Goal: Feedback & Contribution: Submit feedback/report problem

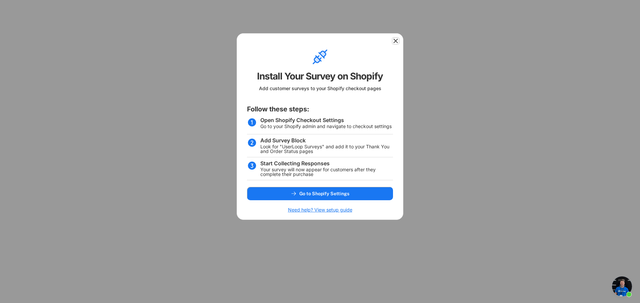
select select ""1348695171700984260__LOOKUP__1755087592031x530942177488485950""
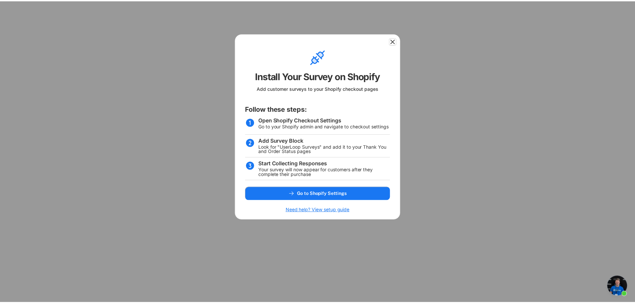
scroll to position [2584, 0]
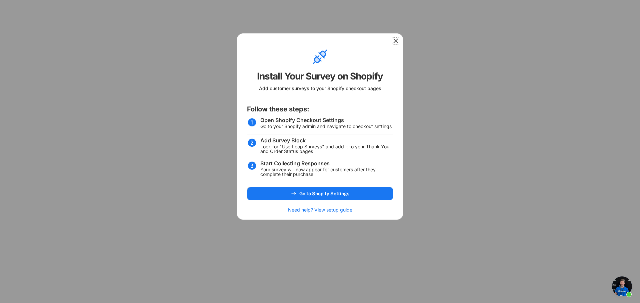
click at [396, 41] on use at bounding box center [395, 41] width 7 height 7
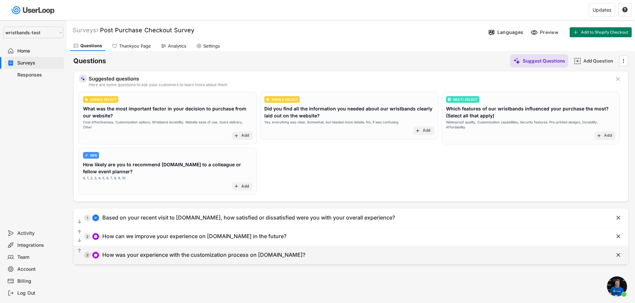
click at [157, 257] on div "How was your experience with the customization process on [DOMAIN_NAME]?" at bounding box center [203, 255] width 203 height 7
type input "How was your experience with the customization process on [DOMAIN_NAME]?"
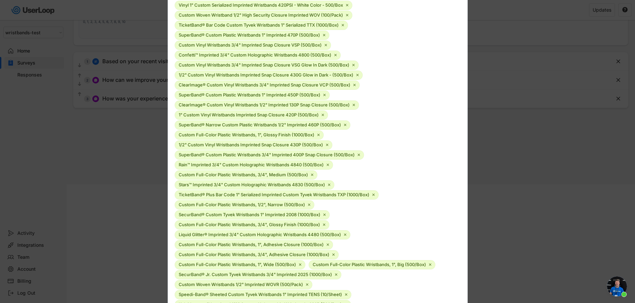
scroll to position [0, 0]
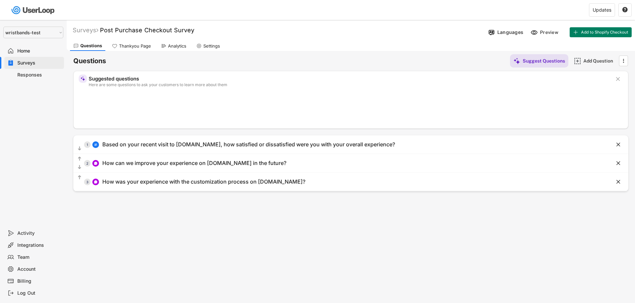
select select ""1348695171700984260__LOOKUP__1755087592031x530942177488485950""
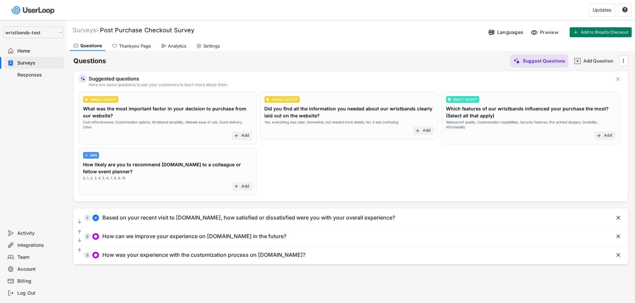
click at [29, 60] on div "Surveys" at bounding box center [39, 63] width 44 height 6
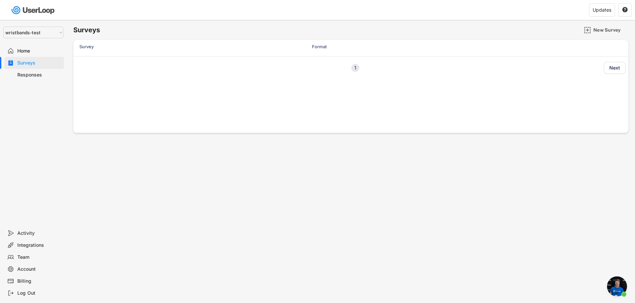
scroll to position [2584, 0]
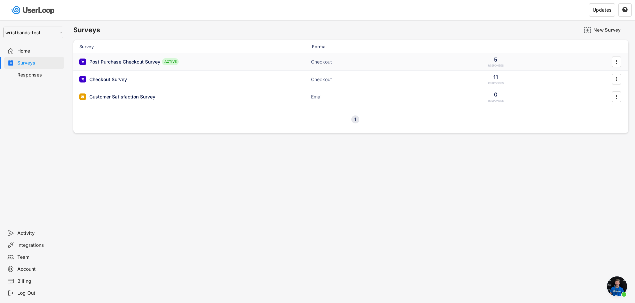
click at [115, 65] on div "Post Purchase Checkout Survey" at bounding box center [124, 62] width 71 height 7
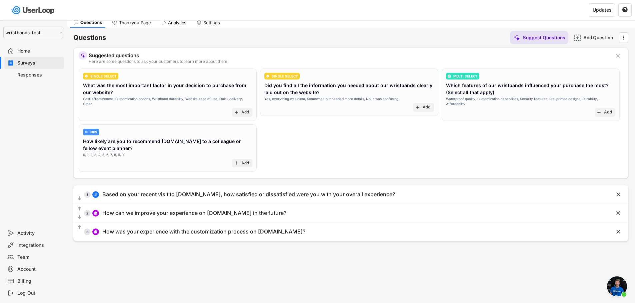
scroll to position [33, 0]
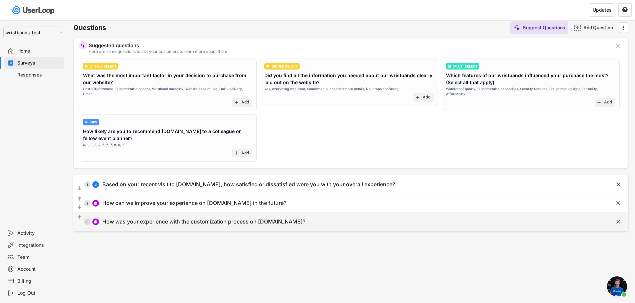
click at [173, 220] on div "How was your experience with the customization process on [DOMAIN_NAME]?" at bounding box center [203, 222] width 203 height 7
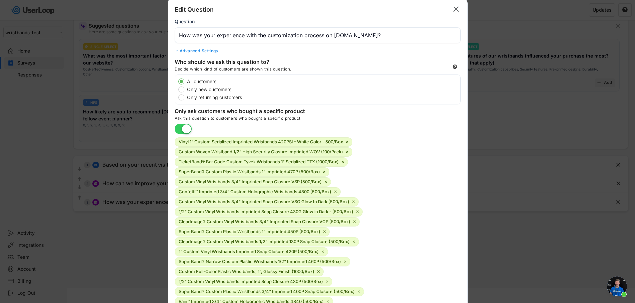
scroll to position [0, 0]
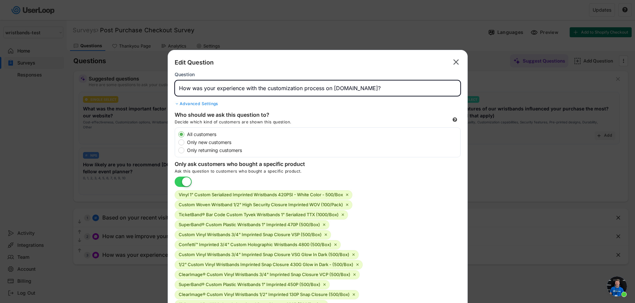
drag, startPoint x: 395, startPoint y: 89, endPoint x: 83, endPoint y: 88, distance: 311.8
click at [83, 88] on body "Surveys New Survey Survey Format Responses Post Purchase Checkout Survey ACTIVE…" at bounding box center [317, 151] width 635 height 303
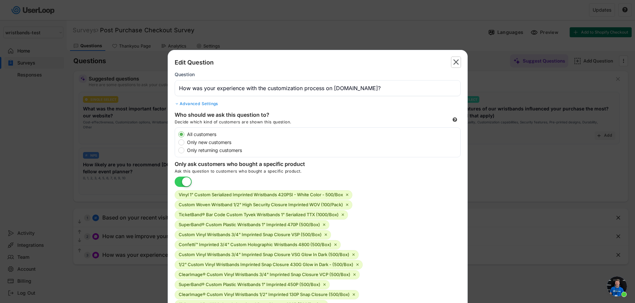
click at [453, 58] on text "" at bounding box center [456, 62] width 6 height 10
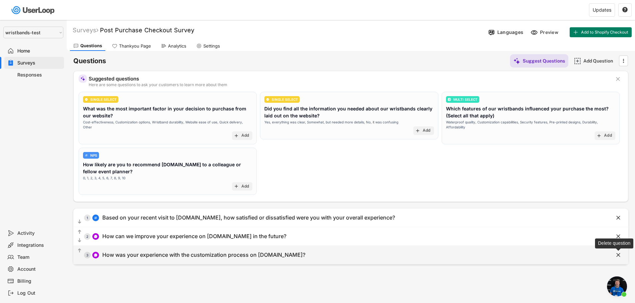
click at [618, 255] on text "" at bounding box center [618, 255] width 4 height 7
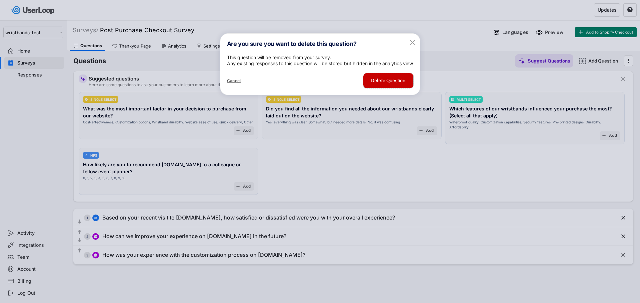
click at [382, 88] on button "Delete Question" at bounding box center [388, 80] width 50 height 15
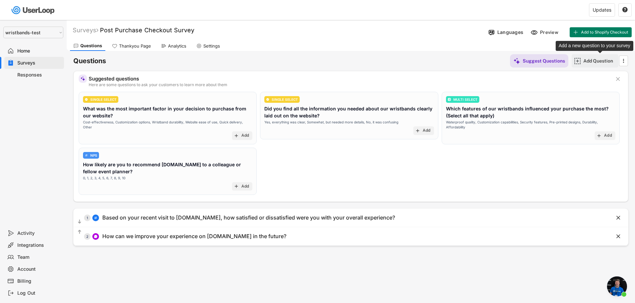
click at [598, 62] on div "Add Question" at bounding box center [599, 61] width 33 height 6
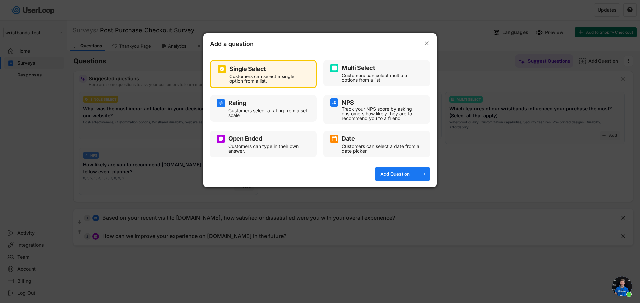
click at [232, 148] on div "Customers can type in their own answer." at bounding box center [268, 148] width 80 height 9
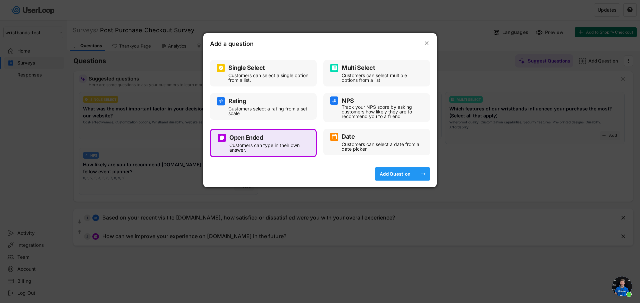
click at [406, 175] on div "Add Question" at bounding box center [394, 174] width 33 height 6
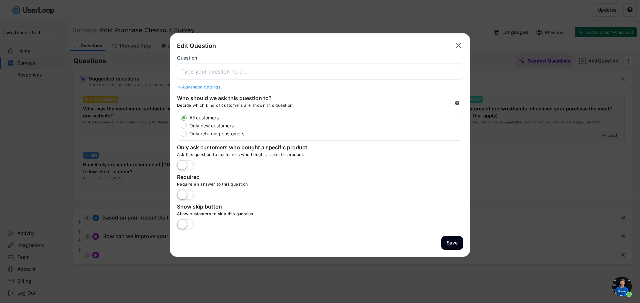
click at [216, 73] on input "input" at bounding box center [320, 72] width 286 height 16
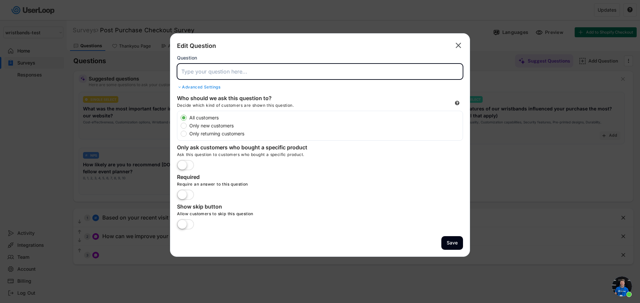
paste input "How was your experience with the customization process on [DOMAIN_NAME]?"
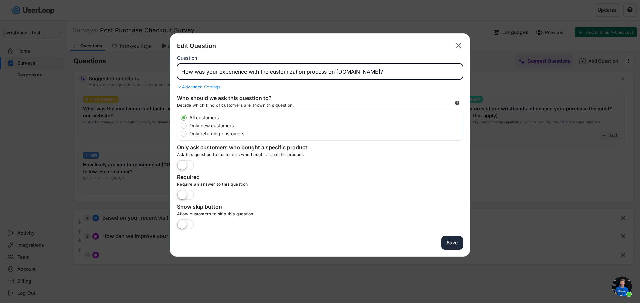
type input "How was your experience with the customization process on [DOMAIN_NAME]?"
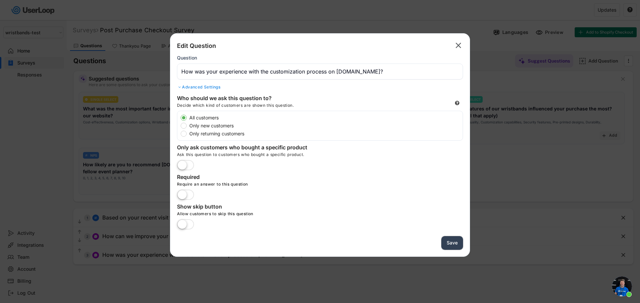
click at [451, 243] on button "Save" at bounding box center [452, 243] width 22 height 14
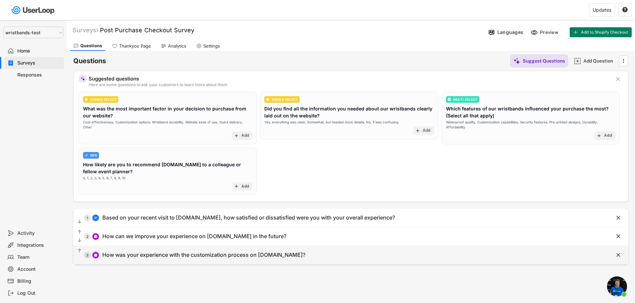
click at [203, 256] on div "How was your experience with the customization process on [DOMAIN_NAME]?" at bounding box center [203, 255] width 203 height 7
type input "How was your experience with the customization process on [DOMAIN_NAME]?"
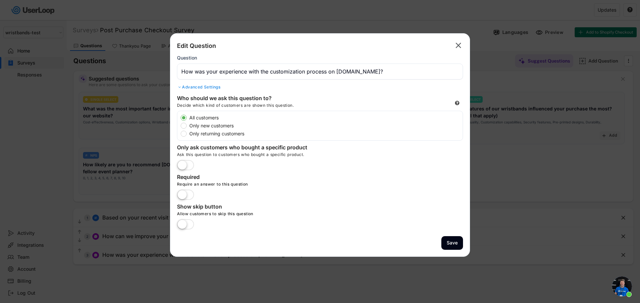
click at [464, 44] on div "Edit Question  Question Advanced Settings Who should we ask this question to? …" at bounding box center [320, 145] width 300 height 224
click at [460, 44] on text "" at bounding box center [458, 46] width 6 height 10
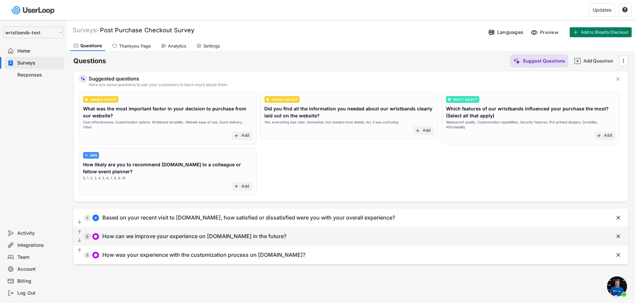
click at [137, 234] on div "How can we improve your experience on [DOMAIN_NAME] in the future?" at bounding box center [194, 236] width 184 height 7
type input "How can we improve your experience on [DOMAIN_NAME] in the future?"
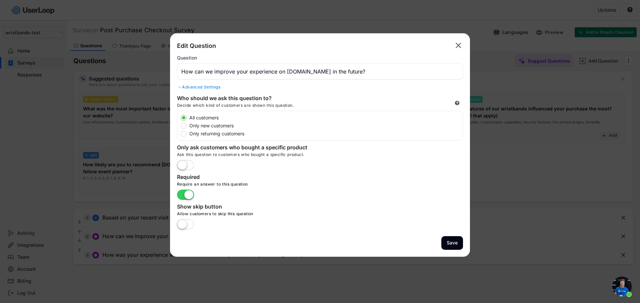
click at [184, 196] on label at bounding box center [185, 195] width 20 height 15
click at [0, 0] on input "checkbox" at bounding box center [0, 0] width 0 height 0
click at [445, 240] on button "Save" at bounding box center [452, 243] width 22 height 14
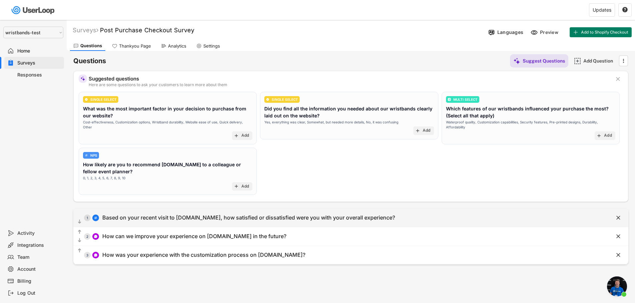
click at [224, 217] on div "Based on your recent visit to [DOMAIN_NAME], how satisfied or dissatisfied were…" at bounding box center [248, 218] width 292 height 7
type input "Based on your recent visit to [DOMAIN_NAME], how satisfied or dissatisfied were…"
select select ""1_5""
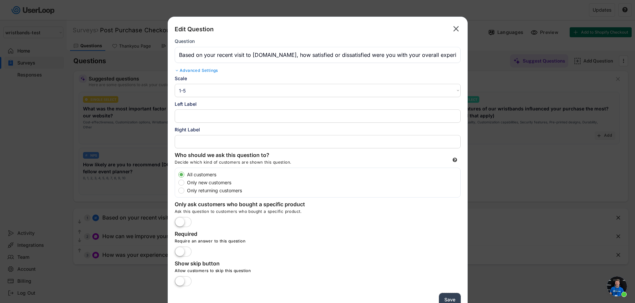
click at [452, 296] on button "Save" at bounding box center [450, 300] width 22 height 14
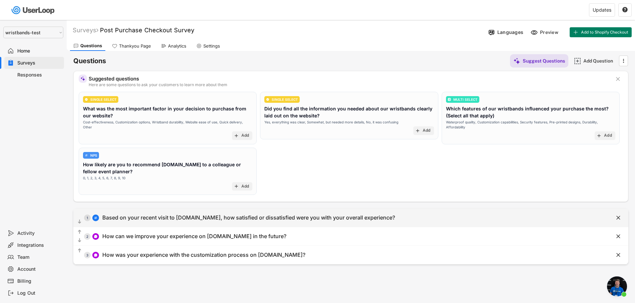
click at [329, 216] on div "Based on your recent visit to [DOMAIN_NAME], how satisfied or dissatisfied were…" at bounding box center [248, 218] width 292 height 7
type input "Based on your recent visit to [DOMAIN_NAME], how satisfied or dissatisfied were…"
select select ""1_5""
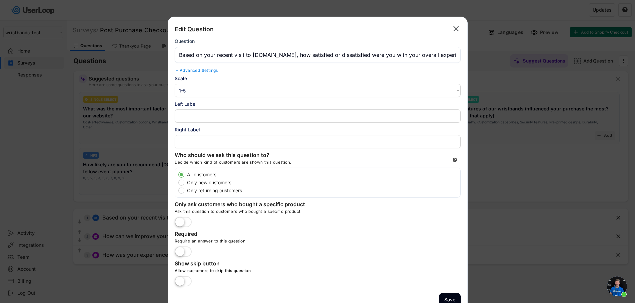
click at [309, 52] on input "input" at bounding box center [318, 55] width 286 height 16
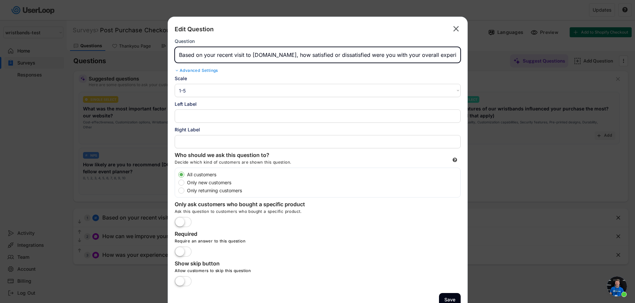
click at [455, 29] on text "" at bounding box center [456, 29] width 6 height 10
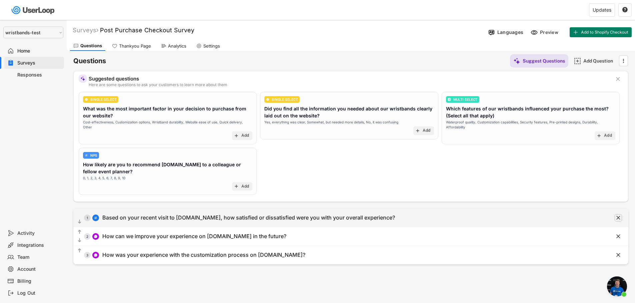
click at [619, 217] on text "" at bounding box center [618, 218] width 4 height 7
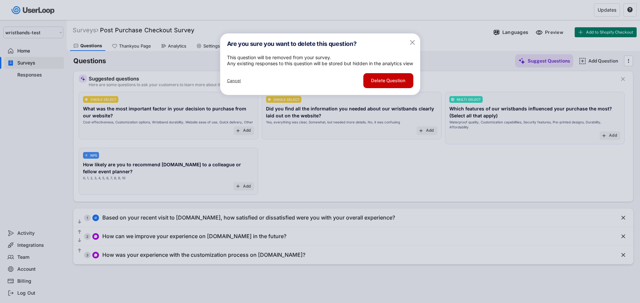
click at [394, 88] on button "Delete Question" at bounding box center [388, 80] width 50 height 15
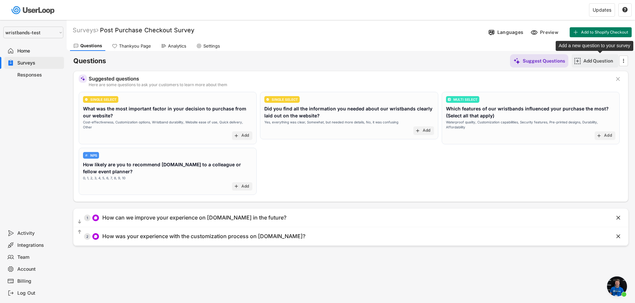
click at [590, 63] on div "Add Question" at bounding box center [599, 61] width 33 height 6
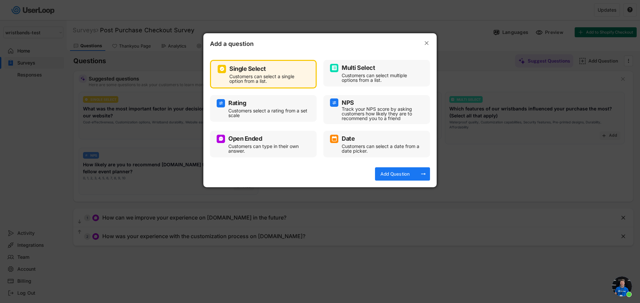
click at [265, 109] on div "Customers select a rating from a set scale" at bounding box center [268, 113] width 80 height 9
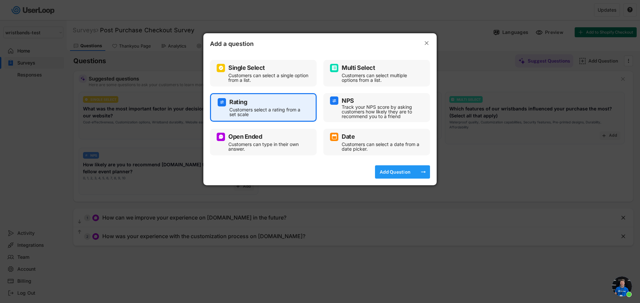
click at [409, 170] on div "Add Question" at bounding box center [394, 172] width 33 height 6
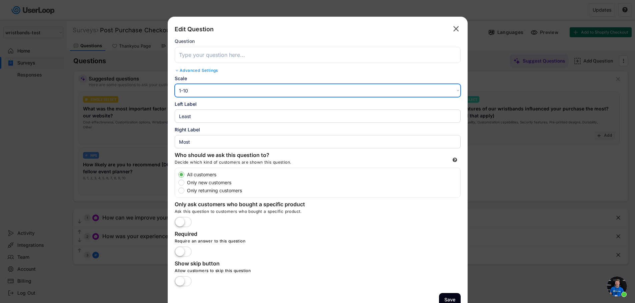
click at [209, 89] on select "1-10 10-1 1-5 5-1" at bounding box center [318, 90] width 286 height 13
select select ""1_5""
click at [175, 84] on select "1-10 10-1 1-5 5-1" at bounding box center [318, 90] width 286 height 13
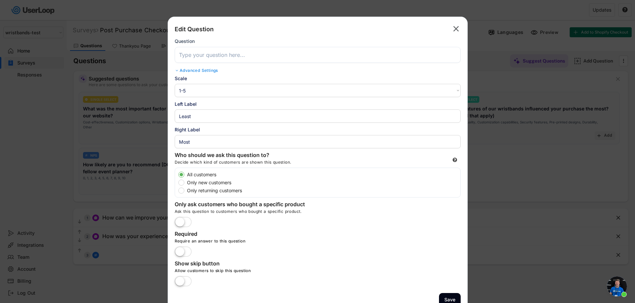
click at [213, 117] on input "input" at bounding box center [318, 116] width 286 height 13
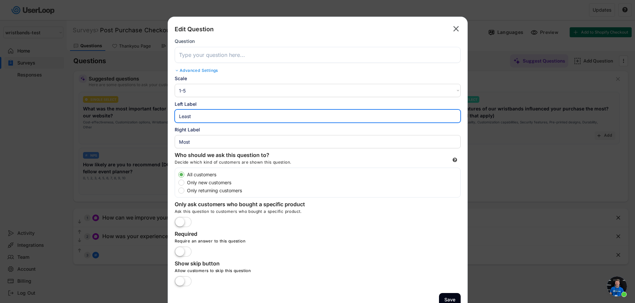
drag, startPoint x: 206, startPoint y: 117, endPoint x: 167, endPoint y: 111, distance: 39.1
click at [168, 111] on div "Edit Question  Question Advanced Settings Scale 1-10 10-1 1-5 5-1 Left Label R…" at bounding box center [318, 165] width 300 height 297
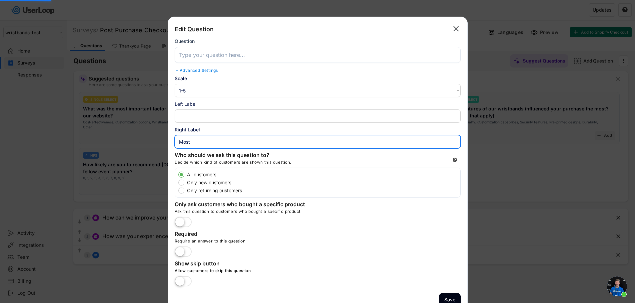
drag, startPoint x: 199, startPoint y: 142, endPoint x: 165, endPoint y: 140, distance: 34.3
click at [165, 140] on body "Surveys New Survey Survey Format Responses Post Purchase Checkout Survey ACTIVE…" at bounding box center [317, 151] width 635 height 303
click at [245, 55] on input "input" at bounding box center [318, 55] width 286 height 16
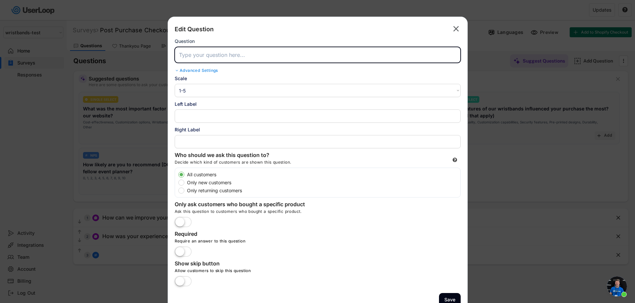
paste input "Based on your recent visit to [DOMAIN_NAME], how satisfied or dissatisfied were…"
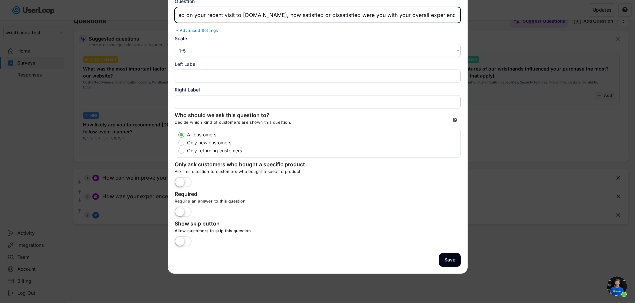
scroll to position [24, 0]
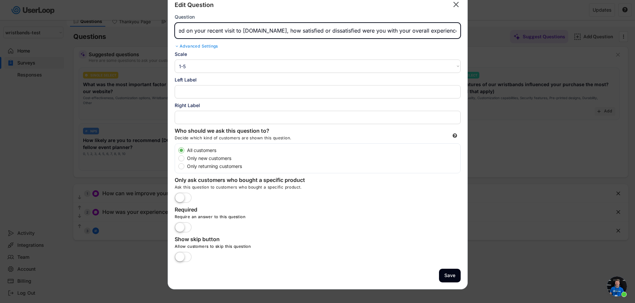
type input "Based on your recent visit to [DOMAIN_NAME], how satisfied or dissatisfied were…"
click at [200, 46] on div "Advanced Settings" at bounding box center [318, 46] width 286 height 5
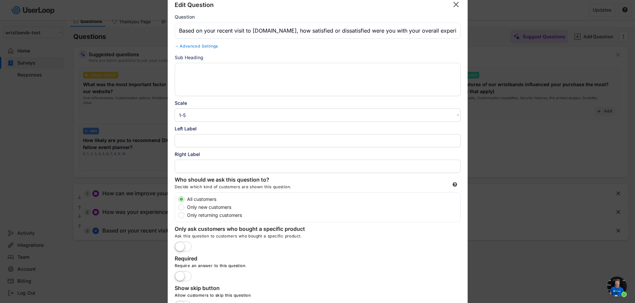
click at [201, 46] on div "Advanced Settings" at bounding box center [318, 46] width 286 height 5
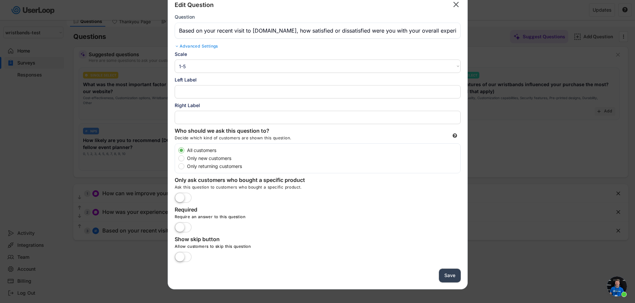
click at [446, 277] on button "Save" at bounding box center [450, 276] width 22 height 14
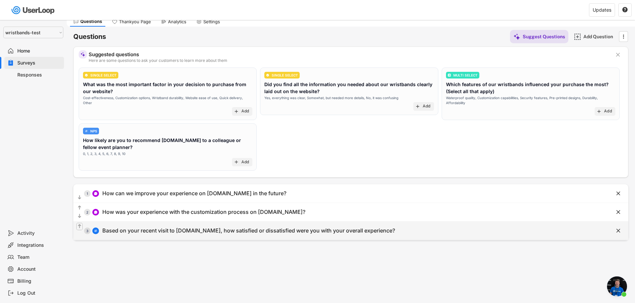
click at [80, 228] on text "" at bounding box center [79, 227] width 3 height 6
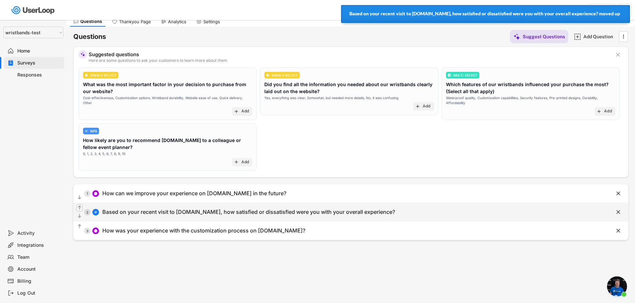
click at [79, 207] on text "" at bounding box center [79, 208] width 3 height 6
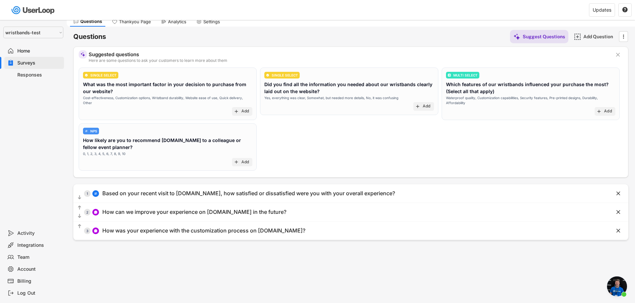
click at [27, 61] on div "Surveys" at bounding box center [39, 63] width 44 height 6
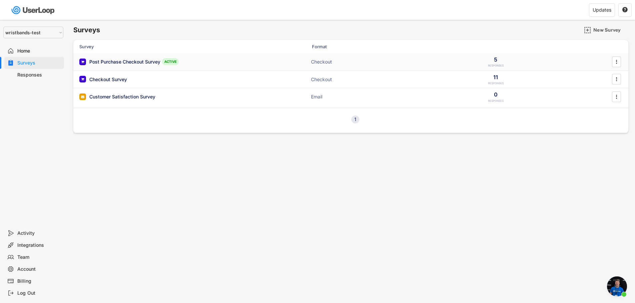
click at [116, 61] on div "Post Purchase Checkout Survey" at bounding box center [124, 62] width 71 height 7
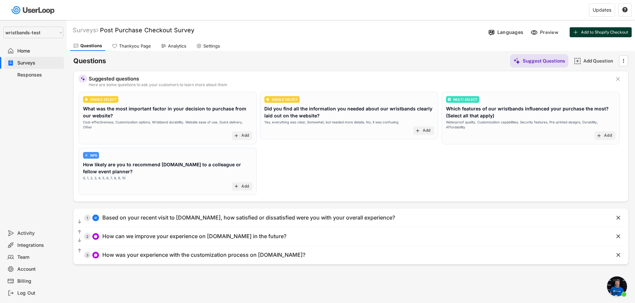
click at [592, 34] on span "Add to Shopify Checkout" at bounding box center [604, 32] width 47 height 4
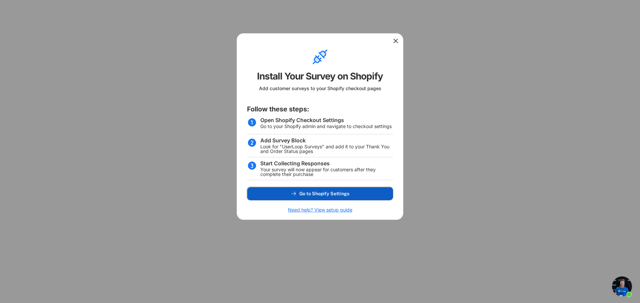
click at [316, 192] on span "Go to Shopify Settings" at bounding box center [324, 194] width 50 height 5
click at [395, 40] on icon at bounding box center [395, 41] width 7 height 7
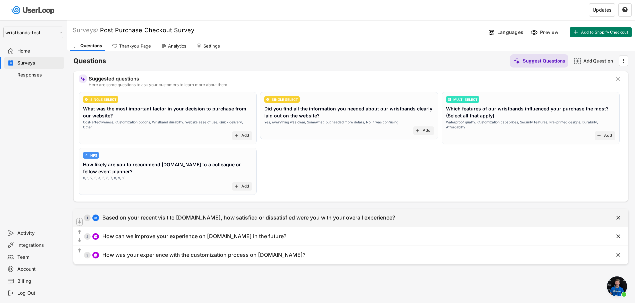
click at [79, 222] on text "" at bounding box center [79, 222] width 3 height 6
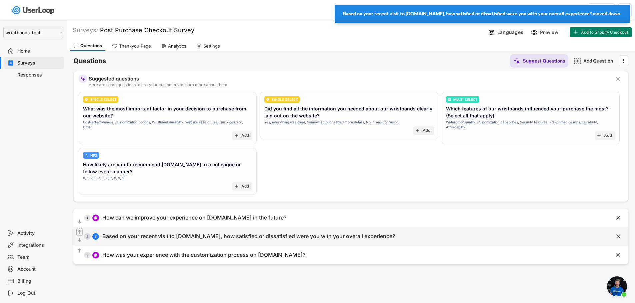
drag, startPoint x: 79, startPoint y: 232, endPoint x: 83, endPoint y: 230, distance: 4.1
click at [79, 232] on text "" at bounding box center [79, 233] width 3 height 6
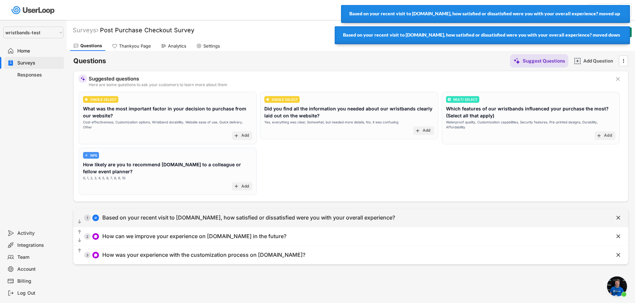
click at [348, 221] on div "Based on your recent visit to [DOMAIN_NAME], how satisfied or dissatisfied were…" at bounding box center [248, 218] width 292 height 7
type input "Based on your recent visit to [DOMAIN_NAME], how satisfied or dissatisfied were…"
select select ""1_5""
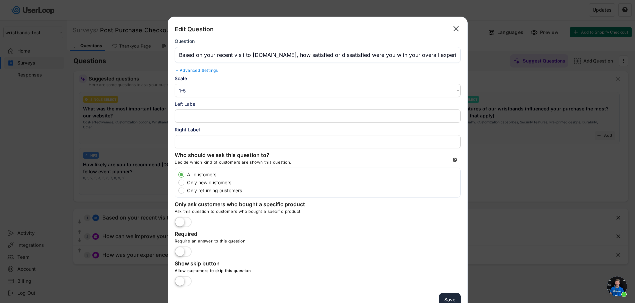
click at [447, 297] on button "Save" at bounding box center [450, 300] width 22 height 14
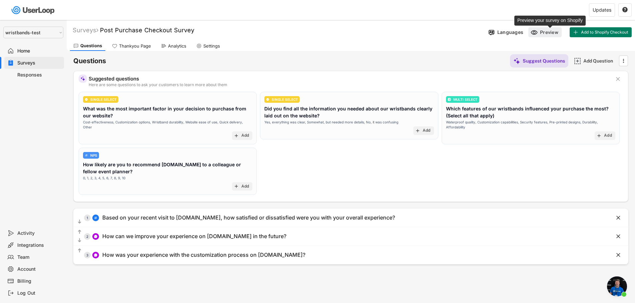
click at [549, 33] on div "Preview" at bounding box center [550, 32] width 20 height 6
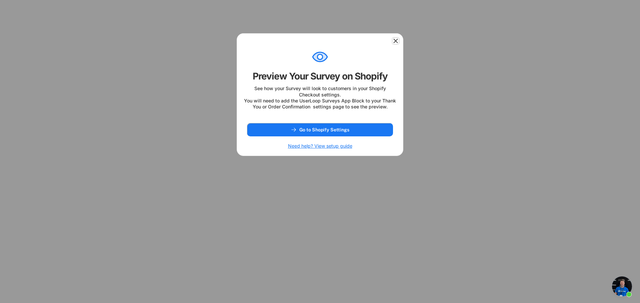
click at [394, 42] on use at bounding box center [395, 41] width 7 height 7
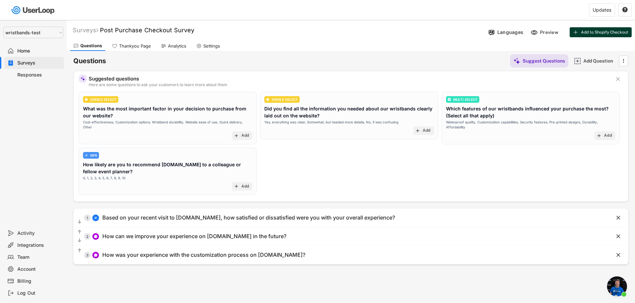
click at [596, 34] on span "Add to Shopify Checkout" at bounding box center [604, 32] width 47 height 4
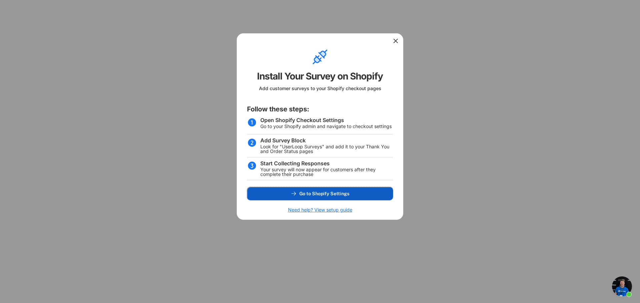
click at [325, 195] on span "Go to Shopify Settings" at bounding box center [324, 194] width 50 height 5
click at [393, 42] on icon at bounding box center [395, 41] width 7 height 7
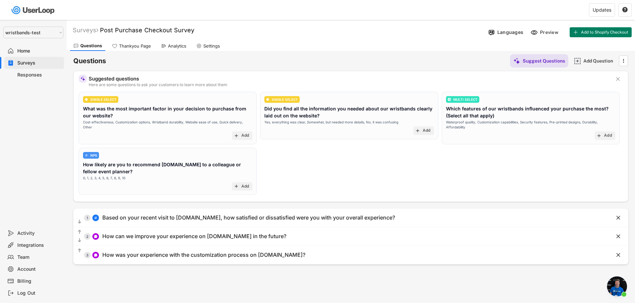
click at [14, 63] on div "Surveys" at bounding box center [34, 63] width 60 height 12
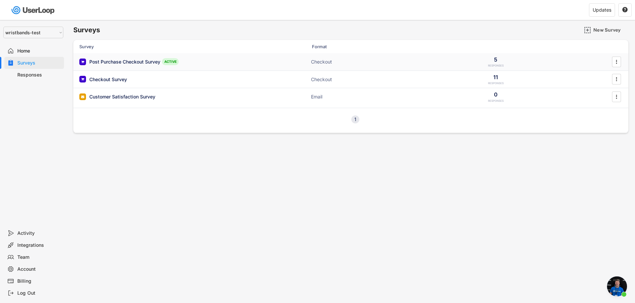
click at [111, 62] on div "Post Purchase Checkout Survey" at bounding box center [124, 62] width 71 height 7
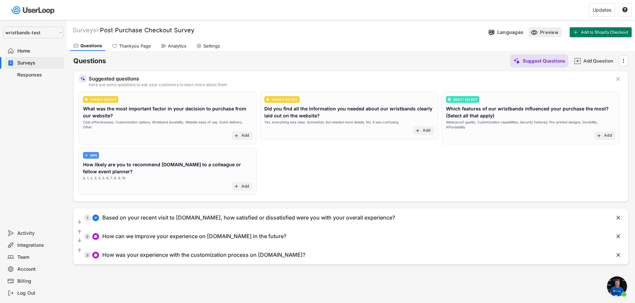
click at [544, 37] on div "Preview" at bounding box center [544, 32] width 33 height 10
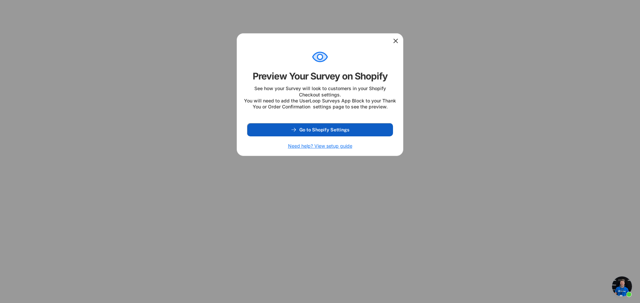
click at [336, 132] on span "Go to Shopify Settings" at bounding box center [324, 130] width 50 height 5
click at [394, 40] on use at bounding box center [395, 41] width 7 height 7
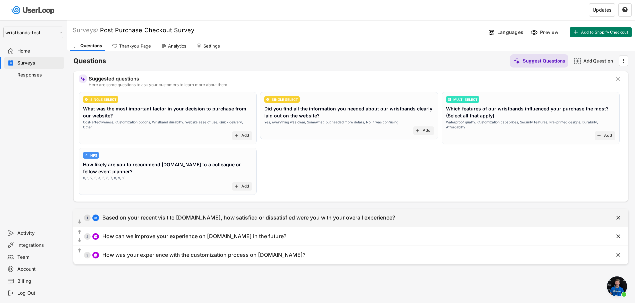
click at [155, 218] on div "Based on your recent visit to [DOMAIN_NAME], how satisfied or dissatisfied were…" at bounding box center [248, 218] width 292 height 7
type input "Based on your recent visit to [DOMAIN_NAME], how satisfied or dissatisfied were…"
select select ""1_5""
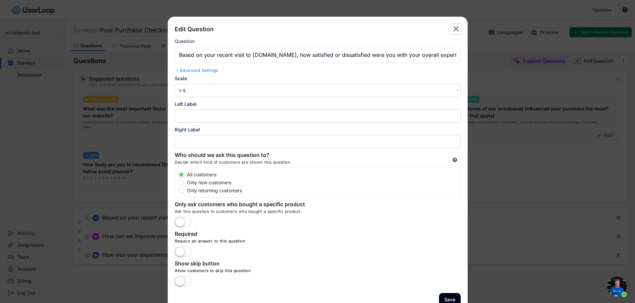
click at [456, 29] on text "" at bounding box center [456, 29] width 6 height 10
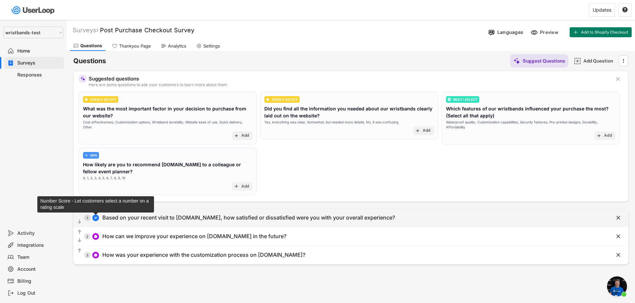
drag, startPoint x: 396, startPoint y: 218, endPoint x: 95, endPoint y: 219, distance: 300.8
click at [95, 219] on div "  1 Based on your recent visit to wristbands.com, how satisfied or dissatisfi…" at bounding box center [333, 218] width 521 height 15
type input "Based on your recent visit to [DOMAIN_NAME], how satisfied or dissatisfied were…"
select select ""1_5""
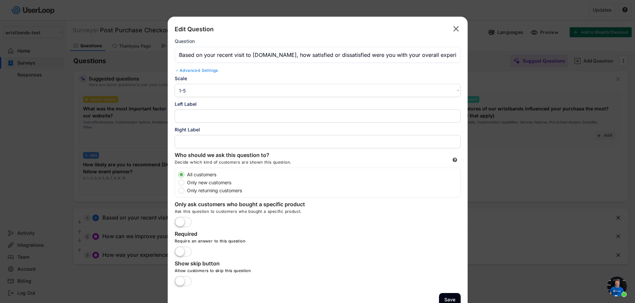
click at [248, 55] on input "input" at bounding box center [318, 55] width 286 height 16
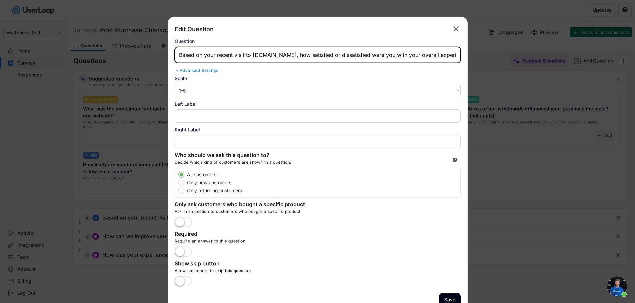
click at [457, 28] on text "" at bounding box center [456, 29] width 6 height 10
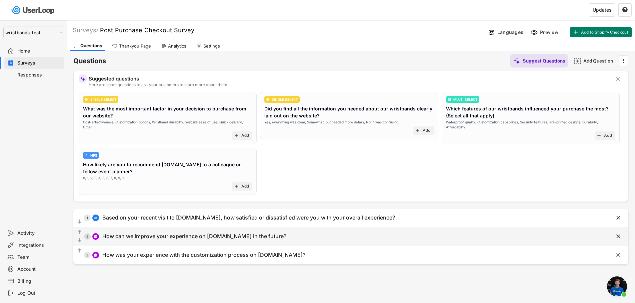
click at [198, 237] on div "How can we improve your experience on [DOMAIN_NAME] in the future?" at bounding box center [194, 236] width 184 height 7
type input "How can we improve your experience on [DOMAIN_NAME] in the future?"
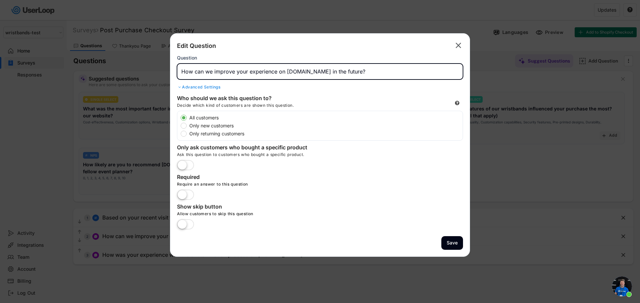
drag, startPoint x: 371, startPoint y: 70, endPoint x: 171, endPoint y: 74, distance: 199.9
click at [171, 74] on div "Edit Question  Question Advanced Settings Scale 1-10 10-1 1-5 5-1 Left Label R…" at bounding box center [320, 145] width 300 height 224
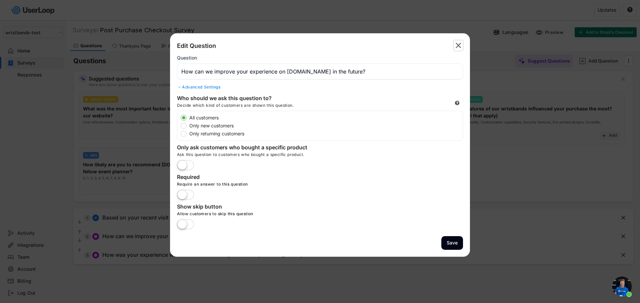
click at [460, 47] on text "" at bounding box center [458, 46] width 6 height 10
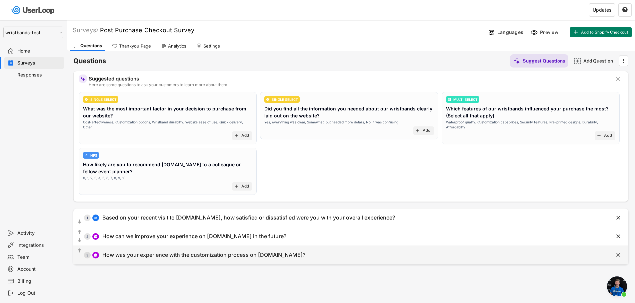
click at [194, 252] on div "How was your experience with the customization process on [DOMAIN_NAME]?" at bounding box center [203, 255] width 203 height 7
type input "How was your experience with the customization process on [DOMAIN_NAME]?"
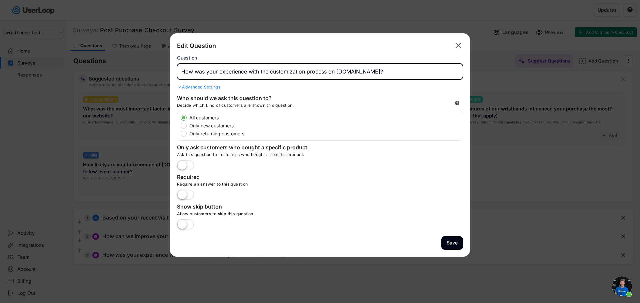
drag, startPoint x: 387, startPoint y: 72, endPoint x: 174, endPoint y: 69, distance: 213.2
click at [174, 69] on div "Edit Question  Question Advanced Settings Scale 1-10 10-1 1-5 5-1 Left Label R…" at bounding box center [320, 145] width 300 height 224
click at [457, 45] on text "" at bounding box center [458, 46] width 6 height 10
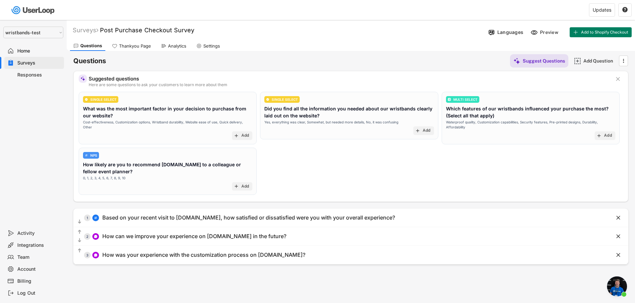
click at [33, 62] on div "Surveys" at bounding box center [39, 63] width 44 height 6
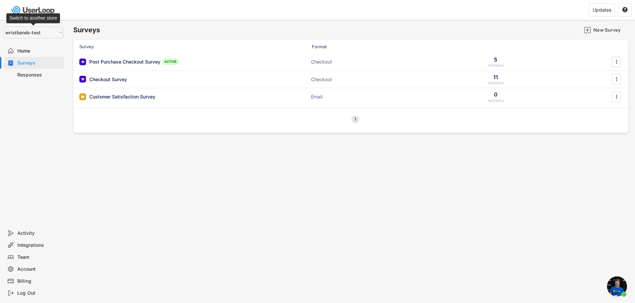
click at [39, 34] on select "Selet a store... Test - IDenticard.com Wristbands.com wristbands-test" at bounding box center [33, 33] width 60 height 12
select select ""1348695171700984260__LOOKUP__1755075273842x880989460480687400""
click at [3, 27] on select "Selet a store... Test - IDenticard.com Wristbands.com wristbands-test" at bounding box center [33, 33] width 60 height 12
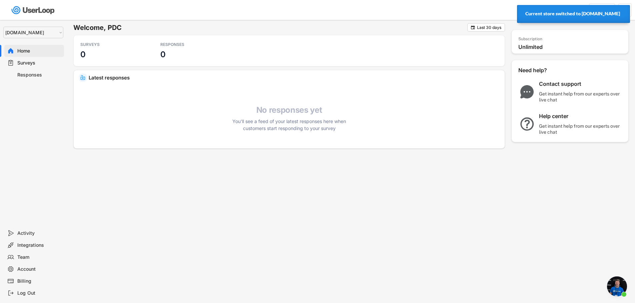
drag, startPoint x: 426, startPoint y: 198, endPoint x: 420, endPoint y: 204, distance: 8.2
click at [424, 200] on div "Welcome, PDC  Last 30 days SURVEYS 0 RESPONSES 0 Your surveys View all surveys…" at bounding box center [350, 124] width 555 height 202
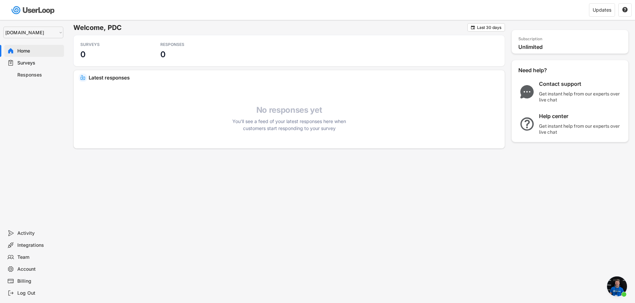
click at [31, 62] on div "Surveys" at bounding box center [39, 63] width 44 height 6
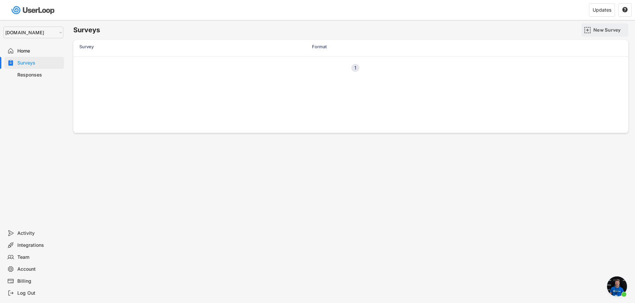
click at [598, 31] on div "New Survey" at bounding box center [609, 30] width 33 height 6
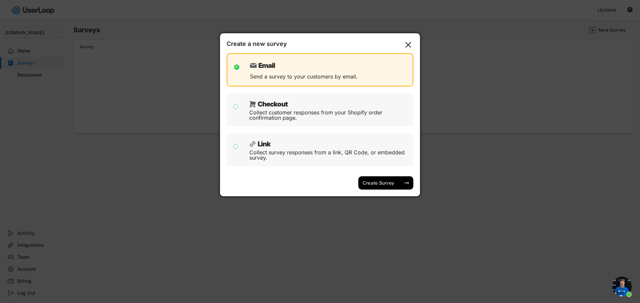
click at [293, 113] on div "Collect customer responses from your Shopify order confirmation page." at bounding box center [328, 115] width 159 height 11
checkbox input "false"
checkbox input "true"
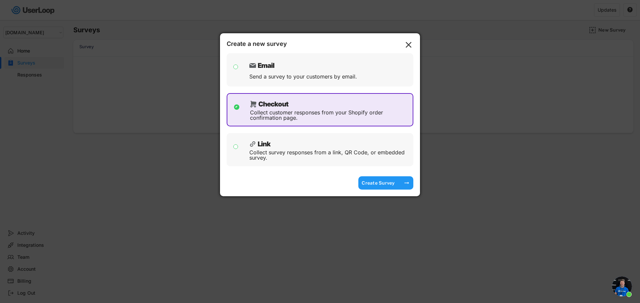
click at [374, 182] on div "Create Survey" at bounding box center [377, 183] width 33 height 6
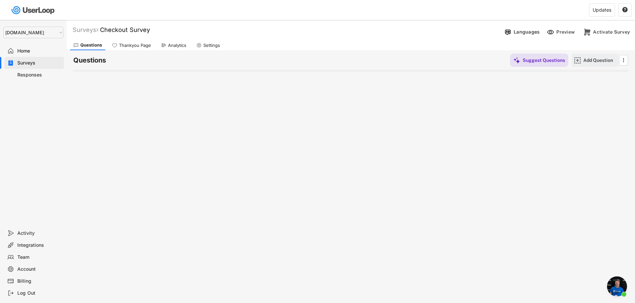
click at [584, 63] on div "Add Question" at bounding box center [599, 60] width 33 height 6
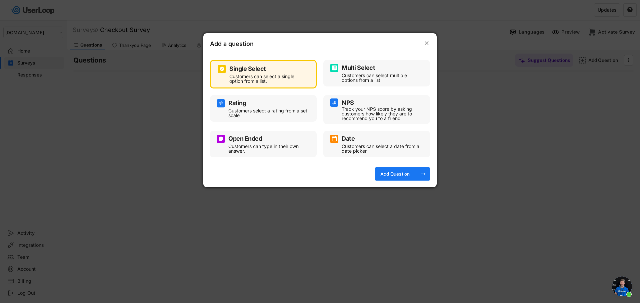
click at [230, 109] on div "Customers select a rating from a set scale" at bounding box center [268, 113] width 80 height 9
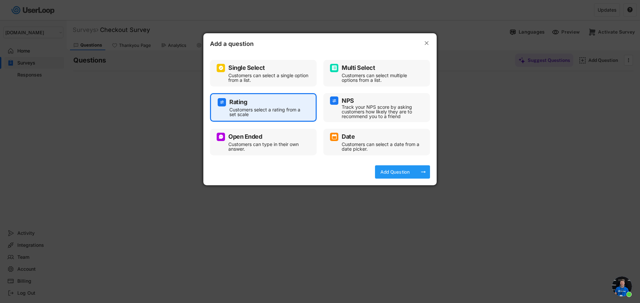
click at [417, 169] on div "Add Question arrow_right_alt" at bounding box center [402, 172] width 55 height 13
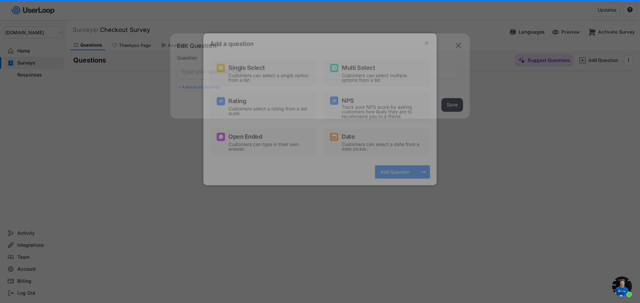
select select ""1_10""
type input "Least"
type input "Most"
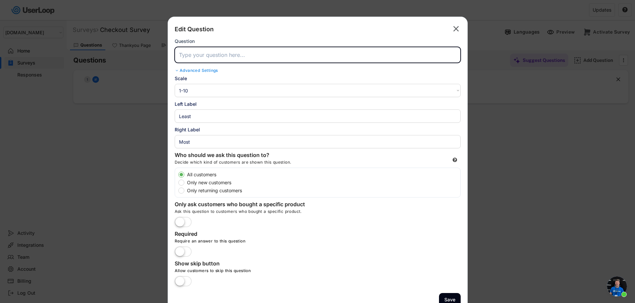
click at [191, 56] on input "input" at bounding box center [318, 55] width 286 height 16
paste input "Based on your recent visit to [DOMAIN_NAME], how satisfied or dissatisfied were…"
type input "Based on your recent visit to [DOMAIN_NAME], how satisfied or dissatisfied were…"
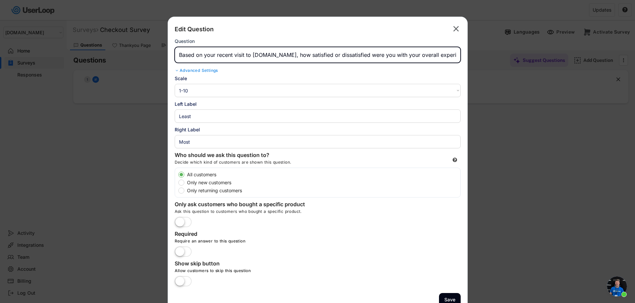
click at [205, 87] on select "1-10 10-1 1-5 5-1" at bounding box center [318, 90] width 286 height 13
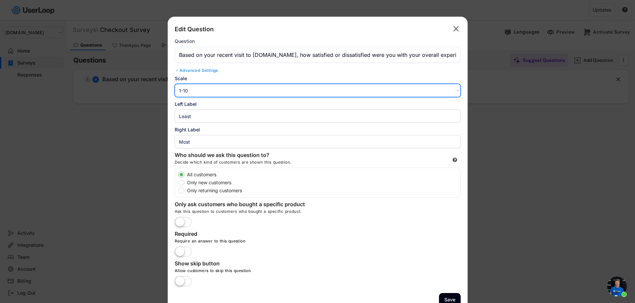
select select ""1_5""
click at [175, 84] on select "1-10 10-1 1-5 5-1" at bounding box center [318, 90] width 286 height 13
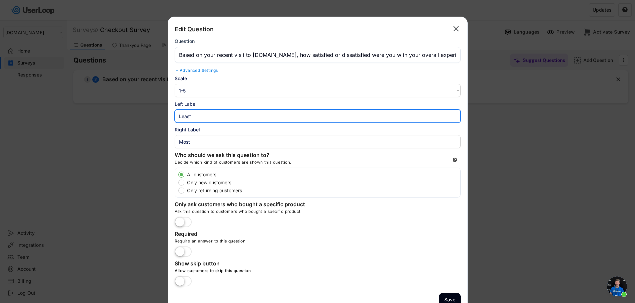
drag, startPoint x: 186, startPoint y: 115, endPoint x: 169, endPoint y: 113, distance: 16.8
click at [169, 113] on div "Edit Question  Question Advanced Settings Sub Heading Scale 1-10 10-1 1-5 5-1 …" at bounding box center [318, 165] width 300 height 297
click at [364, 237] on div "Required Require an answer to this question" at bounding box center [275, 244] width 200 height 26
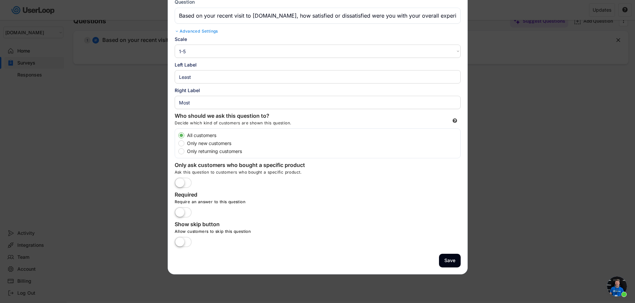
scroll to position [24, 0]
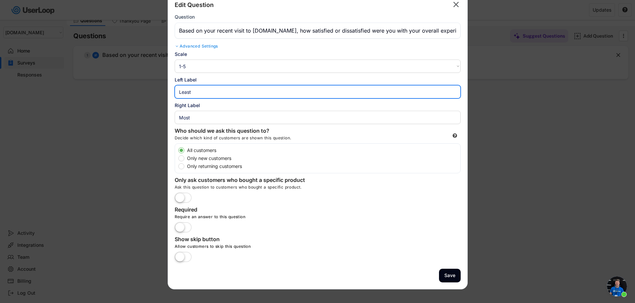
drag, startPoint x: 198, startPoint y: 94, endPoint x: 147, endPoint y: 88, distance: 50.6
click at [147, 88] on body "Welcome, PDC  Last 30 days SURVEYS 1 RESPONSES 0 Your surveys View all surveys…" at bounding box center [317, 127] width 635 height 303
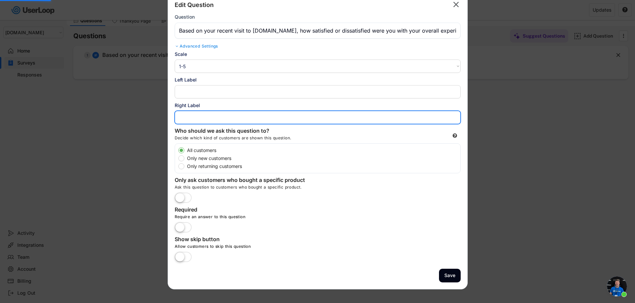
drag, startPoint x: 195, startPoint y: 115, endPoint x: 159, endPoint y: 116, distance: 35.7
click at [159, 116] on body "Welcome, PDC  Last 30 days SURVEYS 1 RESPONSES 0 Your surveys View all surveys…" at bounding box center [317, 127] width 635 height 303
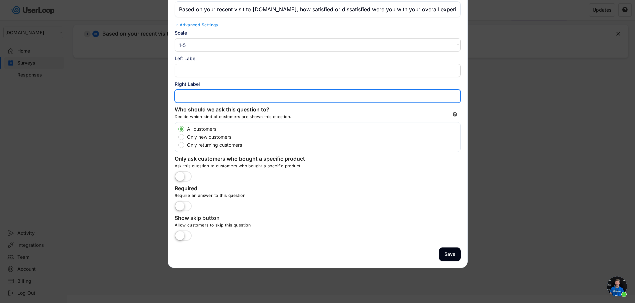
scroll to position [58, 0]
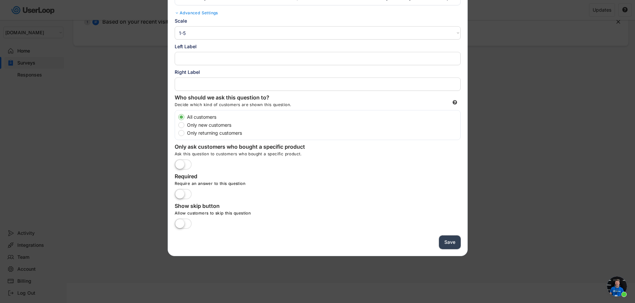
click at [448, 242] on button "Save" at bounding box center [450, 243] width 22 height 14
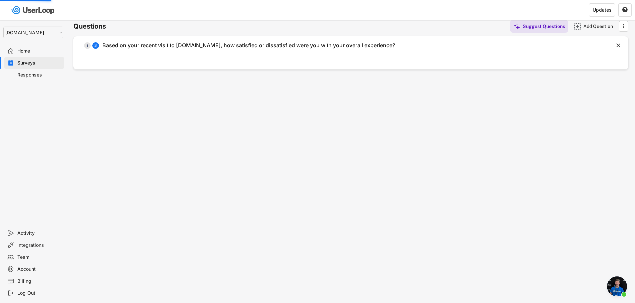
scroll to position [0, 0]
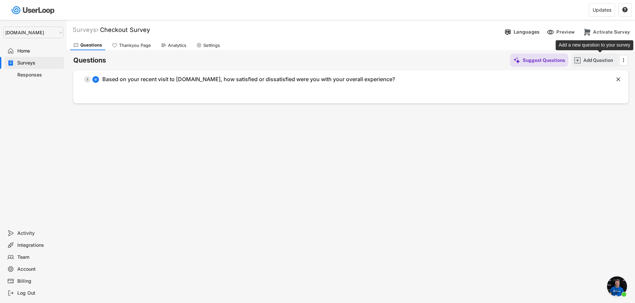
click at [595, 60] on div "Add Question" at bounding box center [599, 60] width 33 height 6
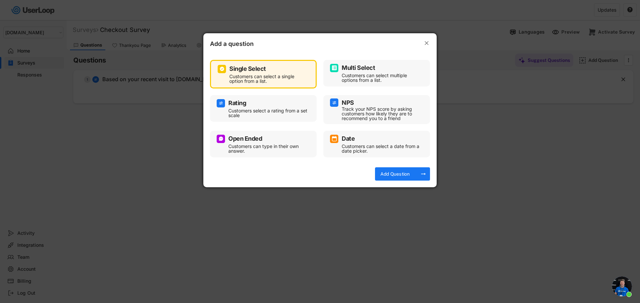
click at [238, 141] on div "Open Ended" at bounding box center [245, 139] width 34 height 6
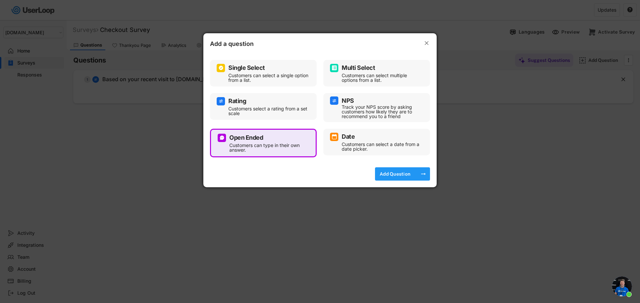
click at [394, 175] on div "Add Question" at bounding box center [394, 174] width 33 height 6
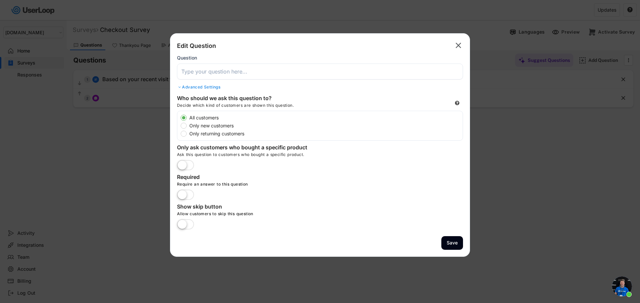
click at [214, 72] on input "input" at bounding box center [320, 72] width 286 height 16
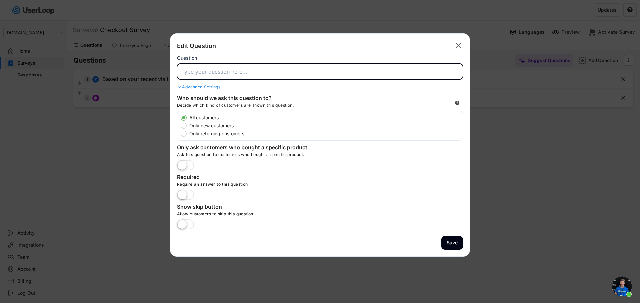
paste input "How can we improve your experience on [DOMAIN_NAME] in the future?"
type input "How can we improve your experience on [DOMAIN_NAME] in the future?"
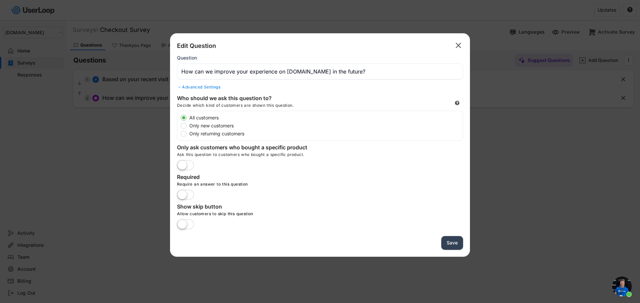
click at [450, 246] on button "Save" at bounding box center [452, 243] width 22 height 14
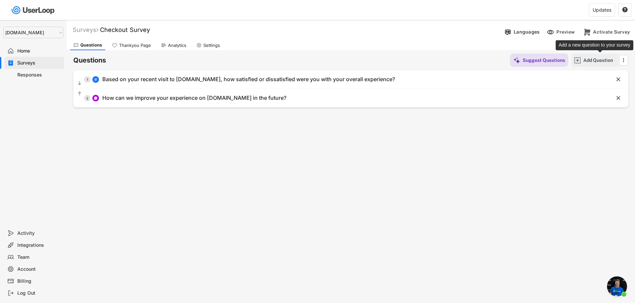
click at [587, 61] on div "Add Question" at bounding box center [599, 60] width 33 height 6
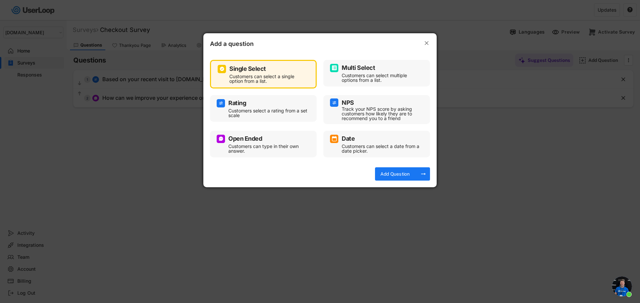
click at [255, 144] on div "Customers can type in their own answer." at bounding box center [268, 148] width 80 height 9
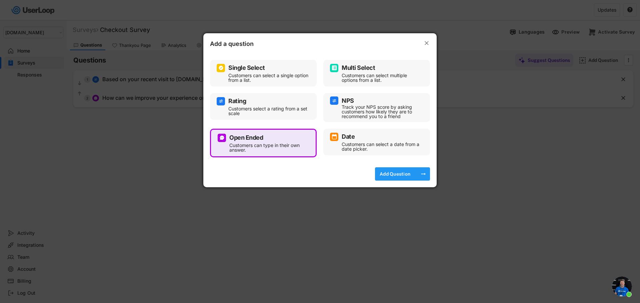
click at [393, 175] on div "Add Question" at bounding box center [394, 174] width 33 height 6
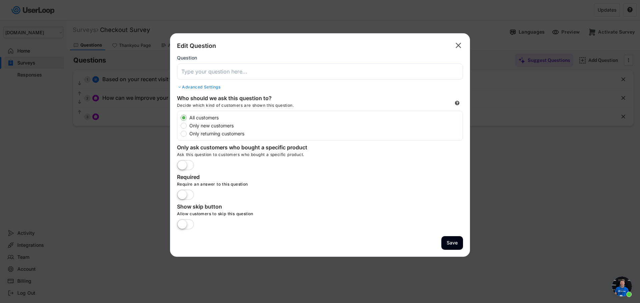
click at [222, 75] on input "input" at bounding box center [320, 72] width 286 height 16
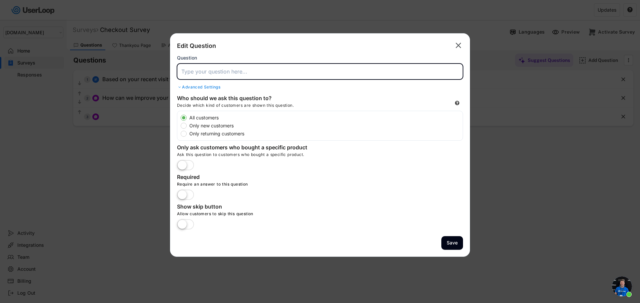
paste input "How was your experience with the customization process on [DOMAIN_NAME]?"
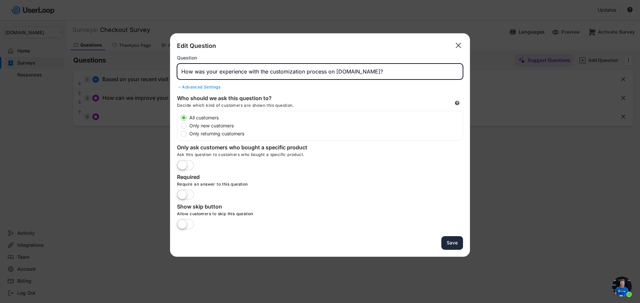
type input "How was your experience with the customization process on [DOMAIN_NAME]?"
click at [455, 243] on button "Save" at bounding box center [452, 243] width 22 height 14
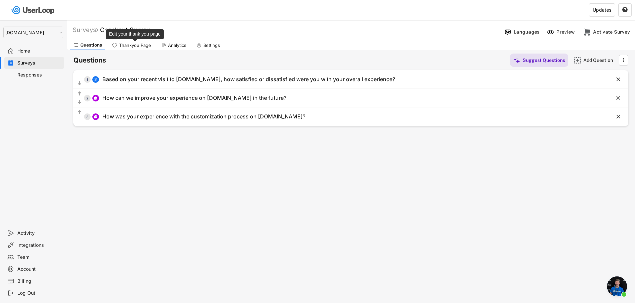
click at [134, 43] on div "Thankyou Page" at bounding box center [135, 46] width 32 height 6
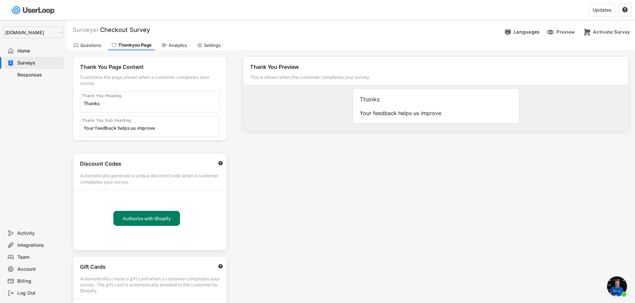
click at [174, 46] on div "Analytics" at bounding box center [178, 46] width 18 height 6
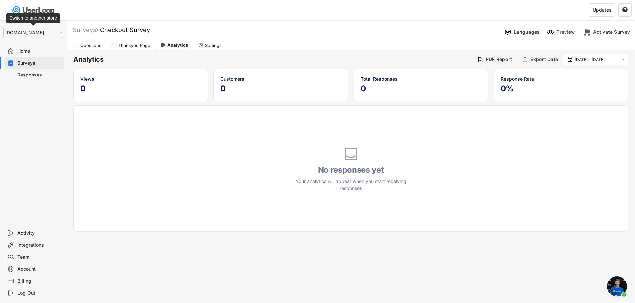
click at [32, 35] on select "Selet a store... Test - IDenticard.com Wristbands.com wristbands-test" at bounding box center [33, 33] width 60 height 12
select select ""1348695171700984260__LOOKUP__1755087592031x530942177488485950""
click at [3, 27] on select "Selet a store... Test - IDenticard.com Wristbands.com wristbands-test" at bounding box center [33, 33] width 60 height 12
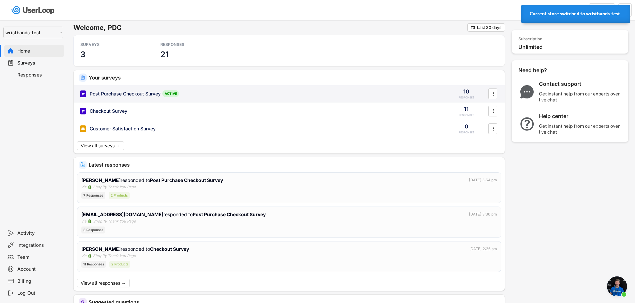
click at [143, 91] on div "Post Purchase Checkout Survey" at bounding box center [125, 94] width 71 height 7
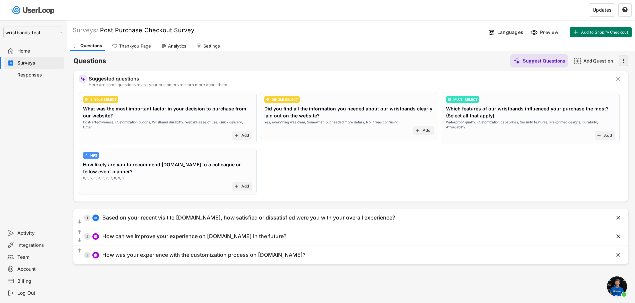
click at [624, 61] on icon "" at bounding box center [623, 61] width 7 height 10
click at [402, 41] on div "Questions Thankyou Page Analytics Settings" at bounding box center [351, 45] width 568 height 12
click at [203, 49] on div "Settings" at bounding box center [211, 46] width 17 height 6
select select ""weekly""
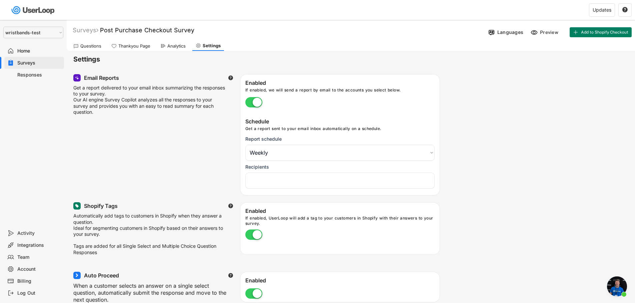
select select "1348695171700984260__LOOKUP__1753345961318x517764866714334400"
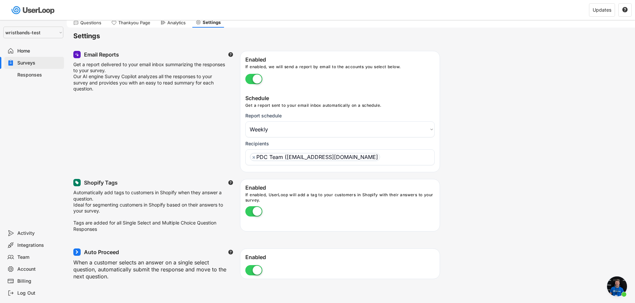
scroll to position [67, 0]
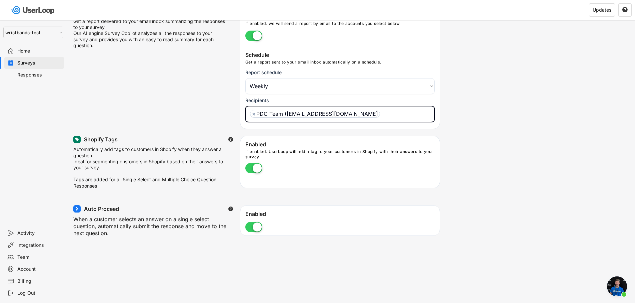
click at [400, 115] on ul "× PDC Team (sakthivel_kandasamy@bradycorp.com" at bounding box center [339, 113] width 183 height 10
type input "joe_"
click at [408, 114] on ul "× PDC Team (sakthivel_kandasamy@bradycorp.com joe_" at bounding box center [339, 113] width 183 height 10
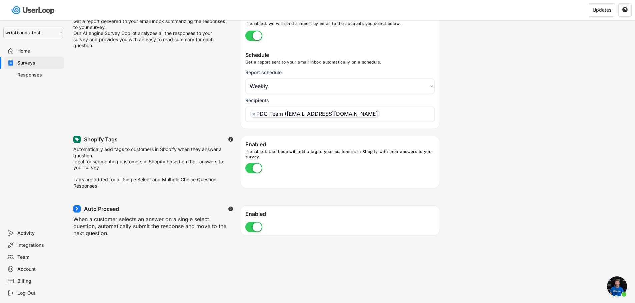
paste input "joe_guerrero@bradycorp.com"
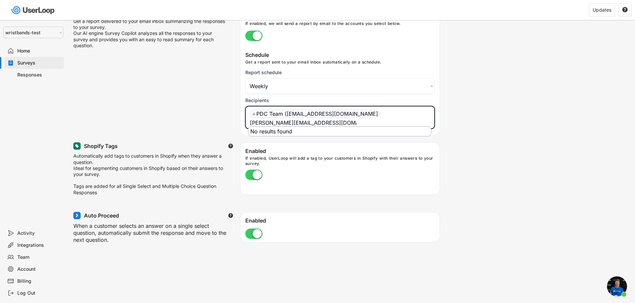
type input "joe_guerrero@bradycorp.com"
click at [289, 131] on li "No results found" at bounding box center [339, 131] width 183 height 9
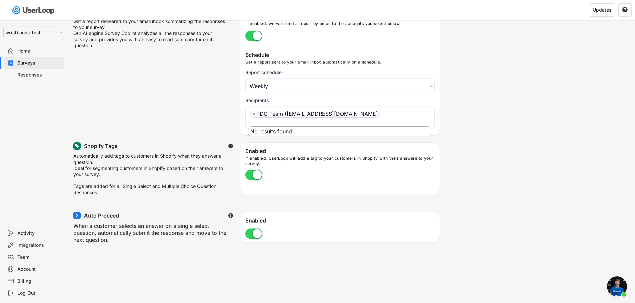
click at [490, 150] on div "Shopify Tags  Automatically add tags to customers in Shopify when they answer …" at bounding box center [350, 171] width 555 height 56
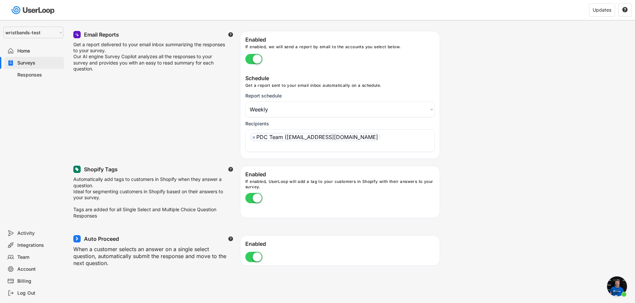
scroll to position [33, 0]
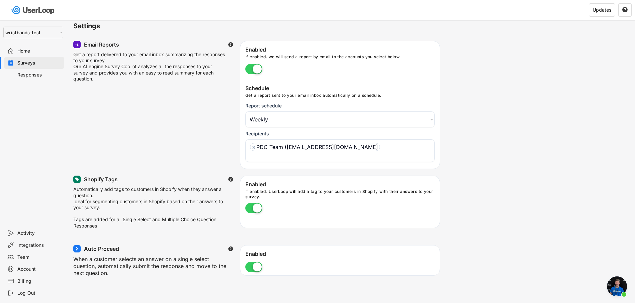
click at [402, 151] on ul "× PDC Team (sakthivel_kandasamy@bradycorp.com" at bounding box center [339, 151] width 183 height 18
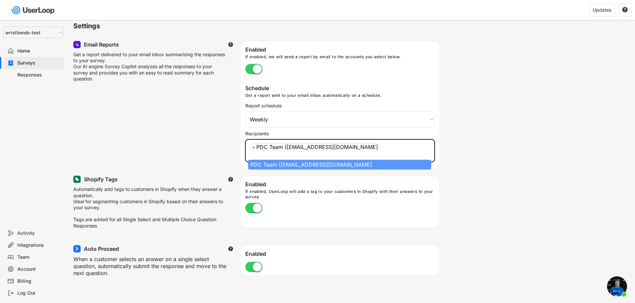
paste input "joe_guerrero@bradycorp.com"
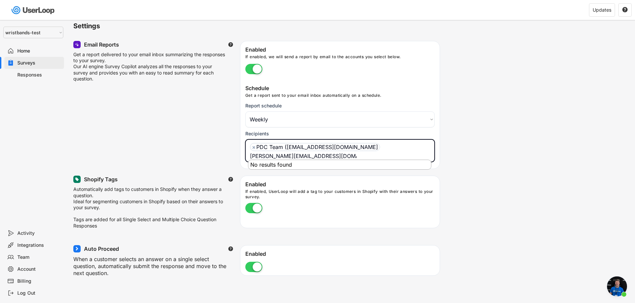
type input "joe_guerrero@bradycorp.com"
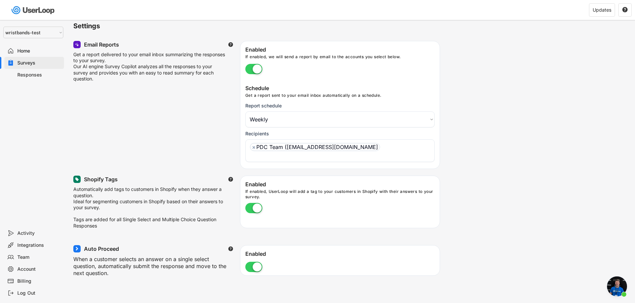
click at [476, 169] on div "Email Reports  Get a report delivered to your email inbox summarizing the resp…" at bounding box center [350, 105] width 555 height 128
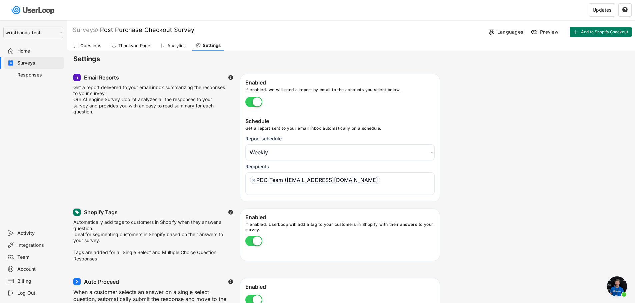
scroll to position [0, 0]
click at [26, 258] on div "Team" at bounding box center [39, 257] width 44 height 6
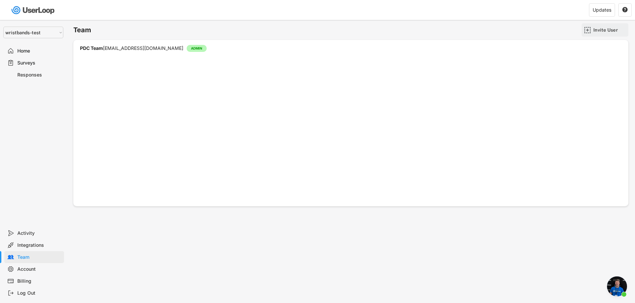
click at [603, 28] on div "Invite User" at bounding box center [609, 30] width 33 height 6
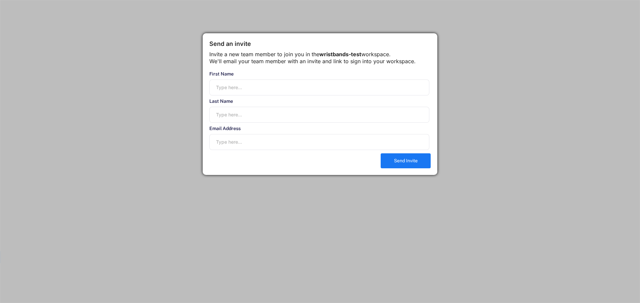
click at [234, 96] on input "input" at bounding box center [319, 88] width 220 height 16
type input "Joe"
click at [235, 149] on input "email" at bounding box center [319, 142] width 220 height 16
paste input "joe_guerrero@bradycorp.com"
drag, startPoint x: 227, startPoint y: 150, endPoint x: 242, endPoint y: 149, distance: 15.7
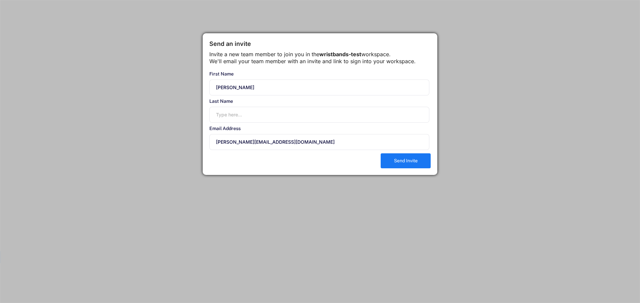
click at [242, 149] on input "joe_guerrero@bradycorp.com" at bounding box center [319, 142] width 220 height 16
drag, startPoint x: 244, startPoint y: 149, endPoint x: 226, endPoint y: 150, distance: 18.3
click at [226, 150] on input "joe_guerrero@bradycorp.com" at bounding box center [319, 142] width 220 height 16
type input "joe_guerrero@bradycorp.com"
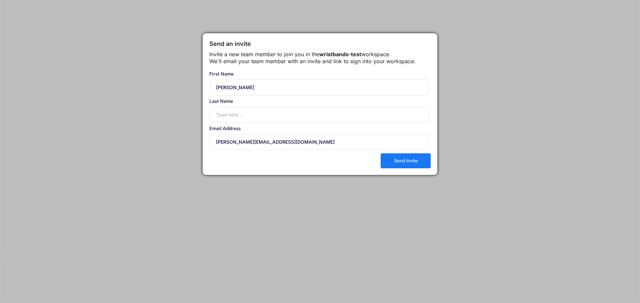
click at [222, 123] on input "input" at bounding box center [319, 115] width 220 height 16
paste input "guerrero"
click at [221, 123] on input "input" at bounding box center [319, 115] width 220 height 16
type input "Guerrero"
click at [306, 150] on input "joe_guerrero@bradycorp.com" at bounding box center [319, 142] width 220 height 16
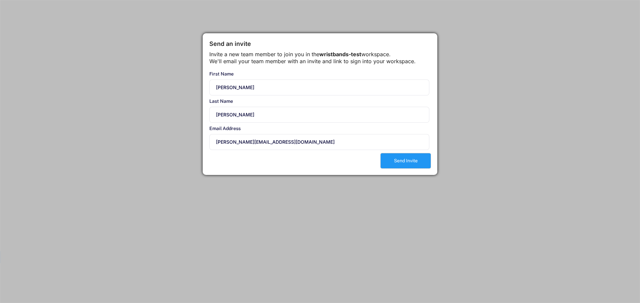
click at [404, 166] on button "Send Invite" at bounding box center [405, 161] width 50 height 15
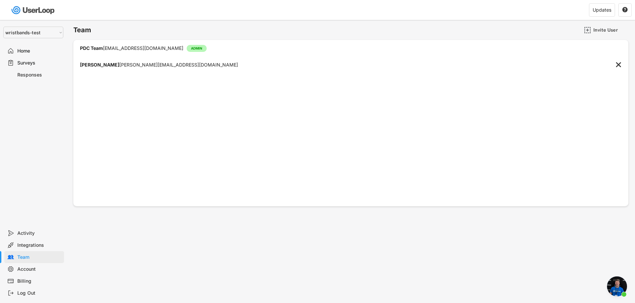
click at [25, 61] on div "Surveys" at bounding box center [39, 63] width 44 height 6
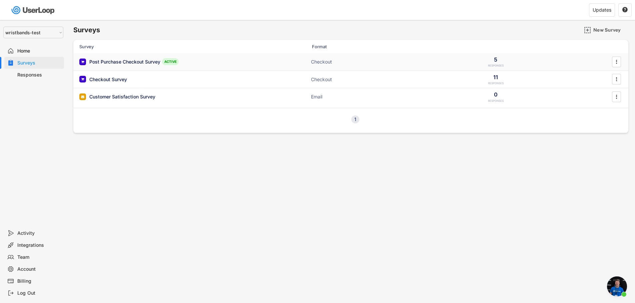
click at [103, 60] on div "Post Purchase Checkout Survey" at bounding box center [124, 62] width 71 height 7
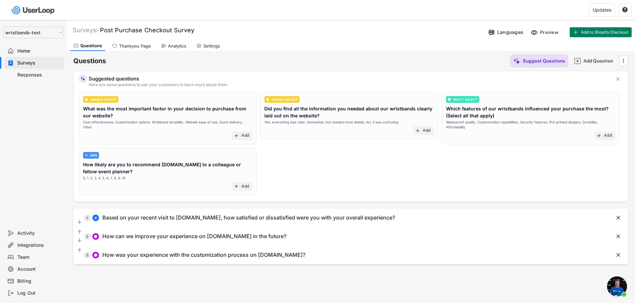
click at [205, 46] on div "Settings" at bounding box center [211, 46] width 17 height 6
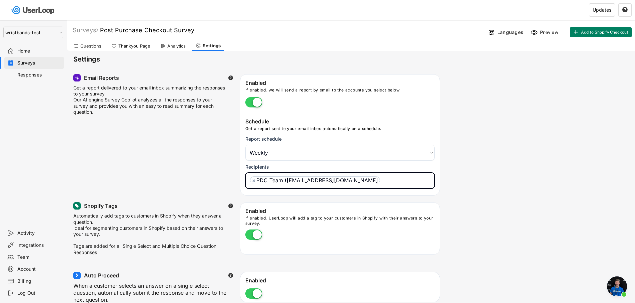
click at [394, 181] on ul "× PDC Team (sakthivel_kandasamy@bradycorp.com" at bounding box center [339, 180] width 183 height 10
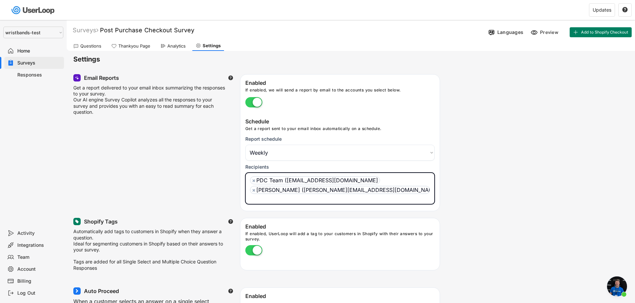
scroll to position [5, 0]
select select "1348695171700984260__LOOKUP__1753345961318x517764866714334400"
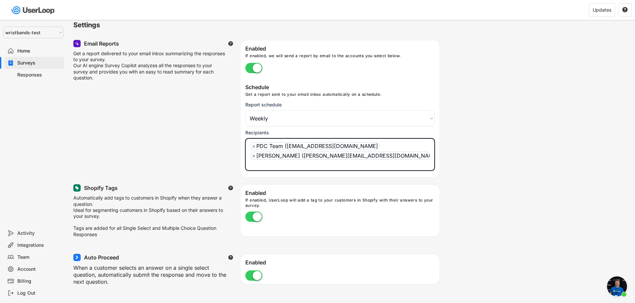
scroll to position [0, 0]
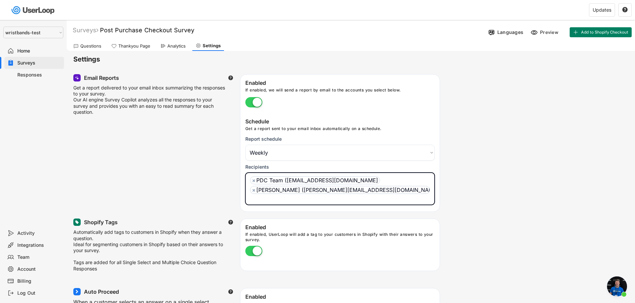
click at [22, 74] on div "Responses" at bounding box center [39, 75] width 44 height 6
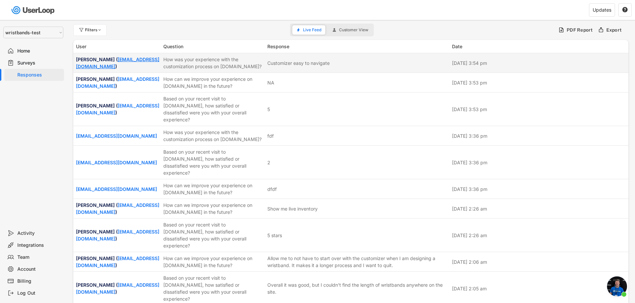
click at [99, 68] on link "[EMAIL_ADDRESS][DOMAIN_NAME]" at bounding box center [117, 63] width 83 height 13
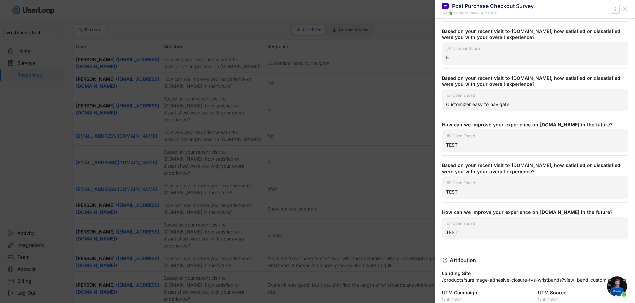
scroll to position [257, 0]
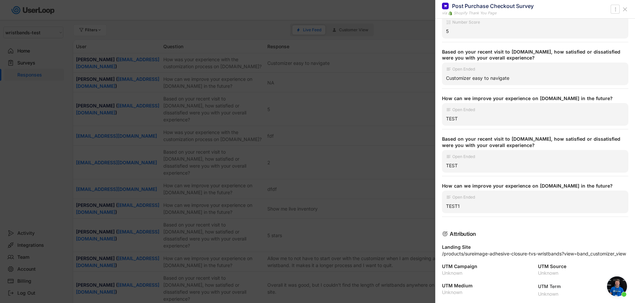
drag, startPoint x: 400, startPoint y: 204, endPoint x: 310, endPoint y: 121, distance: 122.6
click at [399, 204] on div at bounding box center [317, 151] width 635 height 303
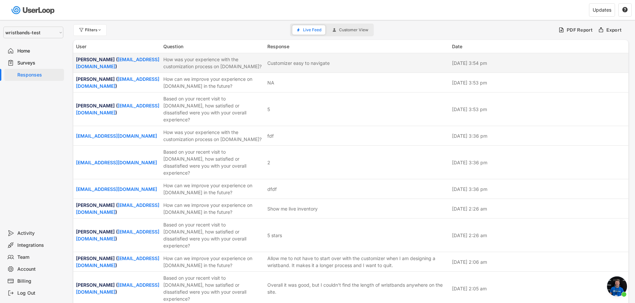
click at [192, 66] on div "How was your experience with the customization process on [DOMAIN_NAME]?" at bounding box center [213, 63] width 100 height 14
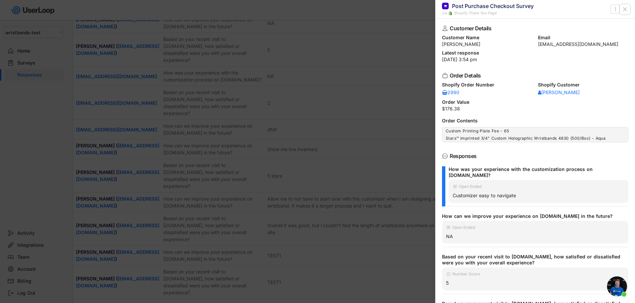
click at [625, 9] on use at bounding box center [624, 9] width 3 height 3
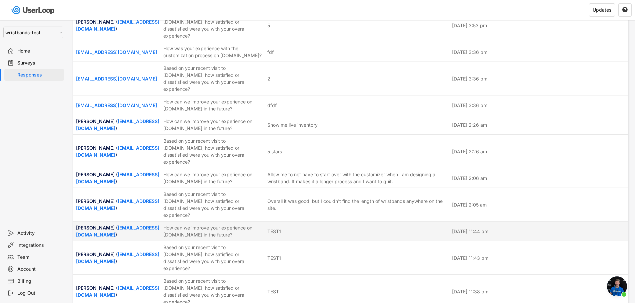
scroll to position [259, 0]
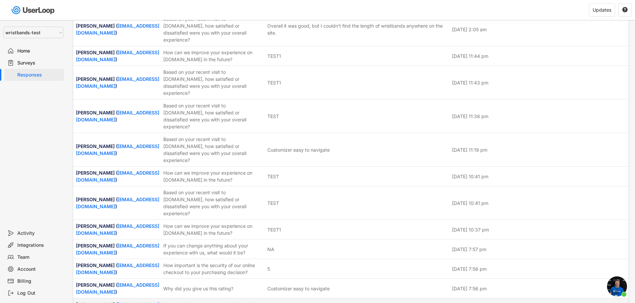
click at [177, 301] on div "How would you rate your experience with our website today?" at bounding box center [213, 308] width 100 height 14
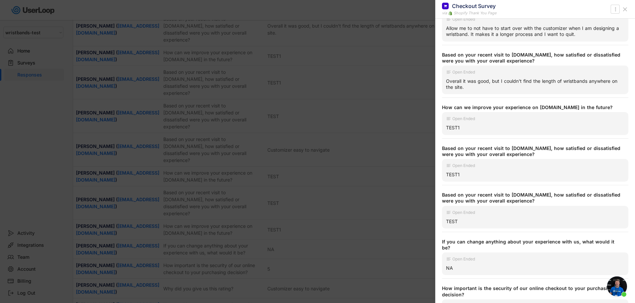
scroll to position [237, 0]
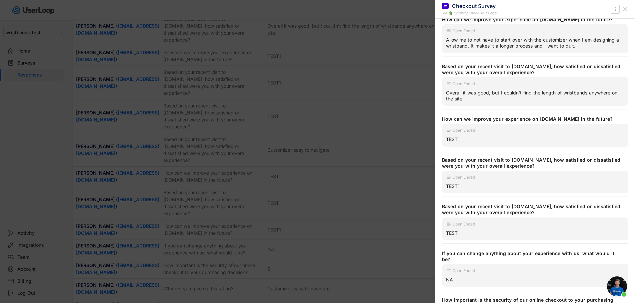
click at [624, 12] on icon at bounding box center [624, 9] width 7 height 7
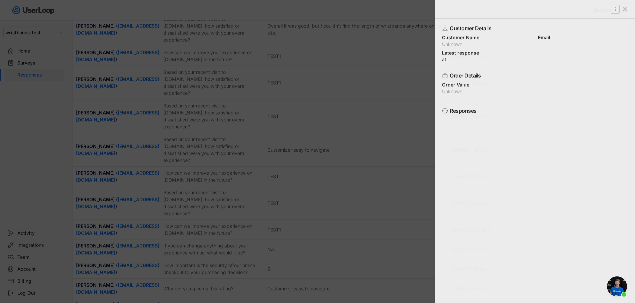
scroll to position [0, 0]
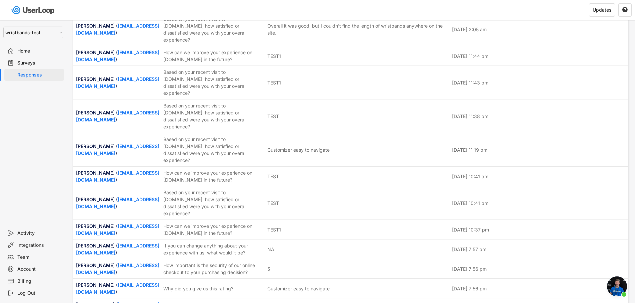
click at [22, 62] on div "Surveys" at bounding box center [39, 63] width 44 height 6
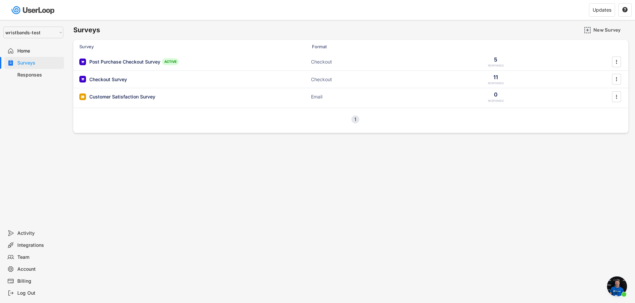
click at [23, 51] on div "Home" at bounding box center [39, 51] width 44 height 6
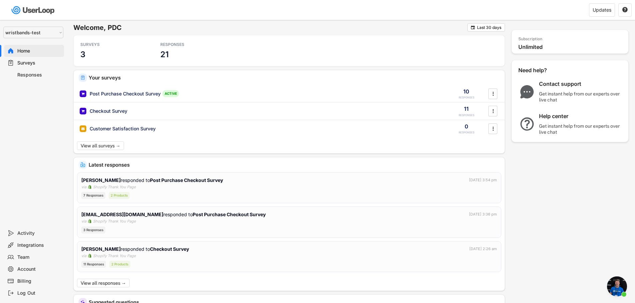
click at [26, 64] on div "Surveys" at bounding box center [39, 63] width 44 height 6
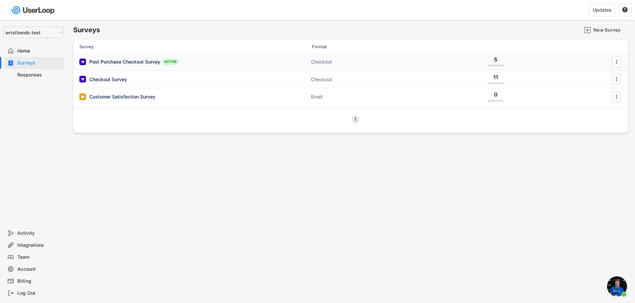
click at [150, 63] on div "Post Purchase Checkout Survey" at bounding box center [124, 62] width 71 height 7
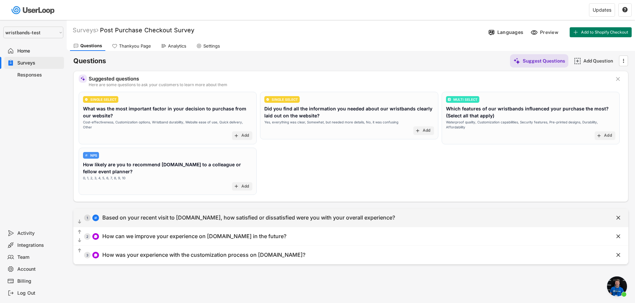
click at [166, 222] on div "Based on your recent visit to [DOMAIN_NAME], how satisfied or dissatisfied were…" at bounding box center [248, 218] width 292 height 7
type input "Based on your recent visit to [DOMAIN_NAME], how satisfied or dissatisfied were…"
select select ""1_5""
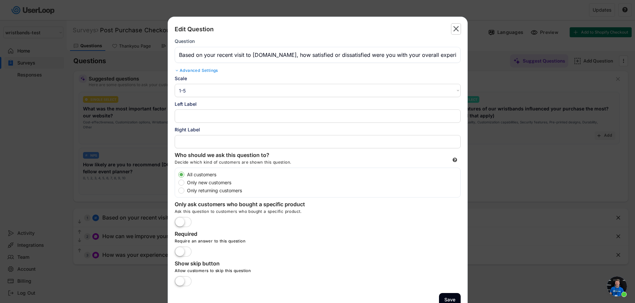
click at [455, 27] on text "" at bounding box center [456, 29] width 6 height 10
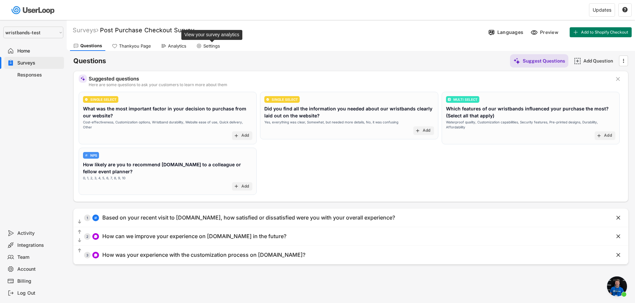
click at [210, 45] on div "Settings" at bounding box center [211, 46] width 17 height 6
select select "1348695171700984260__LOOKUP__1753345961318x517764866714334400"
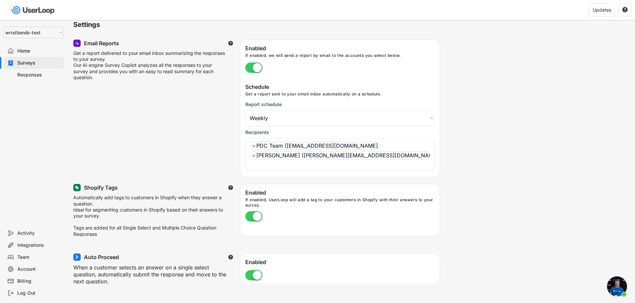
scroll to position [33, 0]
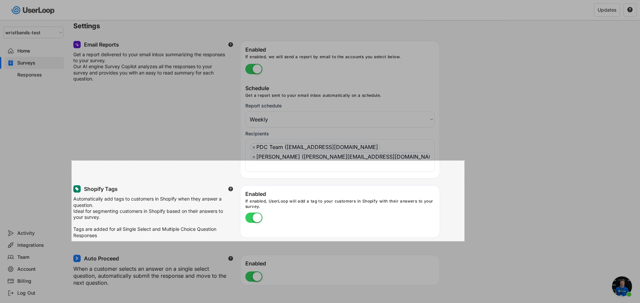
drag, startPoint x: 72, startPoint y: 161, endPoint x: 464, endPoint y: 241, distance: 400.6
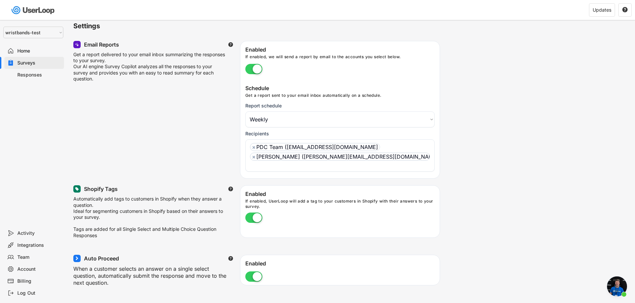
click at [616, 289] on span "Open chat" at bounding box center [617, 287] width 20 height 20
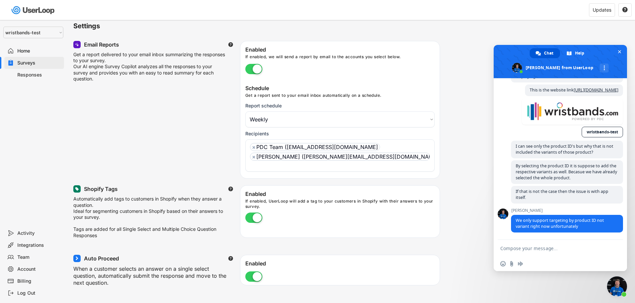
click at [535, 249] on textarea "Compose your message..." at bounding box center [553, 248] width 107 height 17
paste textarea "To enrich screen reader interactions, please activate Accessibility in Grammarl…"
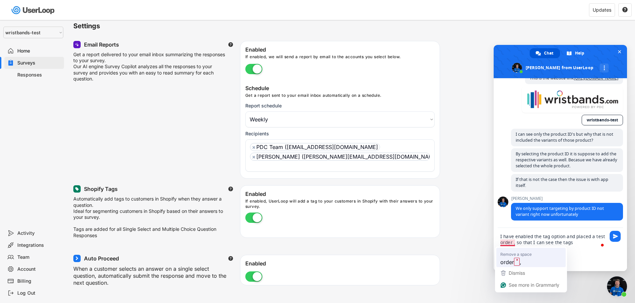
type textarea "I have enabled the tag option and placed a test order, so that I can see the ta…"
click at [571, 244] on textarea "I have enabled the tag option and placed a test order, so that I can see the ta…" at bounding box center [553, 242] width 107 height 29
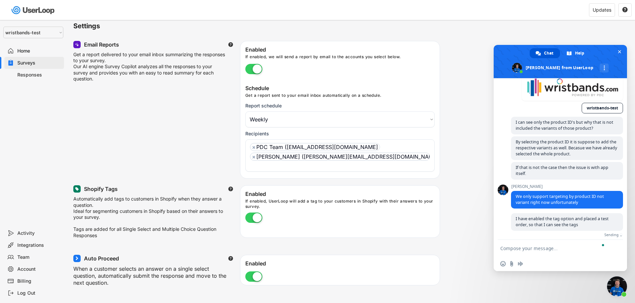
scroll to position [2614, 0]
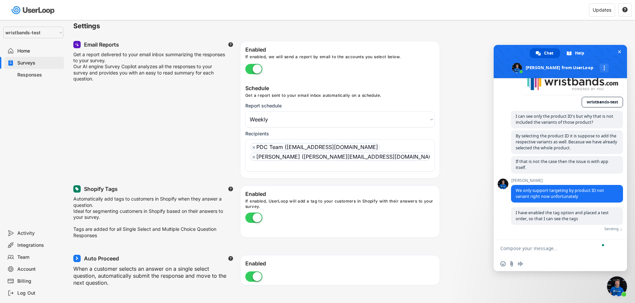
paste textarea "To enrich screen reader interactions, please activate Accessibility in Grammarl…"
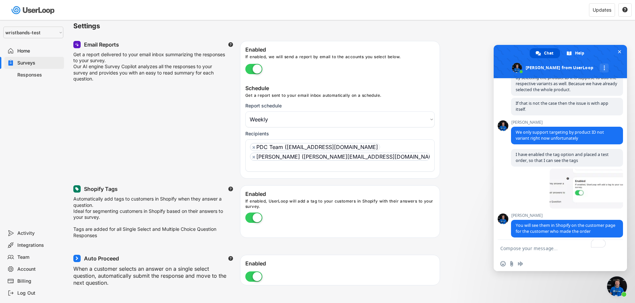
scroll to position [2677, 0]
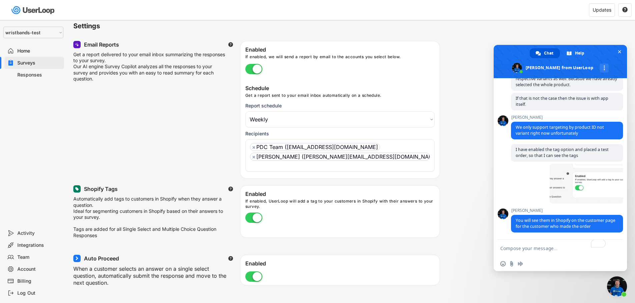
click at [532, 251] on textarea "To enrich screen reader interactions, please activate Accessibility in Grammarl…" at bounding box center [553, 248] width 107 height 17
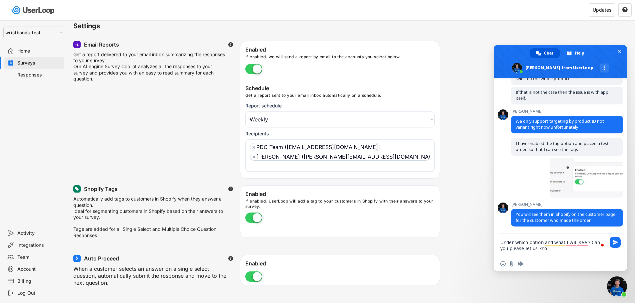
type textarea "Under which option and what I will see ? Can you please let us know"
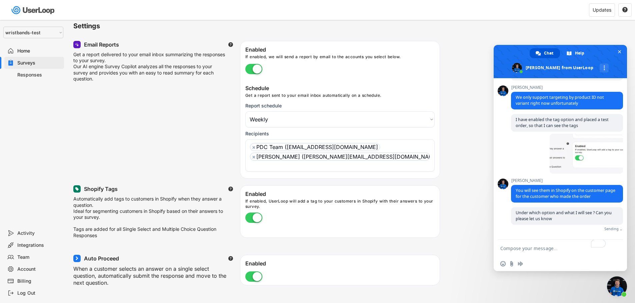
scroll to position [2699, 0]
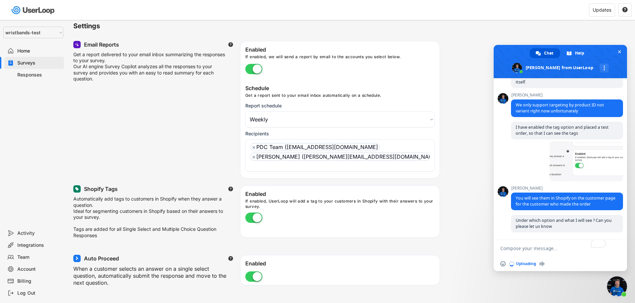
click at [545, 248] on textarea "To enrich screen reader interactions, please activate Accessibility in Grammarl…" at bounding box center [553, 248] width 107 height 17
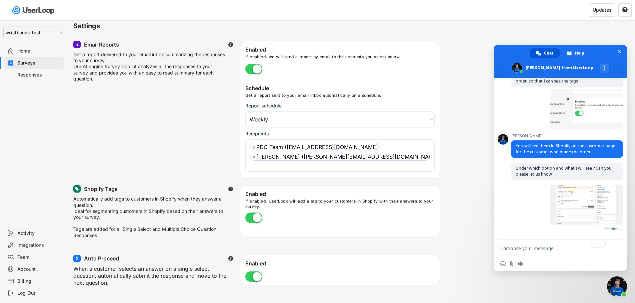
scroll to position [2741, 0]
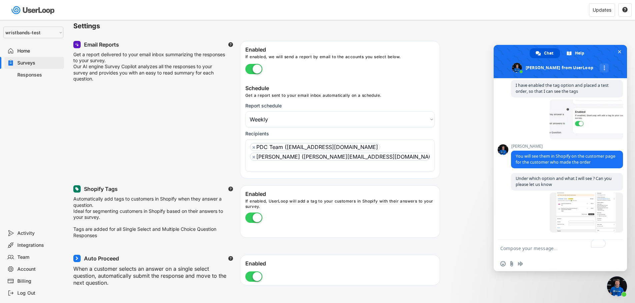
click at [545, 249] on textarea "To enrich screen reader interactions, please activate Accessibility in Grammarl…" at bounding box center [553, 248] width 107 height 17
type textarea "I"
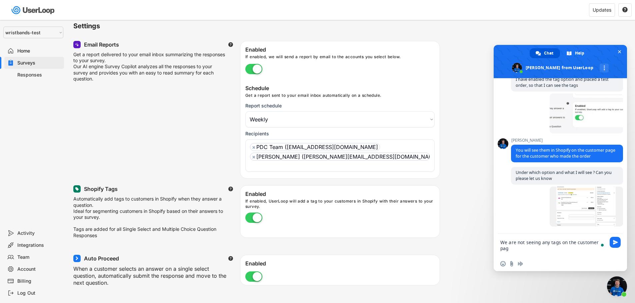
type textarea "We are not seeing any tags on the customer page"
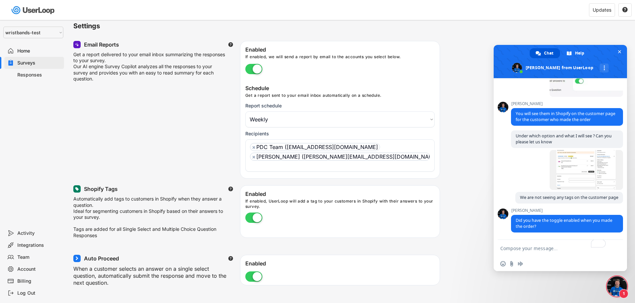
scroll to position [2790, 0]
click at [550, 248] on textarea "To enrich screen reader interactions, please activate Accessibility in Grammarl…" at bounding box center [553, 248] width 107 height 17
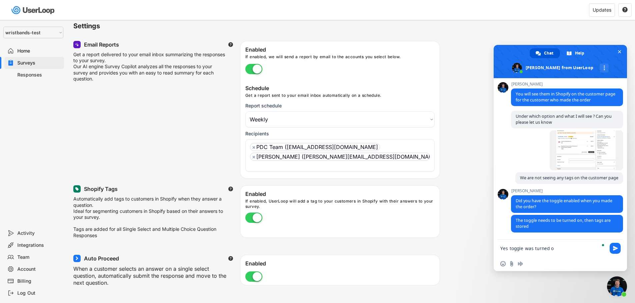
type textarea "Yes toggle was turned on"
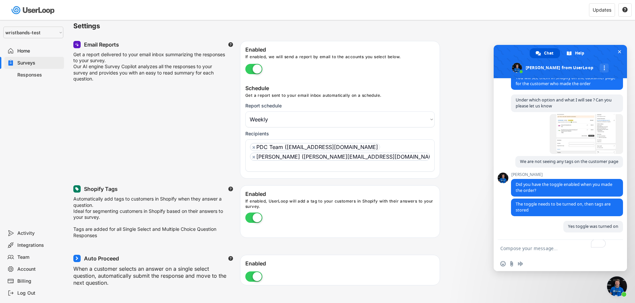
scroll to position [2826, 0]
click at [515, 284] on div "Auto Proceed  When a customer selects an answer on a single select question, a…" at bounding box center [350, 283] width 555 height 56
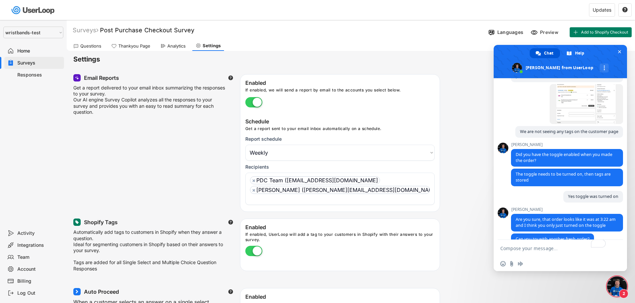
scroll to position [2869, 0]
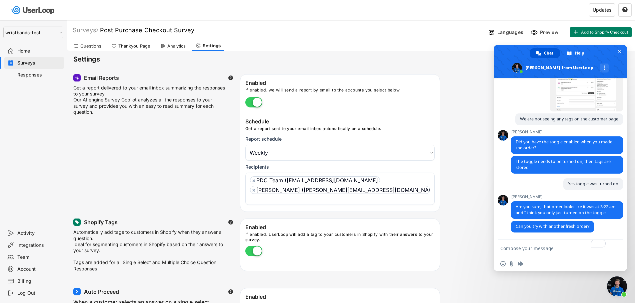
click at [556, 248] on textarea "To enrich screen reader interactions, please activate Accessibility in Grammarl…" at bounding box center [553, 248] width 107 height 17
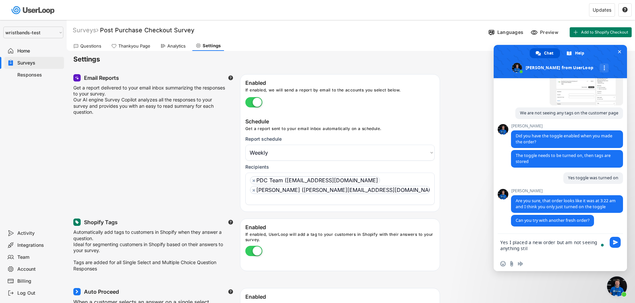
type textarea "Yes I placed a new order but am not seeing anything still"
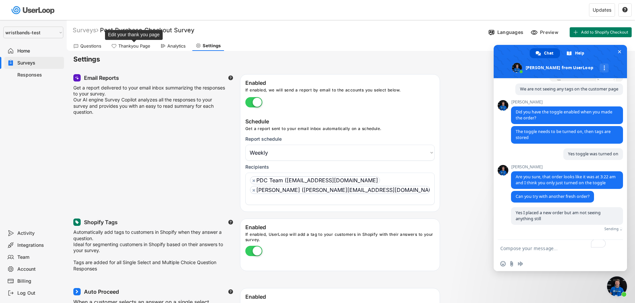
scroll to position [2891, 0]
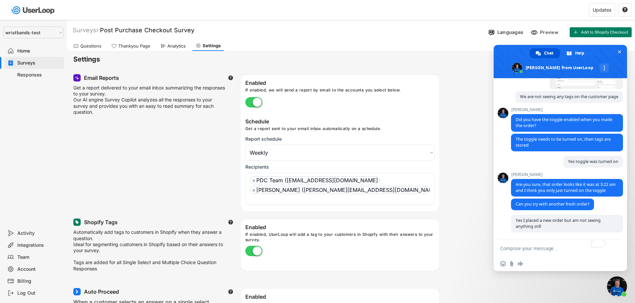
click at [171, 46] on div "Analytics" at bounding box center [176, 46] width 18 height 6
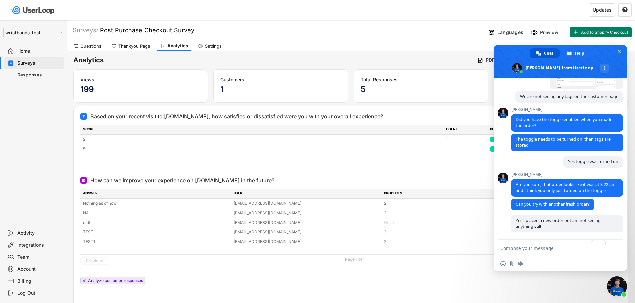
click at [35, 76] on div "Responses" at bounding box center [39, 75] width 44 height 6
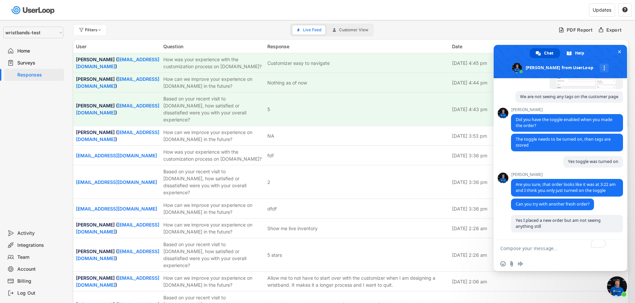
click at [352, 30] on span "Customer View" at bounding box center [353, 30] width 29 height 4
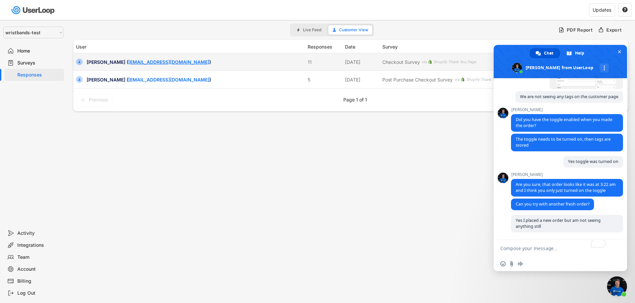
click at [141, 65] on link "[EMAIL_ADDRESS][DOMAIN_NAME]" at bounding box center [168, 62] width 81 height 6
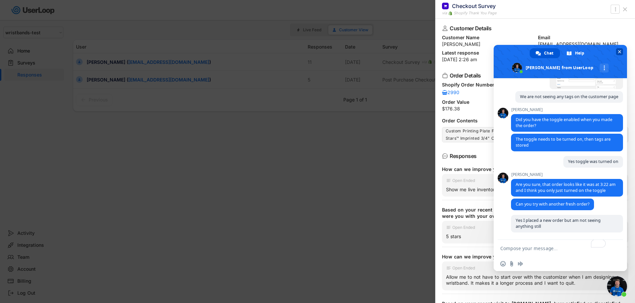
click at [619, 53] on span "Close chat" at bounding box center [619, 52] width 3 height 4
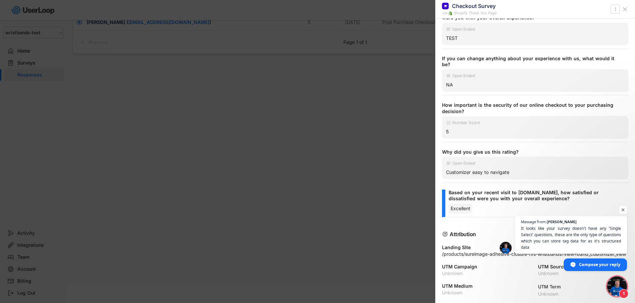
scroll to position [2899, 0]
click at [124, 151] on div at bounding box center [317, 151] width 635 height 303
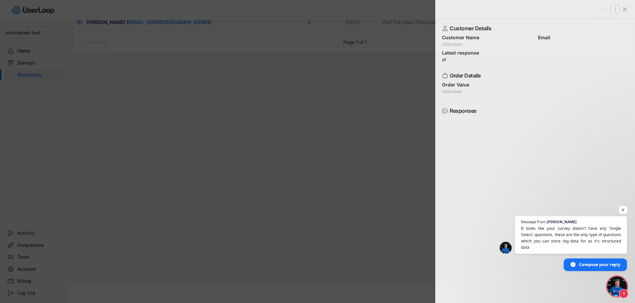
scroll to position [0, 0]
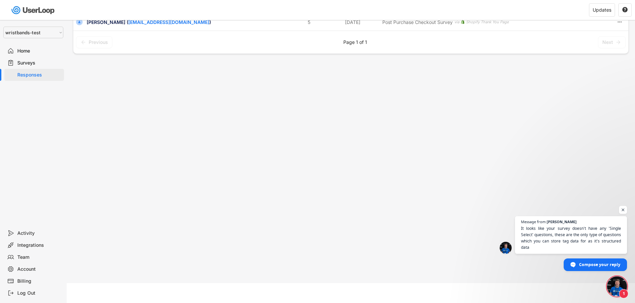
click at [619, 284] on span "Open chat" at bounding box center [617, 287] width 20 height 20
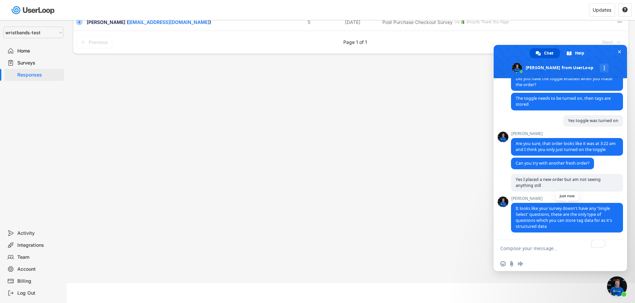
scroll to position [2958, 0]
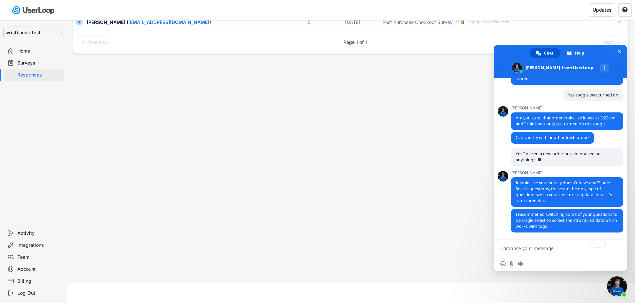
click at [31, 63] on div "Surveys" at bounding box center [39, 63] width 44 height 6
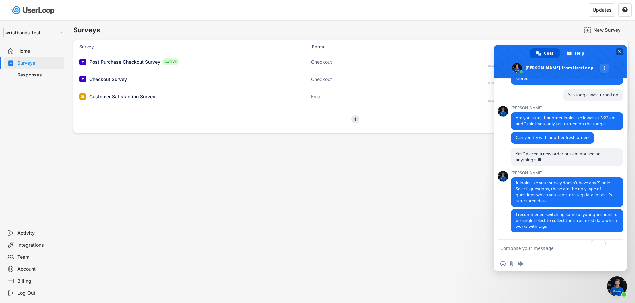
click at [617, 53] on span "Close chat" at bounding box center [619, 51] width 7 height 7
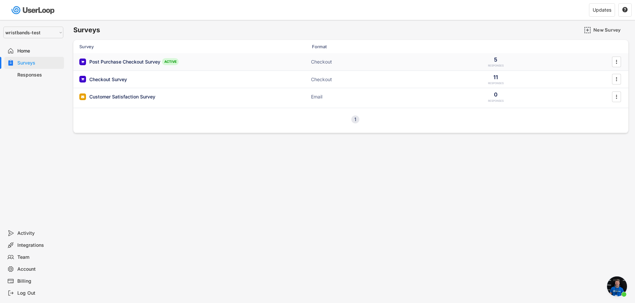
click at [115, 62] on div "Post Purchase Checkout Survey" at bounding box center [124, 62] width 71 height 7
type input "Thank you for your response."
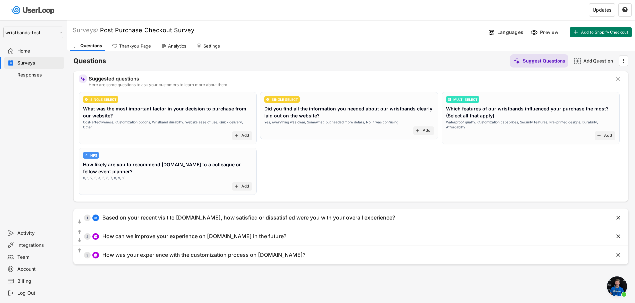
click at [134, 47] on div "Thankyou Page" at bounding box center [135, 46] width 32 height 6
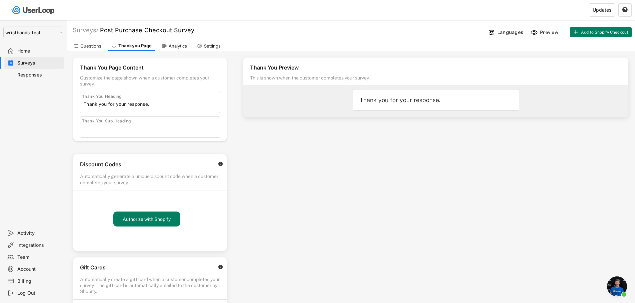
click at [204, 45] on div "Settings" at bounding box center [212, 46] width 17 height 6
select select "1348695171700984260__LOOKUP__1753345961318x517764866714334400"
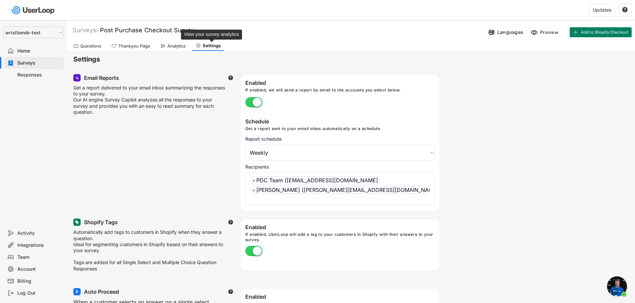
scroll to position [5, 0]
click at [167, 47] on div "Analytics" at bounding box center [176, 46] width 18 height 6
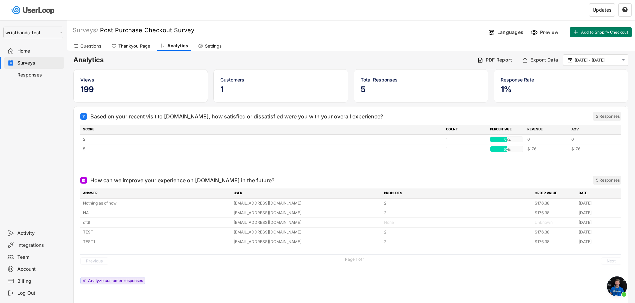
drag, startPoint x: 34, startPoint y: 73, endPoint x: 40, endPoint y: 75, distance: 5.9
click at [34, 73] on div "Responses" at bounding box center [39, 75] width 44 height 6
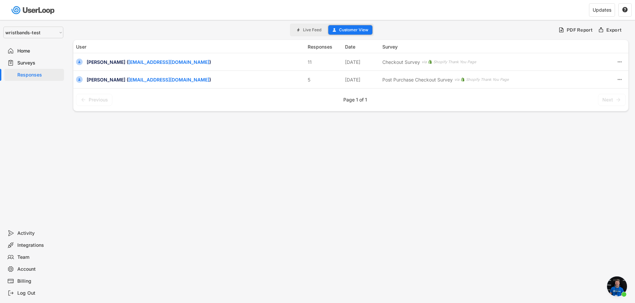
click at [343, 30] on span "Customer View" at bounding box center [353, 30] width 29 height 4
click at [309, 31] on span "Live Feed" at bounding box center [312, 30] width 18 height 4
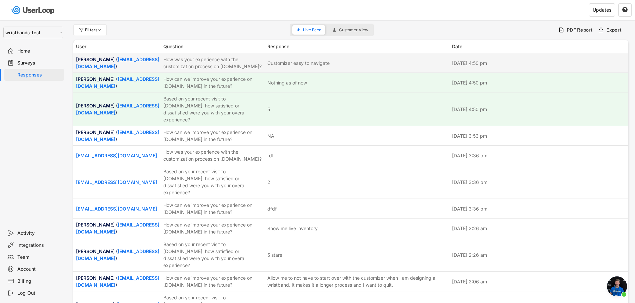
click at [216, 67] on div "How was your experience with the customization process on [DOMAIN_NAME]?" at bounding box center [213, 63] width 100 height 14
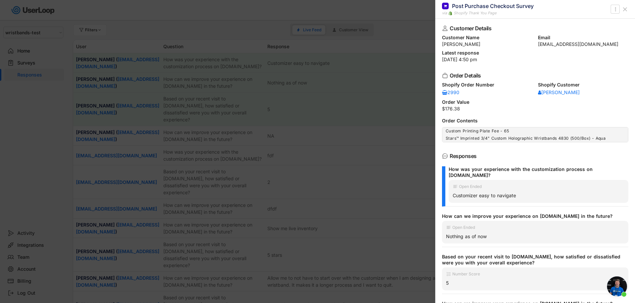
click at [623, 11] on use at bounding box center [624, 9] width 3 height 3
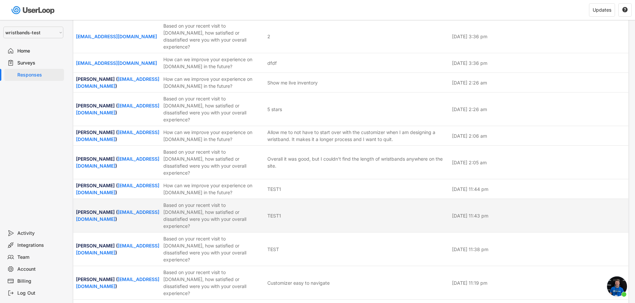
scroll to position [113, 0]
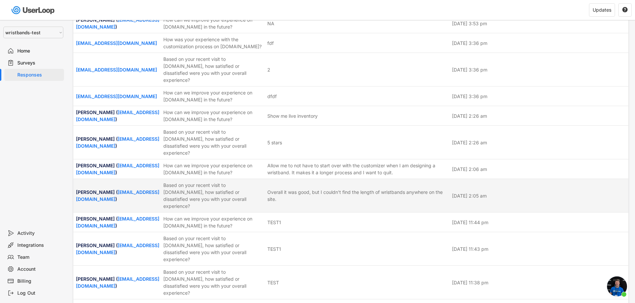
click at [223, 182] on div "Based on your recent visit to [DOMAIN_NAME], how satisfied or dissatisfied were…" at bounding box center [213, 196] width 100 height 28
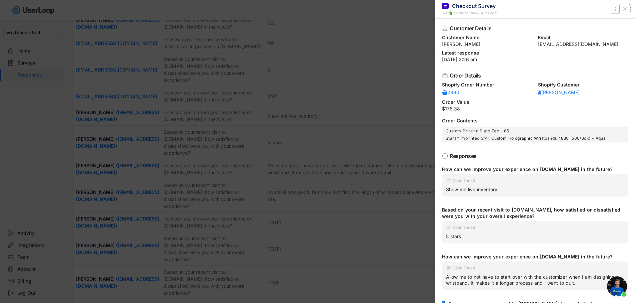
click at [624, 10] on icon at bounding box center [624, 9] width 7 height 7
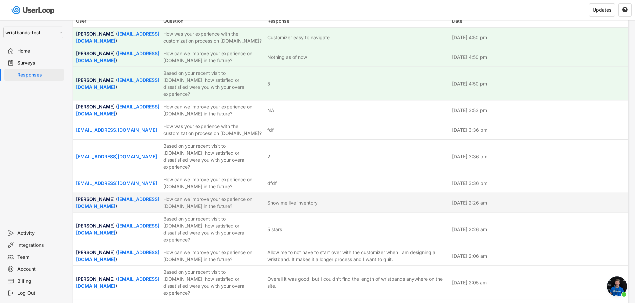
scroll to position [0, 0]
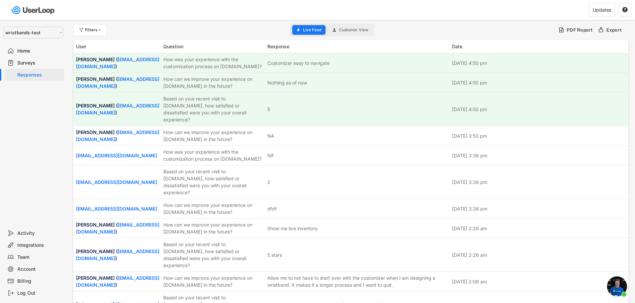
click at [313, 29] on span "Live Feed" at bounding box center [312, 30] width 18 height 4
click at [313, 30] on span "Live Feed" at bounding box center [312, 30] width 18 height 4
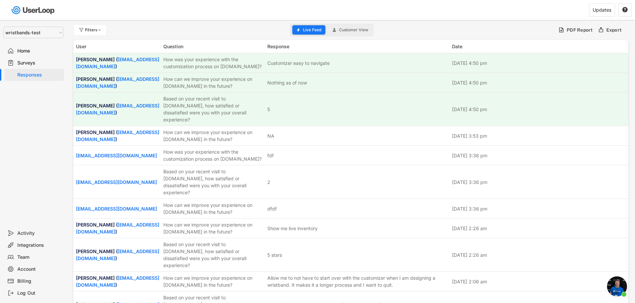
click at [313, 30] on span "Live Feed" at bounding box center [312, 30] width 18 height 4
click at [351, 29] on span "Customer View" at bounding box center [353, 30] width 29 height 4
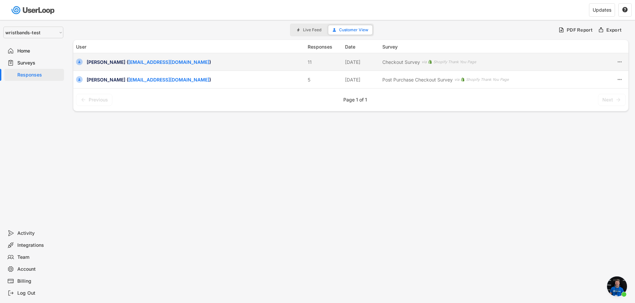
click at [154, 69] on div "Alba Torres ( pdc_web_demo@bradycorp.com ) 11 Aug 19, 2025 Checkout Survey via …" at bounding box center [350, 61] width 555 height 17
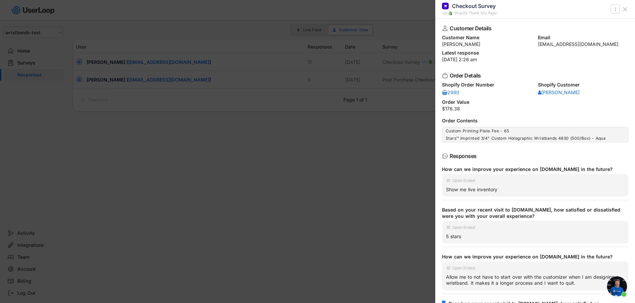
click at [625, 10] on icon at bounding box center [624, 9] width 7 height 7
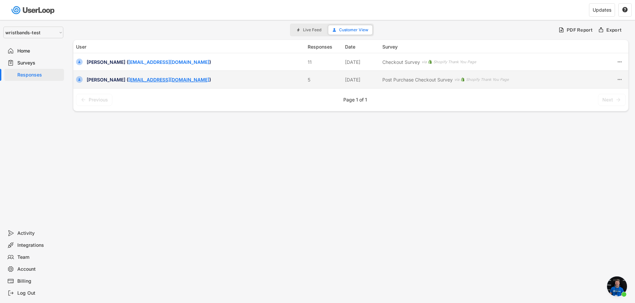
click at [131, 79] on link "[EMAIL_ADDRESS][DOMAIN_NAME]" at bounding box center [168, 80] width 81 height 6
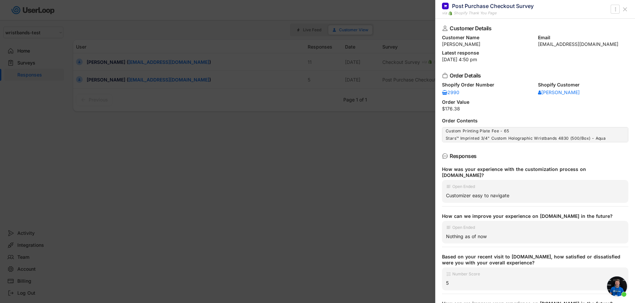
click at [623, 11] on icon at bounding box center [624, 9] width 7 height 7
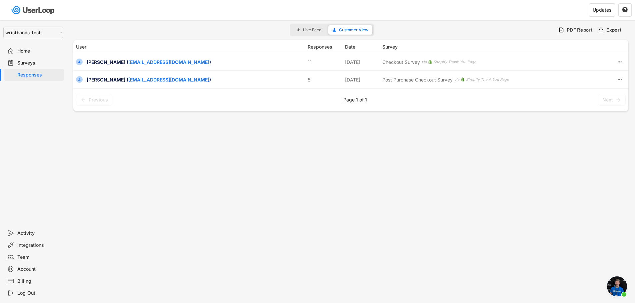
click at [21, 62] on div "Surveys" at bounding box center [39, 63] width 44 height 6
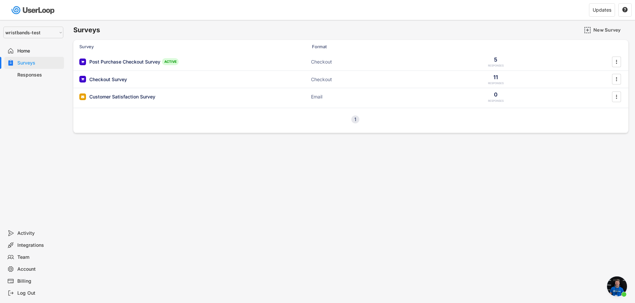
click at [21, 52] on div "Home" at bounding box center [39, 51] width 44 height 6
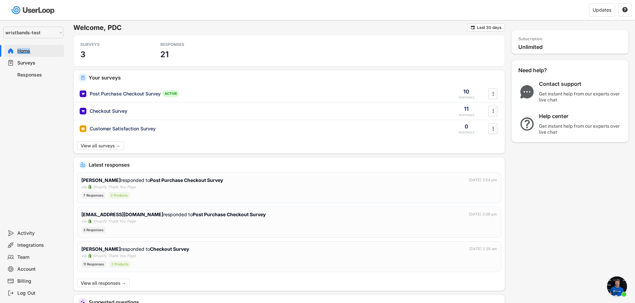
click at [21, 52] on div "Home" at bounding box center [39, 51] width 44 height 6
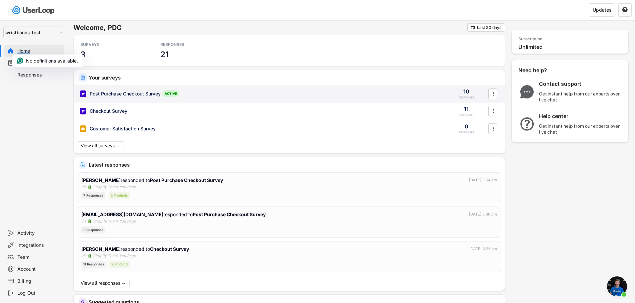
click at [149, 93] on div "Post Purchase Checkout Survey" at bounding box center [125, 94] width 71 height 7
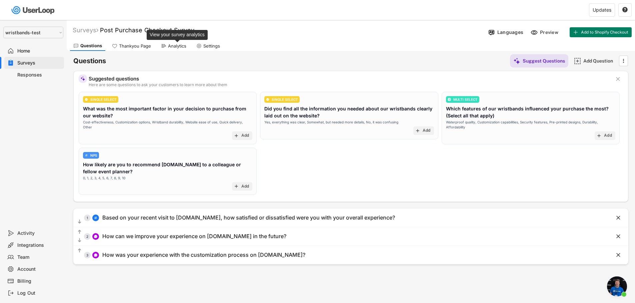
click at [175, 48] on div "Analytics" at bounding box center [177, 46] width 18 height 6
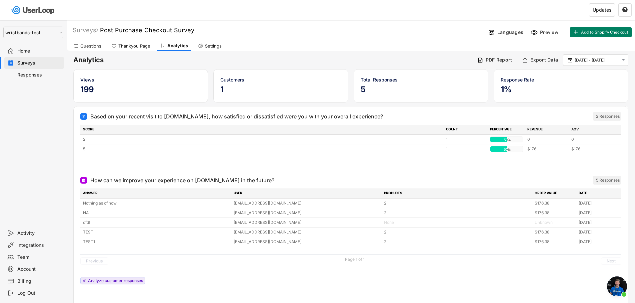
click at [47, 76] on div "Responses" at bounding box center [39, 75] width 44 height 6
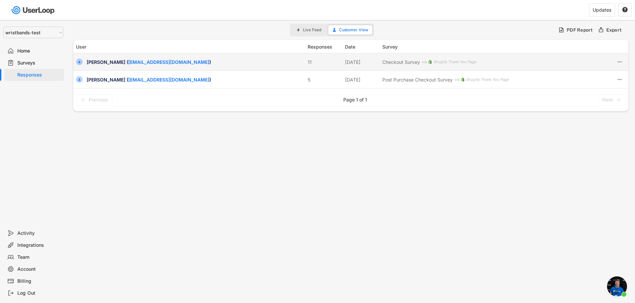
click at [390, 62] on div "Checkout Survey" at bounding box center [401, 62] width 38 height 7
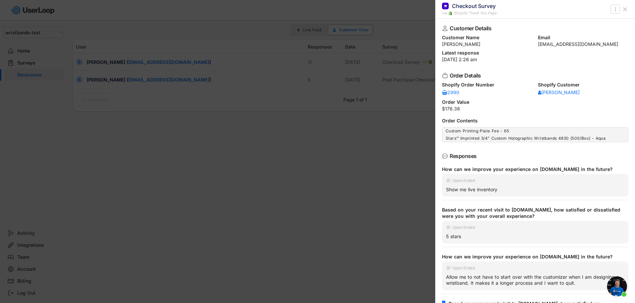
click at [272, 182] on div at bounding box center [317, 151] width 635 height 303
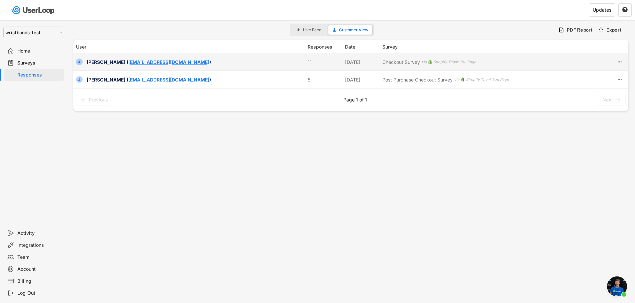
click at [160, 61] on link "[EMAIL_ADDRESS][DOMAIN_NAME]" at bounding box center [168, 62] width 81 height 6
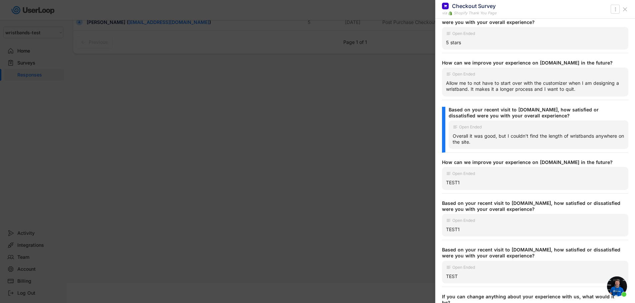
scroll to position [138, 0]
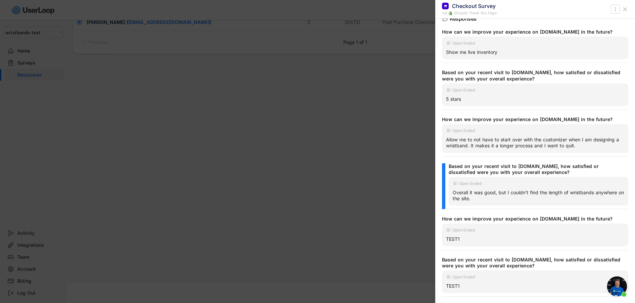
click at [624, 11] on icon at bounding box center [624, 9] width 7 height 7
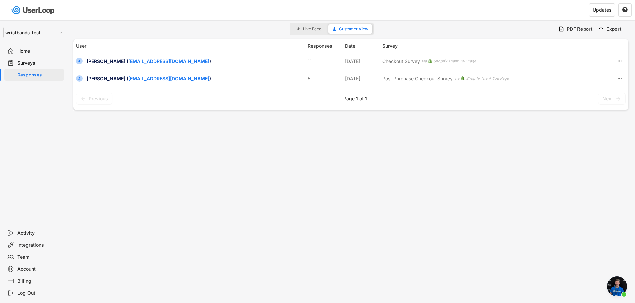
scroll to position [0, 0]
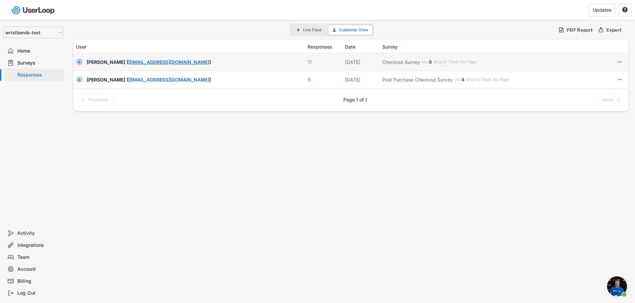
click at [160, 60] on link "[EMAIL_ADDRESS][DOMAIN_NAME]" at bounding box center [168, 62] width 81 height 6
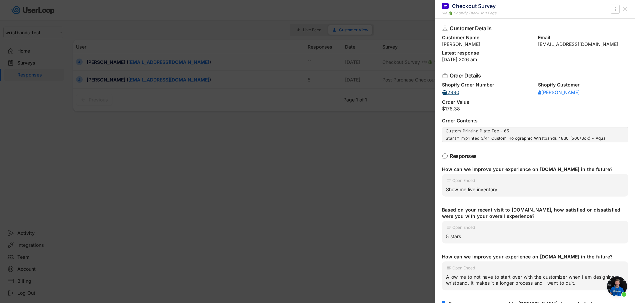
click at [455, 93] on div "2990" at bounding box center [452, 92] width 20 height 5
click at [625, 10] on use at bounding box center [624, 9] width 3 height 3
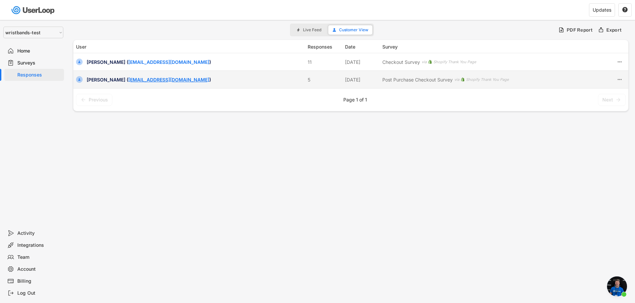
click at [147, 81] on link "[EMAIL_ADDRESS][DOMAIN_NAME]" at bounding box center [168, 80] width 81 height 6
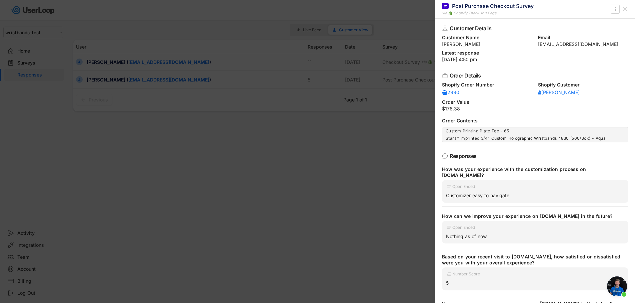
click at [624, 10] on icon at bounding box center [624, 9] width 7 height 7
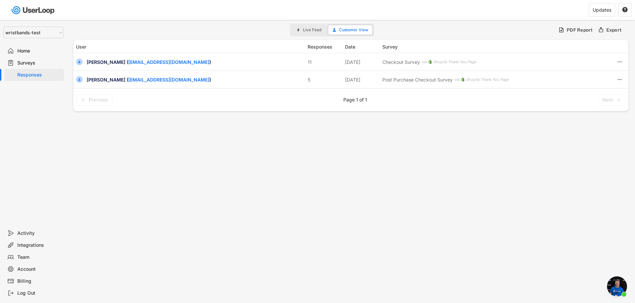
click at [613, 294] on span "Open chat" at bounding box center [617, 287] width 20 height 20
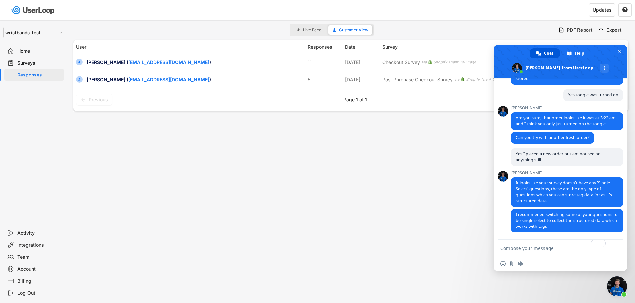
click at [551, 252] on textarea "To enrich screen reader interactions, please activate Accessibility in Grammarl…" at bounding box center [553, 248] width 107 height 17
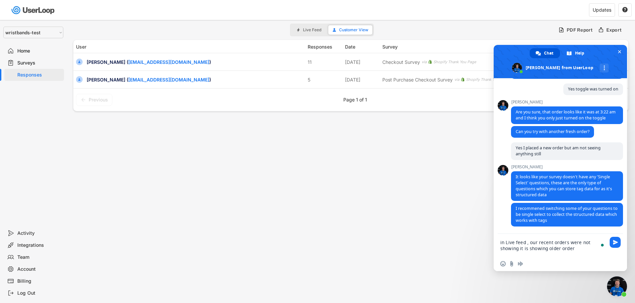
type textarea "in Live feed , our recent orders were not showing it is showing older orders"
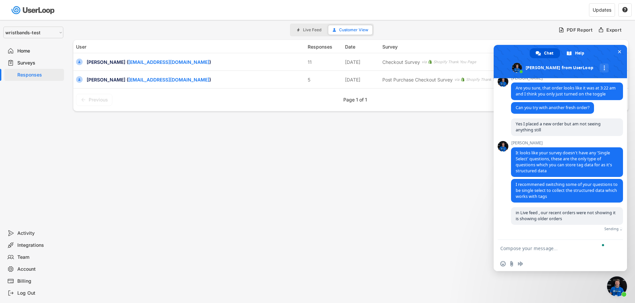
scroll to position [2988, 0]
type textarea "Why ?"
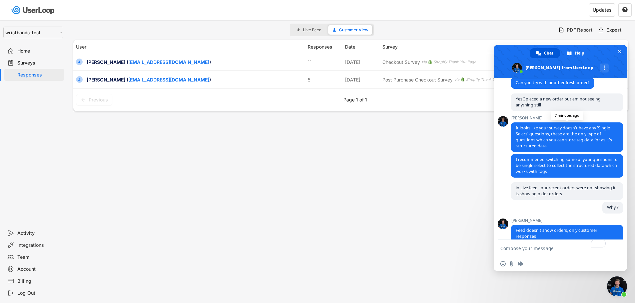
scroll to position [3022, 0]
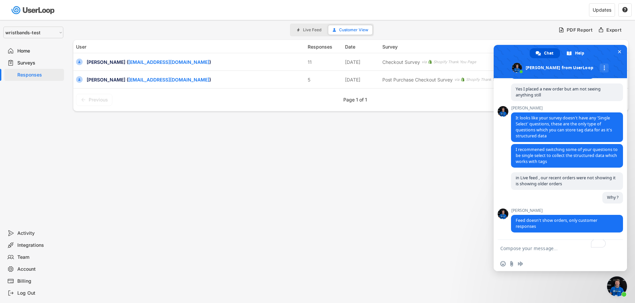
click at [539, 248] on textarea "To enrich screen reader interactions, please activate Accessibility in Grammarl…" at bounding box center [553, 248] width 107 height 17
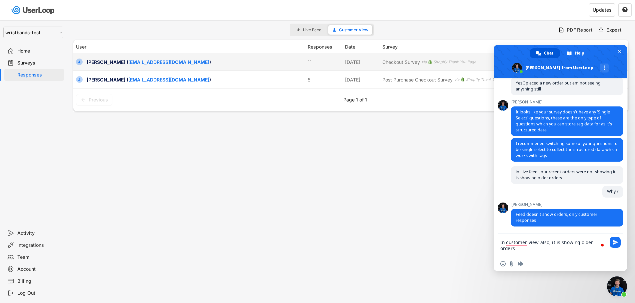
click at [149, 60] on link "[EMAIL_ADDRESS][DOMAIN_NAME]" at bounding box center [168, 62] width 81 height 6
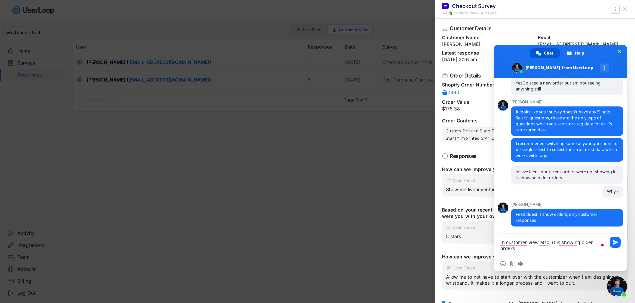
click at [605, 241] on textarea "In customer view also, it is showing older orders" at bounding box center [553, 245] width 107 height 23
type textarea "In customer view also, it is showing older orders only"
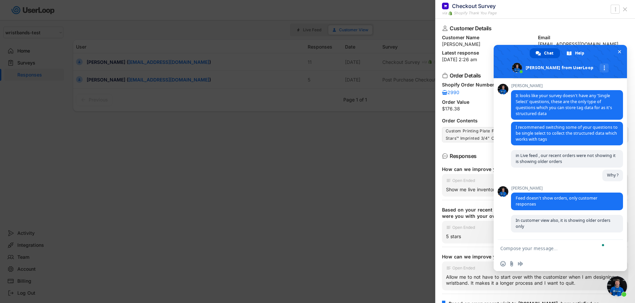
scroll to position [3045, 0]
click at [537, 249] on textarea "To enrich screen reader interactions, please activate Accessibility in Grammarl…" at bounding box center [553, 248] width 107 height 17
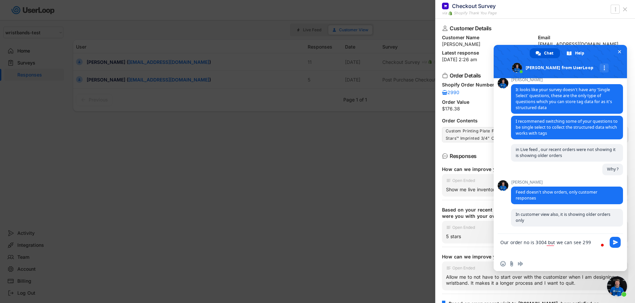
scroll to position [3051, 0]
type textarea "Our order no is 3004 but we can see 2990 only"
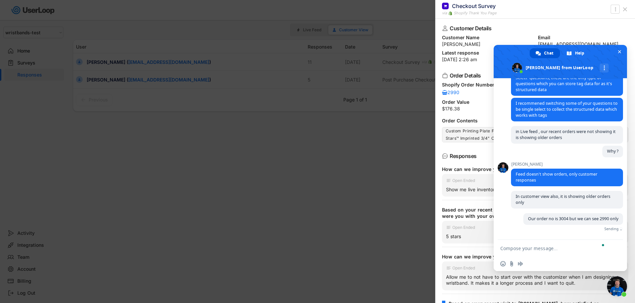
scroll to position [3058, 0]
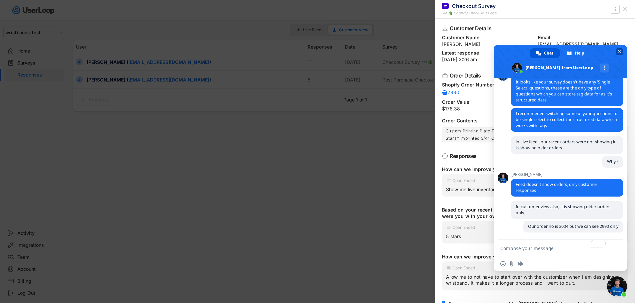
click at [620, 51] on span "Close chat" at bounding box center [619, 52] width 3 height 4
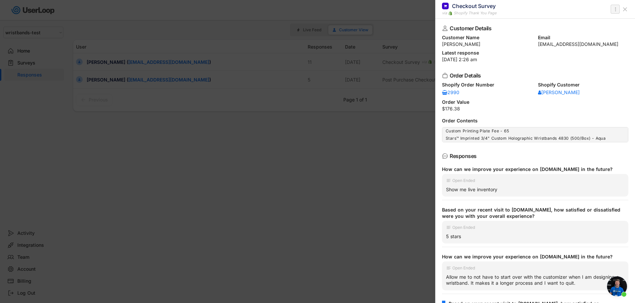
click at [615, 10] on text "" at bounding box center [614, 9] width 1 height 7
click at [623, 10] on icon at bounding box center [624, 9] width 7 height 7
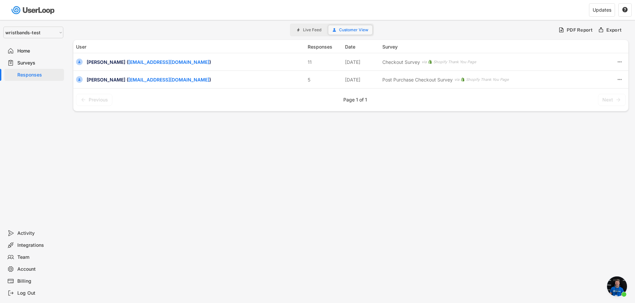
click at [349, 31] on span "Customer View" at bounding box center [353, 30] width 29 height 4
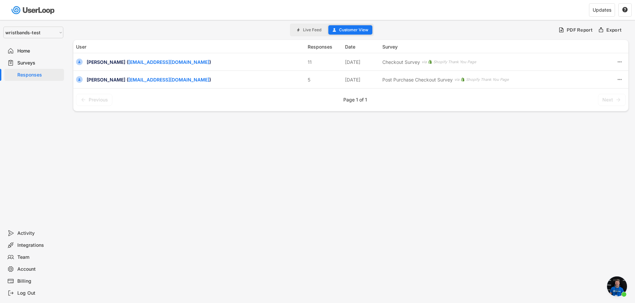
click at [349, 31] on span "Customer View" at bounding box center [353, 30] width 29 height 4
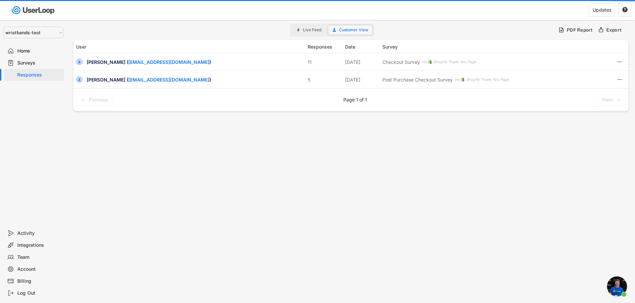
click at [349, 31] on span "Customer View" at bounding box center [353, 30] width 29 height 4
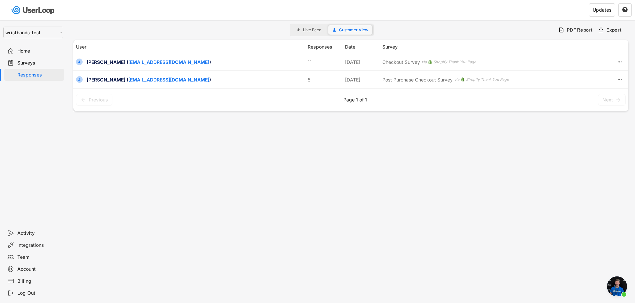
click at [349, 31] on span "Customer View" at bounding box center [353, 30] width 29 height 4
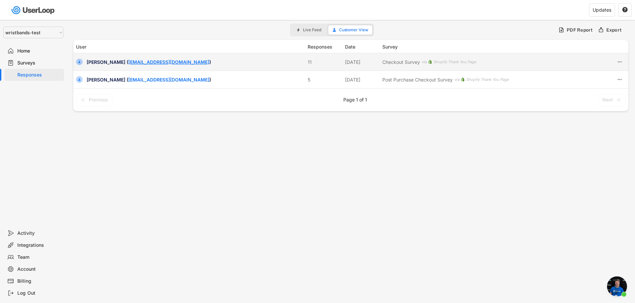
click at [154, 64] on link "[EMAIL_ADDRESS][DOMAIN_NAME]" at bounding box center [168, 62] width 81 height 6
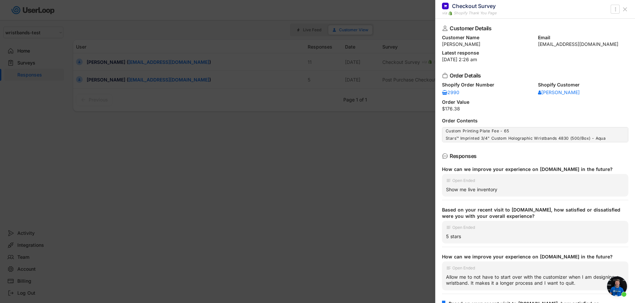
click at [144, 202] on div at bounding box center [317, 151] width 635 height 303
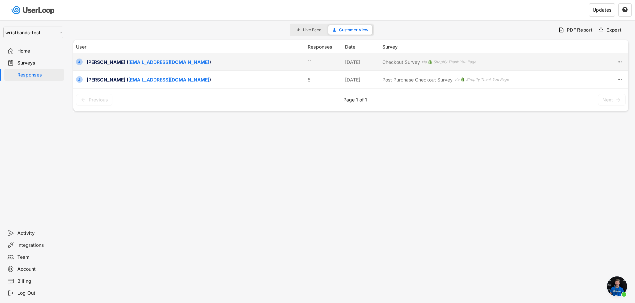
click at [164, 66] on div "Alba Torres ( pdc_web_demo@bradycorp.com ) 11 Aug 19, 2025 Checkout Survey via …" at bounding box center [350, 61] width 555 height 17
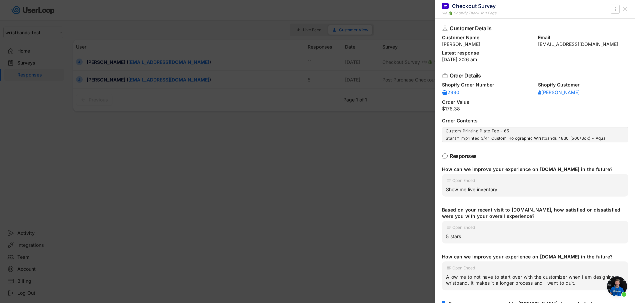
click at [619, 289] on span "Open chat" at bounding box center [617, 287] width 20 height 20
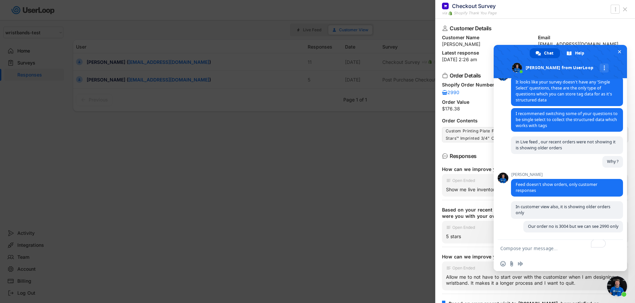
click at [535, 250] on textarea "To enrich screen reader interactions, please activate Accessibility in Grammarl…" at bounding box center [553, 248] width 107 height 17
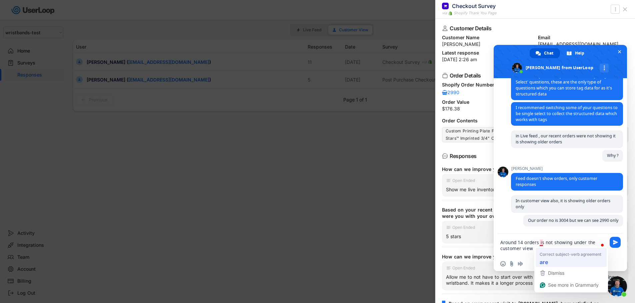
type textarea "Around 14 orders are not showing under the customer view"
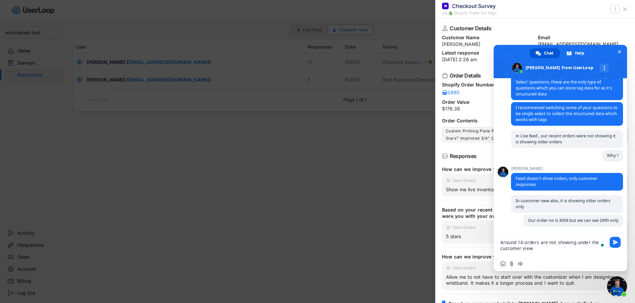
click at [535, 250] on textarea "Around 14 orders are not showing under the customer view" at bounding box center [553, 245] width 107 height 23
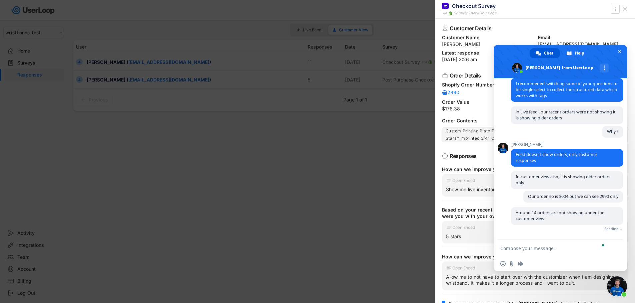
scroll to position [3078, 0]
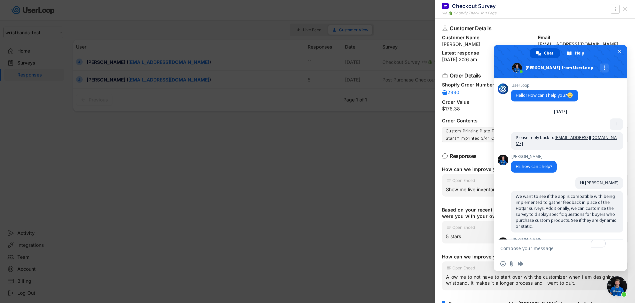
select select ""1348695171700984260__LOOKUP__1755087592031x530942177488485950""
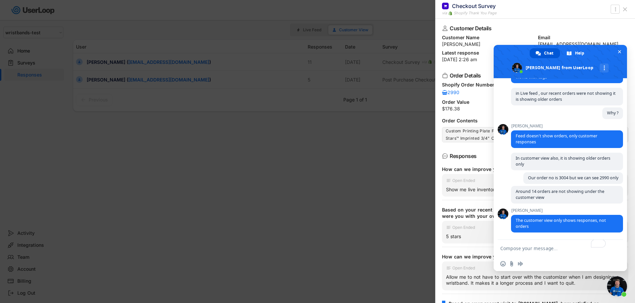
scroll to position [3127, 0]
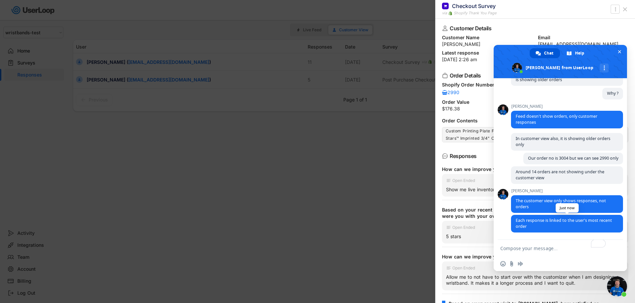
click at [529, 227] on span "Each response is linked to the user's most recent order" at bounding box center [567, 224] width 112 height 18
click at [618, 53] on span "Close chat" at bounding box center [619, 52] width 3 height 4
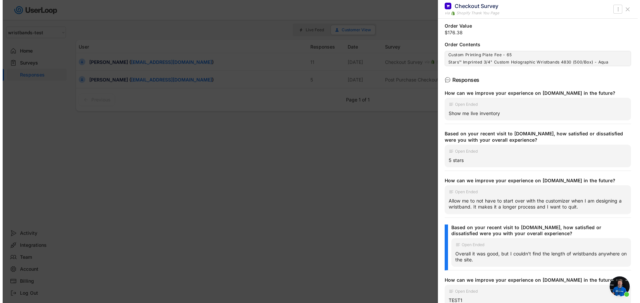
scroll to position [0, 0]
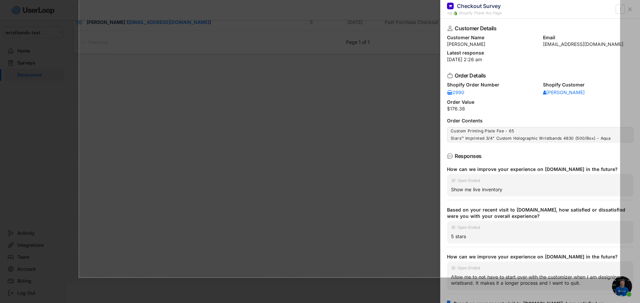
drag, startPoint x: 88, startPoint y: 19, endPoint x: 620, endPoint y: 278, distance: 591.1
click at [620, 278] on div "1623 X 966" at bounding box center [320, 122] width 640 height 361
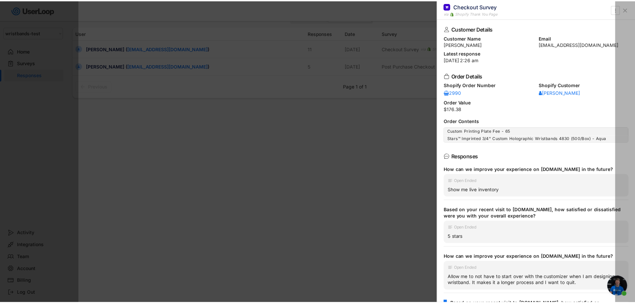
scroll to position [32, 0]
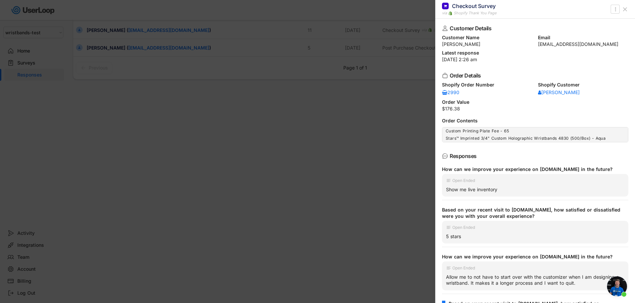
click at [615, 288] on span "Open chat" at bounding box center [617, 287] width 20 height 20
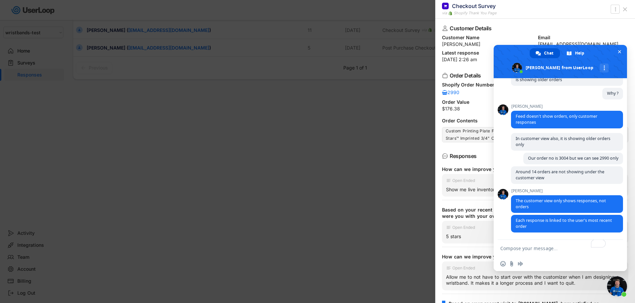
click at [548, 248] on textarea "To enrich screen reader interactions, please activate Accessibility in Grammarl…" at bounding box center [553, 248] width 107 height 17
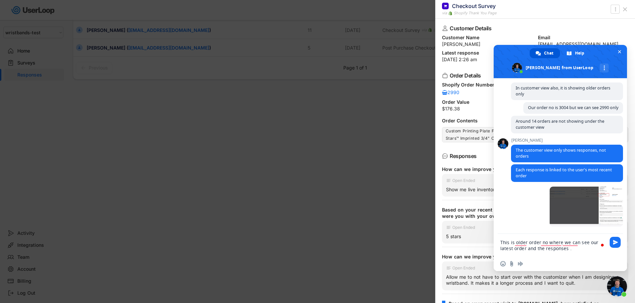
scroll to position [3179, 0]
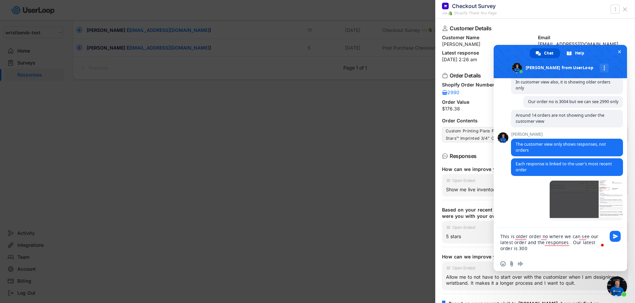
type textarea "This is older order no where we can see our latest order and the responses . Ou…"
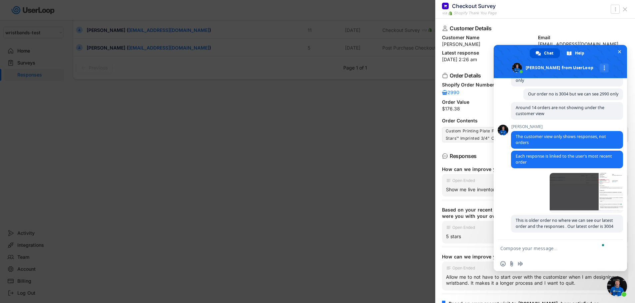
scroll to position [3197, 0]
click at [236, 162] on div at bounding box center [317, 151] width 635 height 303
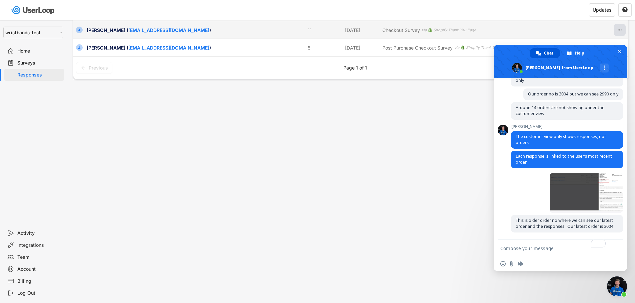
click at [620, 33] on icon at bounding box center [619, 30] width 6 height 6
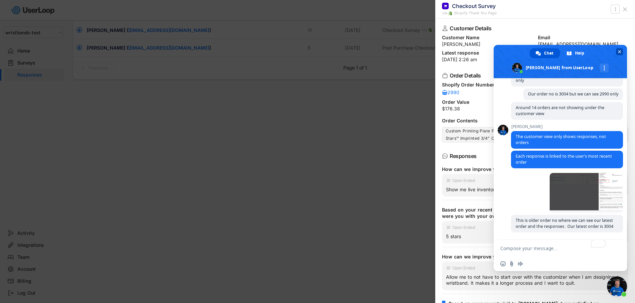
click at [620, 52] on span "Close chat" at bounding box center [619, 52] width 3 height 4
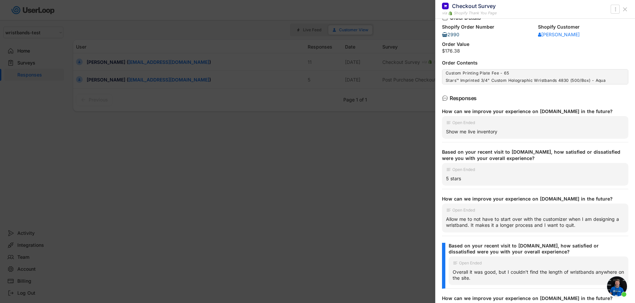
scroll to position [0, 0]
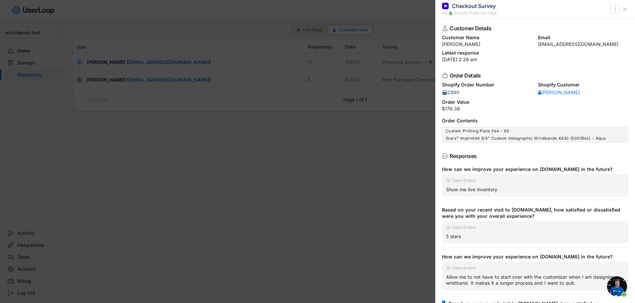
click at [254, 168] on div at bounding box center [317, 151] width 635 height 303
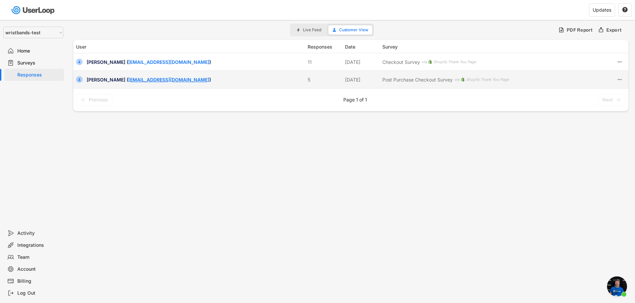
click at [153, 81] on link "[EMAIL_ADDRESS][DOMAIN_NAME]" at bounding box center [168, 80] width 81 height 6
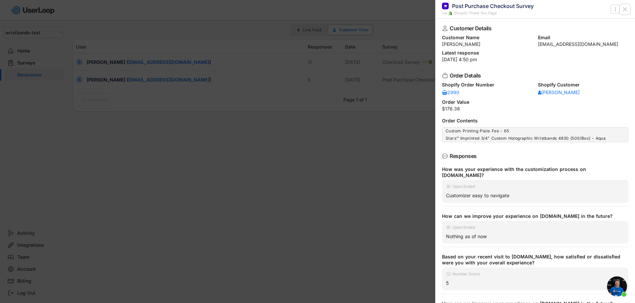
click at [626, 12] on button at bounding box center [624, 9] width 11 height 11
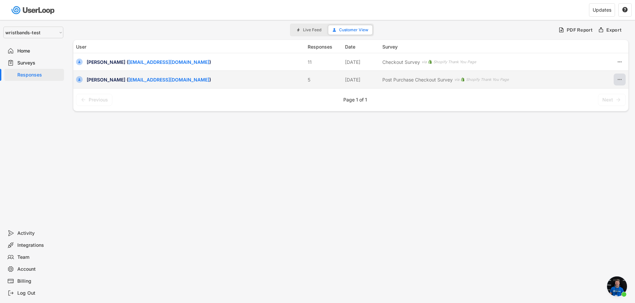
click at [620, 80] on icon at bounding box center [619, 80] width 6 height 6
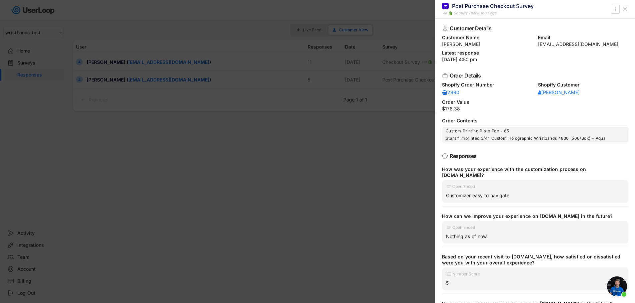
click at [444, 157] on icon at bounding box center [445, 156] width 6 height 6
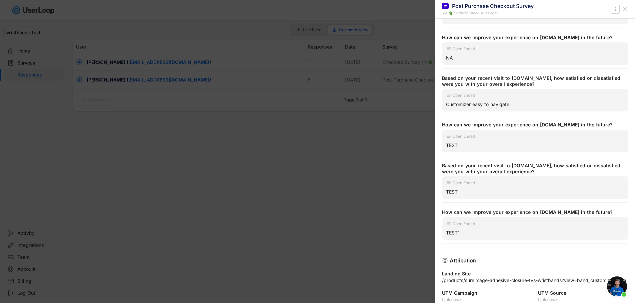
scroll to position [297, 0]
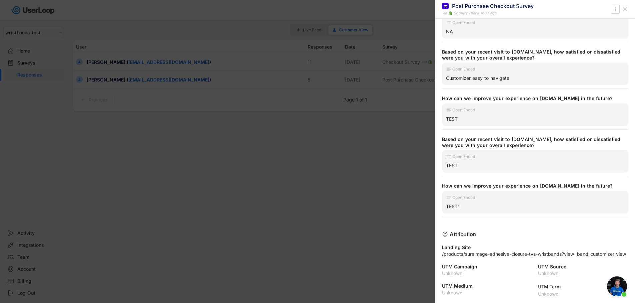
click at [615, 287] on span "Open chat" at bounding box center [617, 287] width 20 height 20
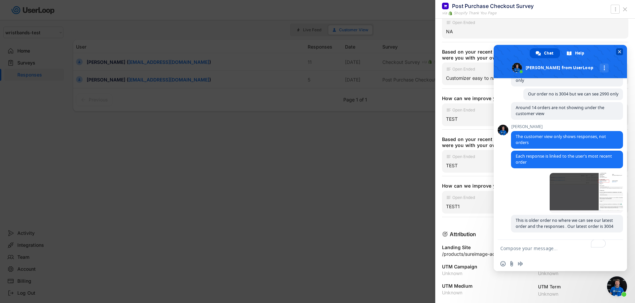
click at [620, 52] on span "Close chat" at bounding box center [619, 52] width 3 height 4
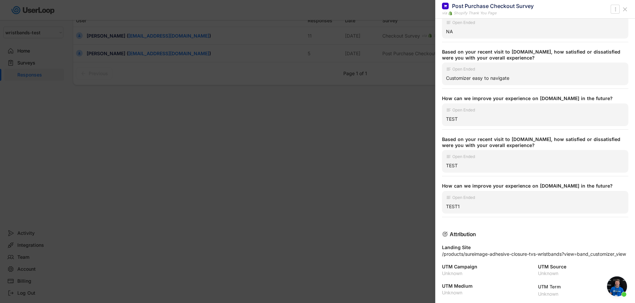
scroll to position [0, 0]
click at [623, 9] on icon at bounding box center [624, 9] width 7 height 7
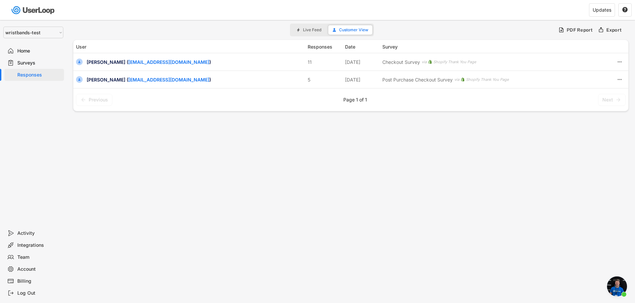
click at [18, 236] on div "Activity" at bounding box center [39, 234] width 44 height 6
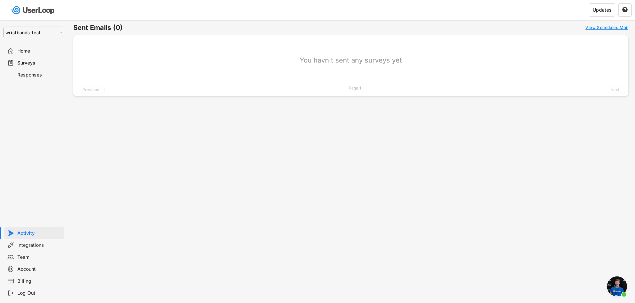
click at [29, 63] on div "Surveys" at bounding box center [39, 63] width 44 height 6
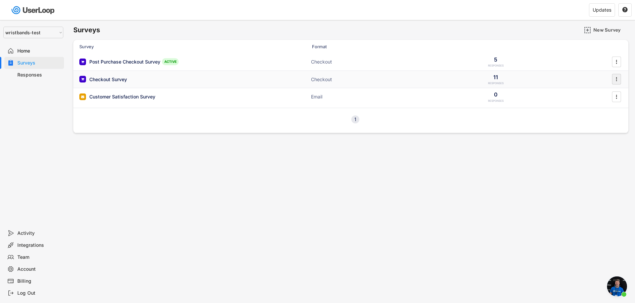
click at [617, 80] on icon "" at bounding box center [616, 79] width 7 height 10
click at [503, 167] on div "Surveys New Survey Survey Format Responses Post Purchase Checkout Survey ACTIVE…" at bounding box center [351, 180] width 568 height 321
click at [184, 64] on div "Post Purchase Checkout Survey ACTIVE" at bounding box center [145, 61] width 133 height 7
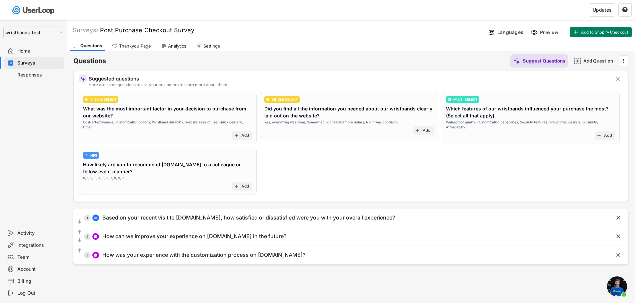
click at [168, 47] on div "Analytics" at bounding box center [177, 46] width 18 height 6
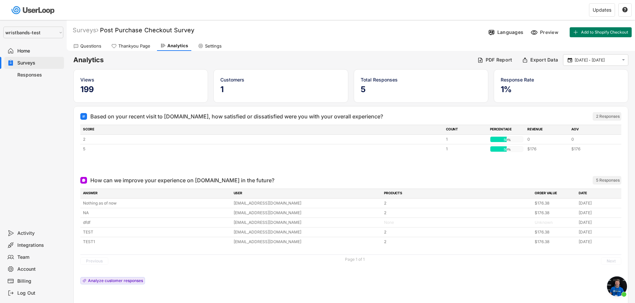
click at [603, 118] on div "2 Responses" at bounding box center [608, 116] width 24 height 5
click at [119, 282] on div "Analyze customer responses" at bounding box center [115, 281] width 55 height 4
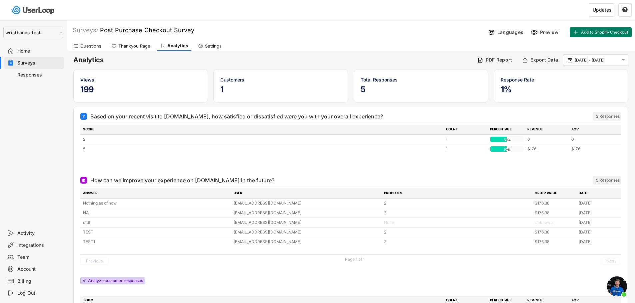
click at [119, 282] on div "Analyze customer responses" at bounding box center [115, 281] width 55 height 4
click at [426, 90] on h5 "5" at bounding box center [420, 90] width 121 height 10
click at [424, 91] on h5 "5" at bounding box center [420, 90] width 121 height 10
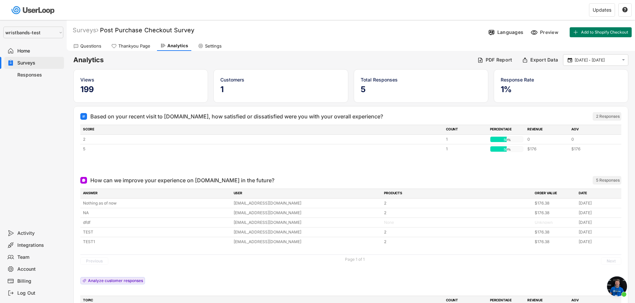
click at [424, 91] on h5 "5" at bounding box center [420, 90] width 121 height 10
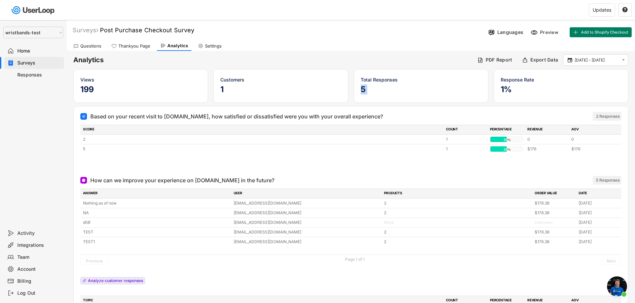
click at [424, 91] on h5 "5" at bounding box center [420, 90] width 121 height 10
click at [608, 116] on div "2 Responses" at bounding box center [608, 116] width 24 height 5
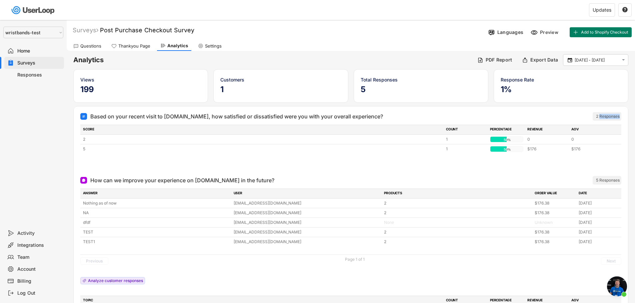
click at [608, 116] on div "2 Responses" at bounding box center [608, 116] width 24 height 5
click at [137, 45] on div "Thankyou Page" at bounding box center [134, 46] width 32 height 6
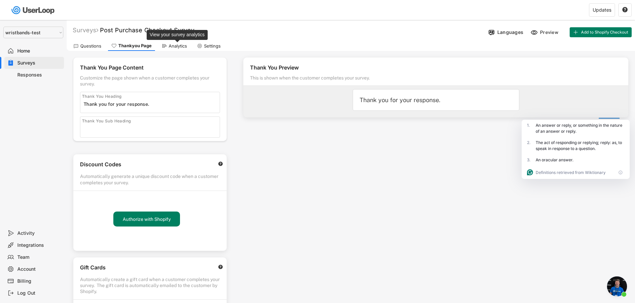
click at [184, 44] on div "Analytics" at bounding box center [178, 46] width 18 height 6
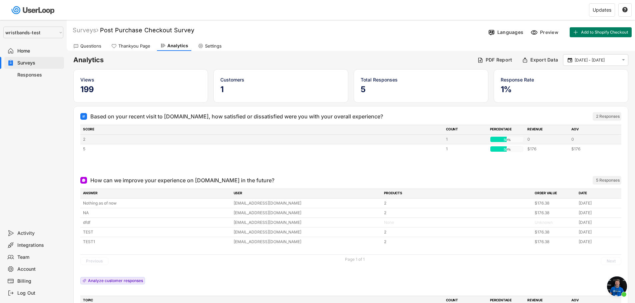
click at [162, 142] on div "2" at bounding box center [262, 140] width 359 height 6
drag, startPoint x: 517, startPoint y: 87, endPoint x: 492, endPoint y: 101, distance: 28.5
click at [497, 88] on div "Response Rate 1%" at bounding box center [560, 86] width 135 height 34
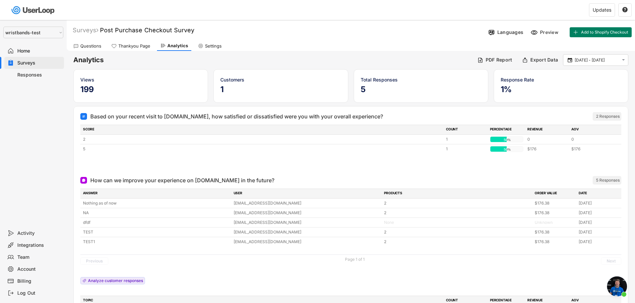
click at [608, 119] on div "2 Responses" at bounding box center [608, 116] width 24 height 5
drag, startPoint x: 609, startPoint y: 116, endPoint x: 602, endPoint y: 127, distance: 12.9
click at [608, 117] on div "2 Responses" at bounding box center [608, 116] width 24 height 5
click at [283, 213] on div "[EMAIL_ADDRESS][DOMAIN_NAME]" at bounding box center [306, 213] width 147 height 6
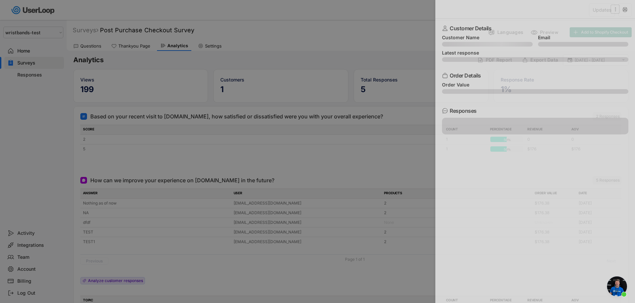
click at [284, 213] on div at bounding box center [317, 151] width 635 height 303
click at [285, 213] on div at bounding box center [317, 151] width 635 height 303
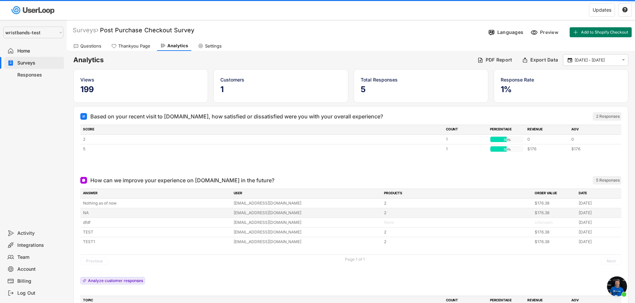
click at [286, 214] on div "[EMAIL_ADDRESS][DOMAIN_NAME]" at bounding box center [306, 213] width 147 height 6
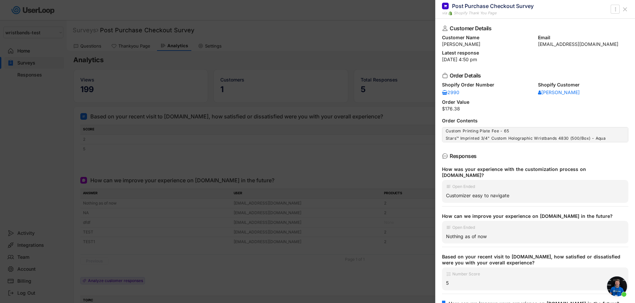
click at [626, 10] on icon at bounding box center [624, 9] width 7 height 7
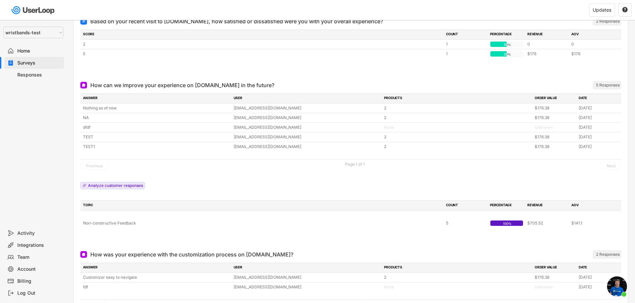
scroll to position [163, 0]
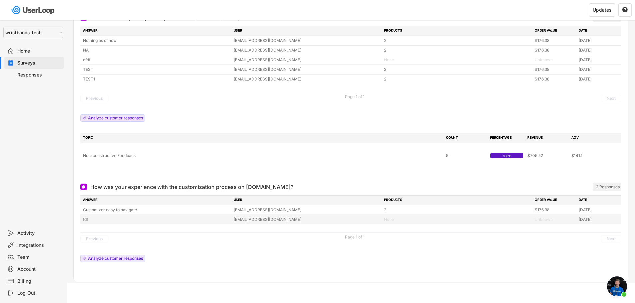
click at [89, 219] on div "fdf" at bounding box center [156, 220] width 147 height 6
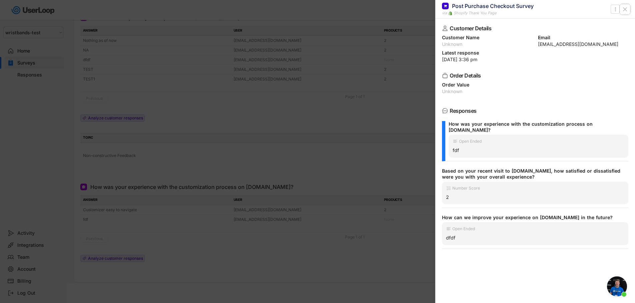
click at [625, 9] on use at bounding box center [624, 9] width 3 height 3
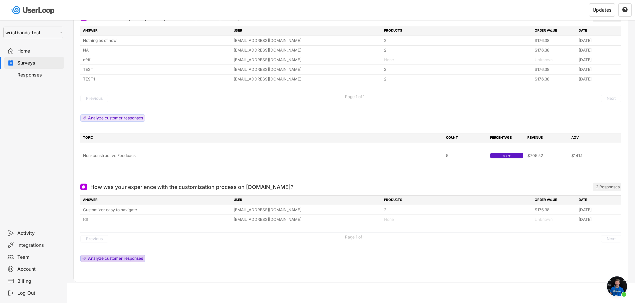
click at [112, 259] on div "Analyze customer responses" at bounding box center [115, 259] width 55 height 4
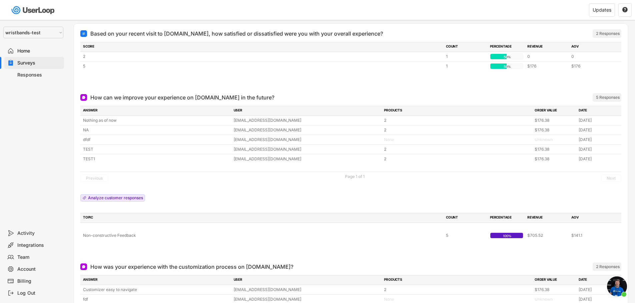
scroll to position [65, 0]
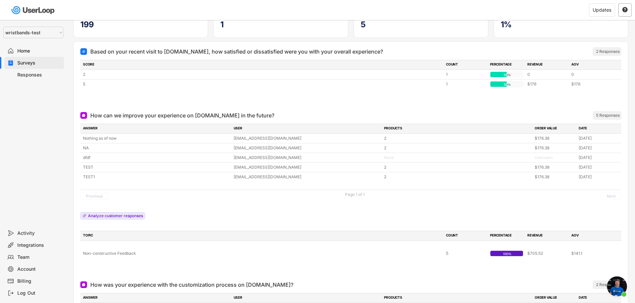
click at [625, 11] on text "" at bounding box center [624, 10] width 5 height 6
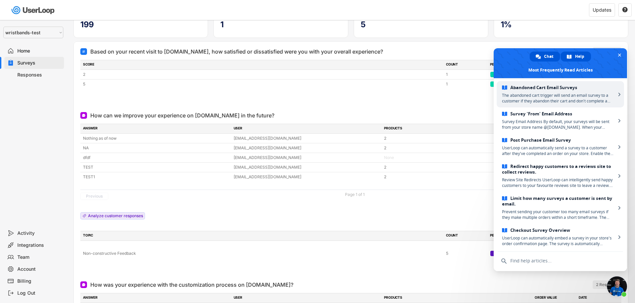
click at [544, 52] on span "Chat" at bounding box center [548, 57] width 9 height 10
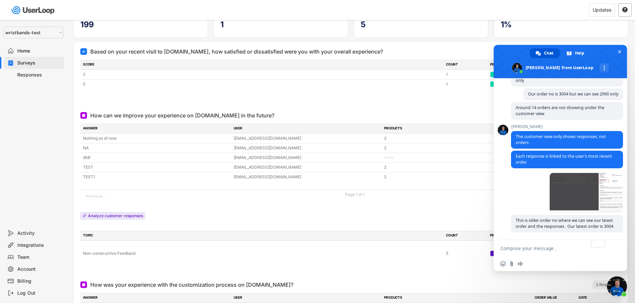
click at [621, 10] on div "" at bounding box center [624, 9] width 13 height 13
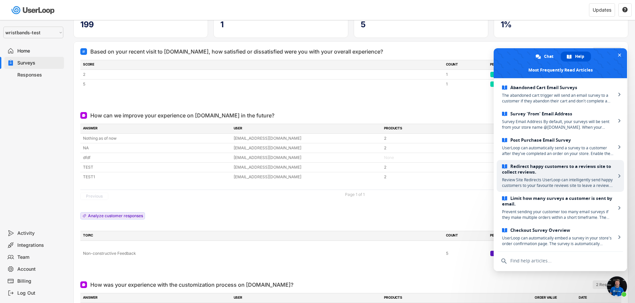
scroll to position [40, 0]
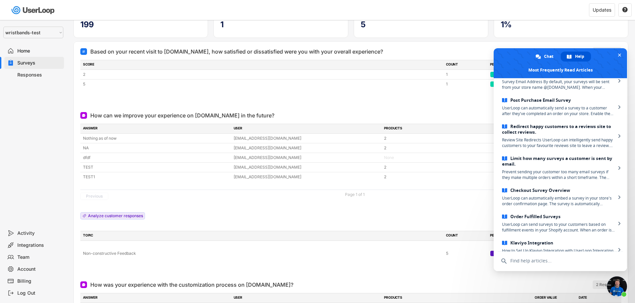
click at [540, 261] on input "text" at bounding box center [559, 261] width 125 height 18
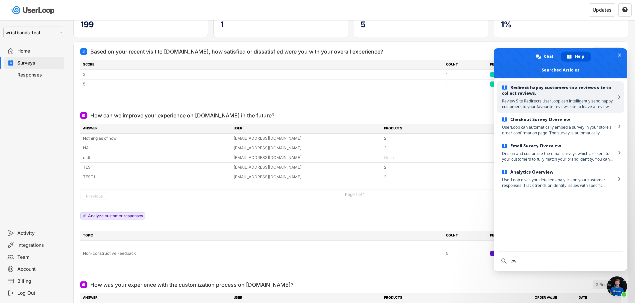
scroll to position [0, 0]
type input "e"
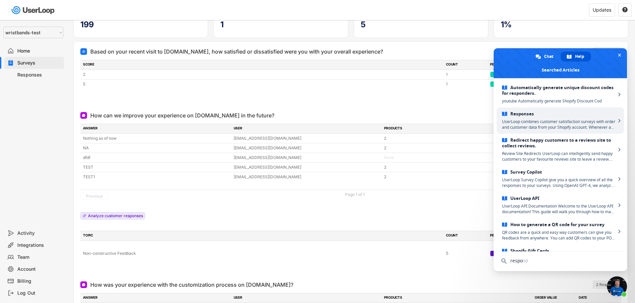
type input "respo"
click at [542, 123] on span "UserLoop combines customer satisfaction surveys with order and customer data fr…" at bounding box center [559, 124] width 114 height 11
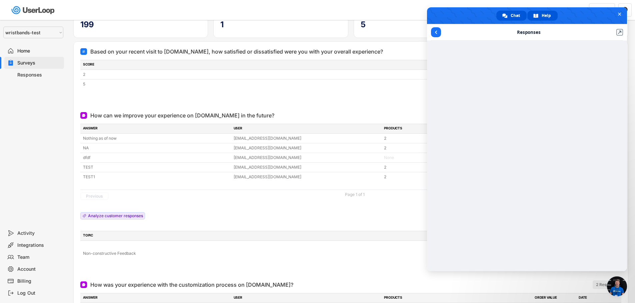
click at [503, 13] on span at bounding box center [504, 15] width 5 height 5
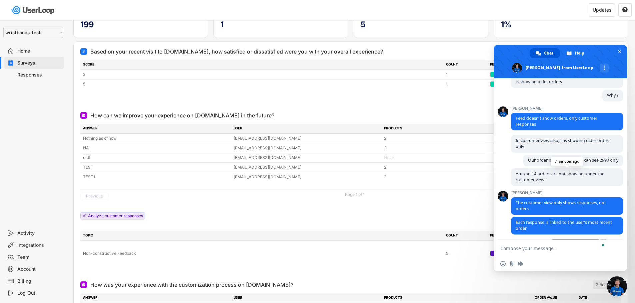
scroll to position [3197, 0]
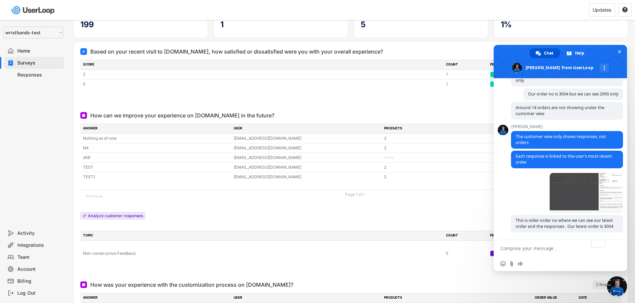
click at [599, 284] on div "2 Responses" at bounding box center [608, 284] width 24 height 5
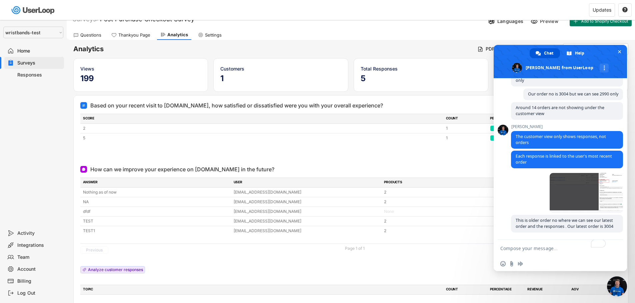
scroll to position [0, 0]
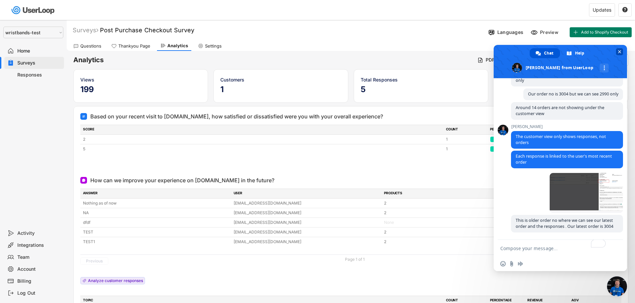
click at [618, 53] on span "Close chat" at bounding box center [619, 52] width 3 height 4
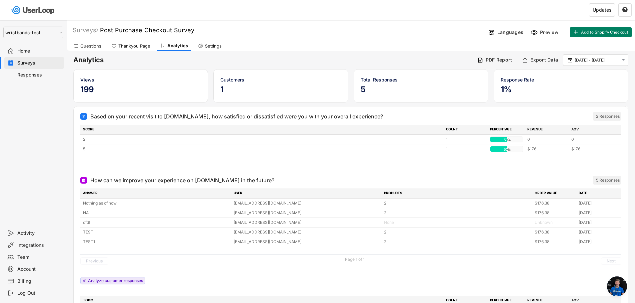
click at [212, 50] on div "Settings" at bounding box center [210, 46] width 30 height 10
select select "1348695171700984260__LOOKUP__1753345961318x517764866714334400"
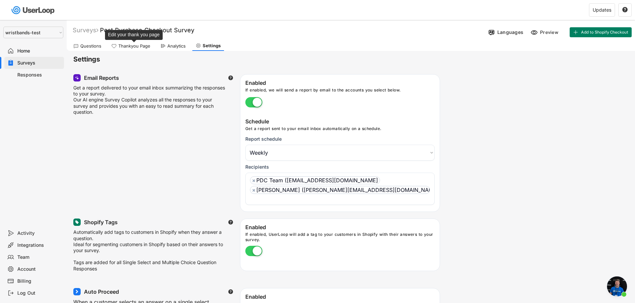
click at [130, 46] on div "Thankyou Page" at bounding box center [134, 46] width 32 height 6
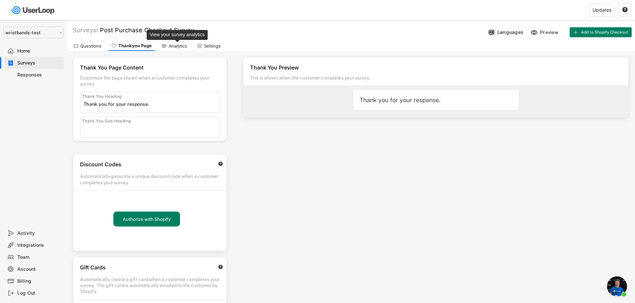
drag, startPoint x: 171, startPoint y: 45, endPoint x: 180, endPoint y: 48, distance: 9.1
click at [172, 46] on div "Analytics" at bounding box center [178, 46] width 18 height 6
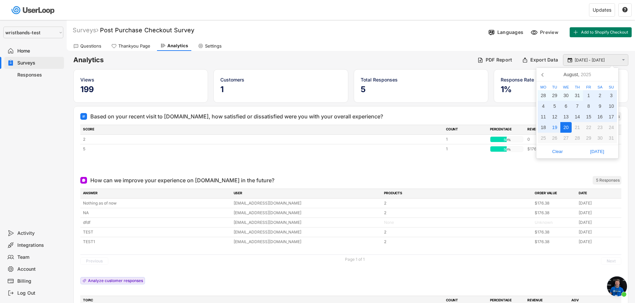
click at [577, 61] on input "20 Jul - 20 Aug" at bounding box center [596, 60] width 44 height 7
click at [552, 128] on div "19" at bounding box center [554, 127] width 11 height 11
type input "19 Aug"
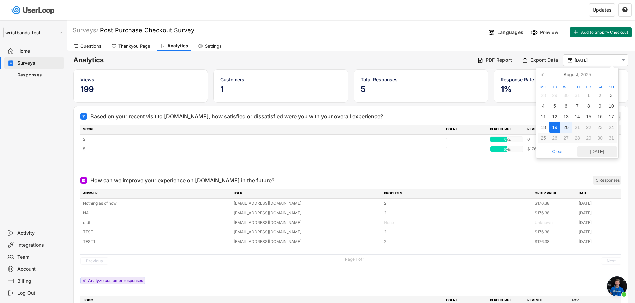
click at [595, 153] on span "[DATE]" at bounding box center [597, 152] width 36 height 10
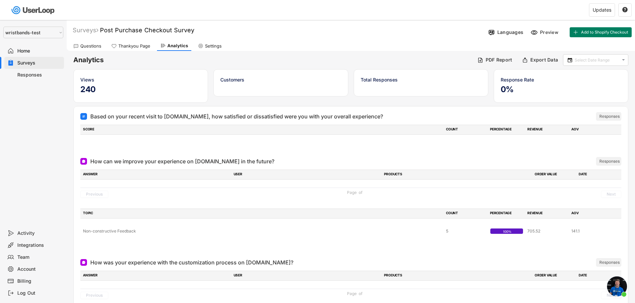
click at [325, 122] on div "Based on your recent visit to wristbands.com, how satisfied or dissatisfied wer…" at bounding box center [350, 116] width 541 height 13
click at [325, 120] on div "Based on your recent visit to [DOMAIN_NAME], how satisfied or dissatisfied were…" at bounding box center [236, 117] width 292 height 8
click at [325, 120] on div at bounding box center [324, 116] width 13 height 7
click at [598, 60] on input "text" at bounding box center [596, 60] width 44 height 7
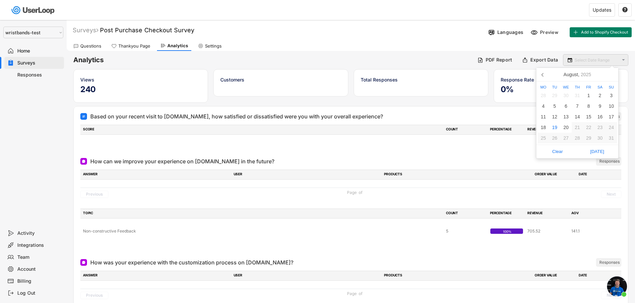
click at [598, 60] on input "text" at bounding box center [596, 60] width 44 height 7
click at [403, 64] on h6 "Analytics" at bounding box center [272, 60] width 399 height 9
click at [147, 48] on div "Thankyou Page" at bounding box center [134, 46] width 32 height 6
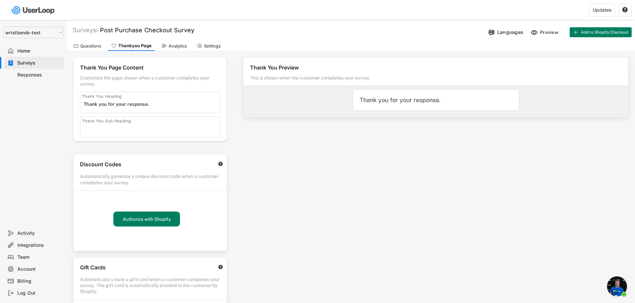
click at [170, 47] on div "Analytics" at bounding box center [178, 46] width 18 height 6
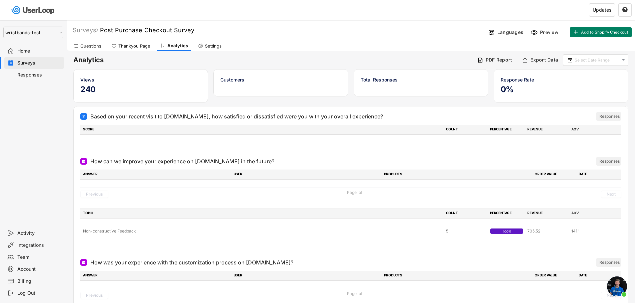
click at [90, 47] on div "Questions" at bounding box center [90, 46] width 21 height 6
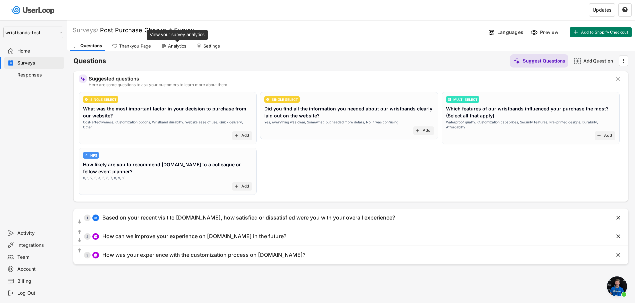
click at [171, 48] on div "Analytics" at bounding box center [177, 46] width 18 height 6
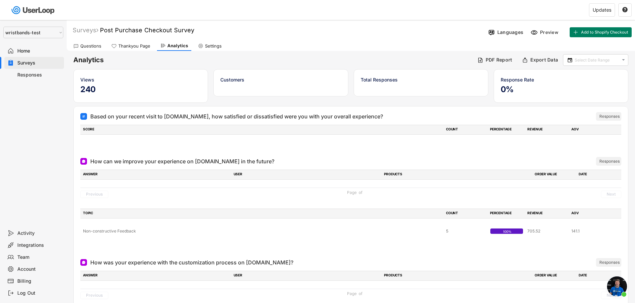
click at [28, 81] on div "Selet a store... Test - IDenticard.com Wristbands.com wristbands-test Home Surv…" at bounding box center [33, 124] width 67 height 208
click at [31, 78] on div "Responses" at bounding box center [39, 75] width 44 height 6
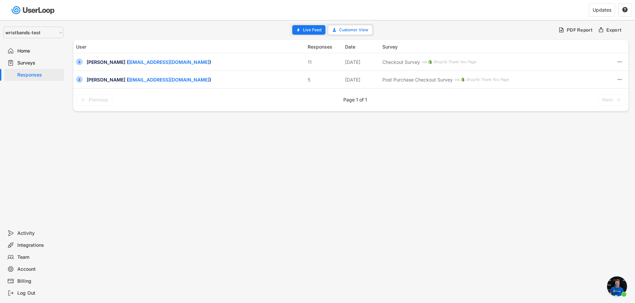
click at [310, 32] on button "Live Feed" at bounding box center [308, 29] width 33 height 9
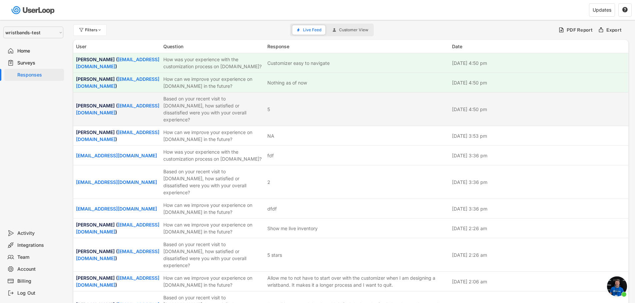
click at [195, 108] on div "Based on your recent visit to [DOMAIN_NAME], how satisfied or dissatisfied were…" at bounding box center [213, 109] width 100 height 28
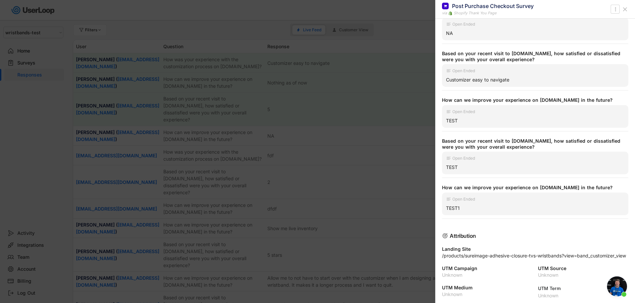
scroll to position [297, 0]
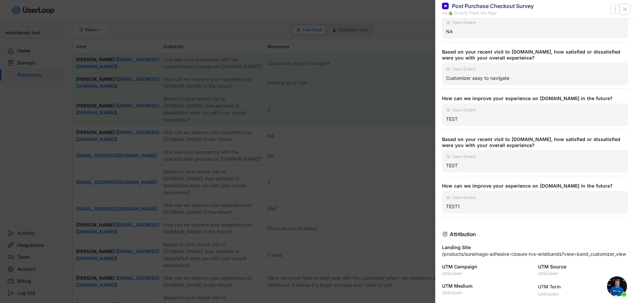
click at [623, 11] on icon at bounding box center [624, 9] width 7 height 7
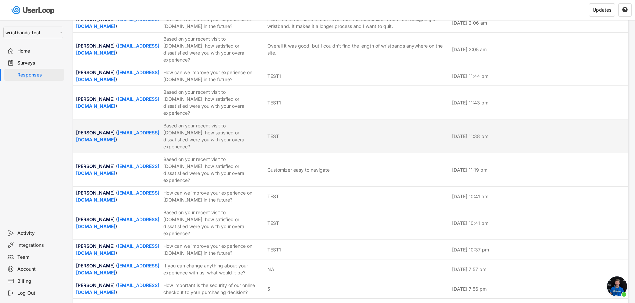
scroll to position [279, 0]
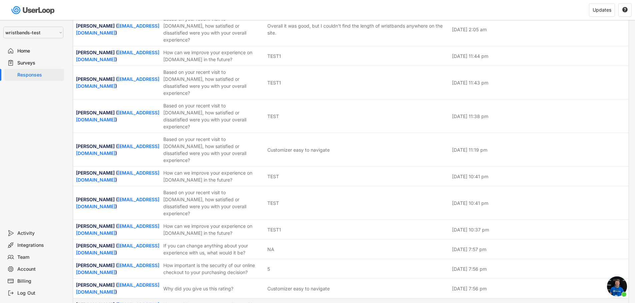
click at [330, 303] on div "Excellent" at bounding box center [357, 308] width 181 height 7
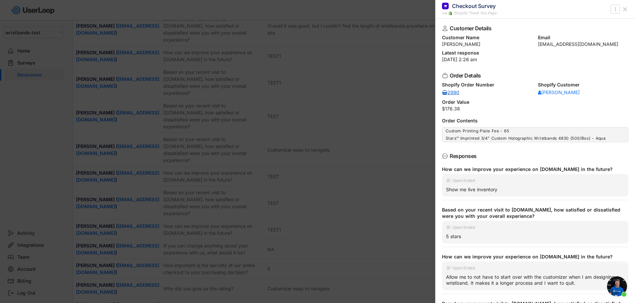
scroll to position [33, 0]
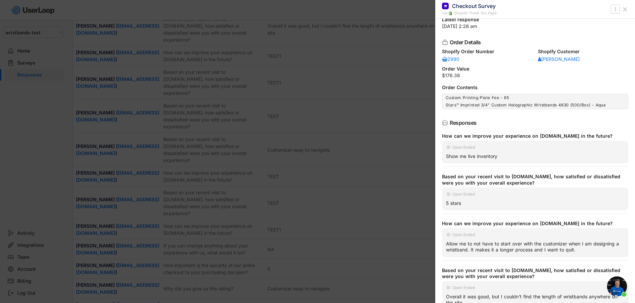
click at [619, 285] on span "Open chat" at bounding box center [617, 287] width 20 height 20
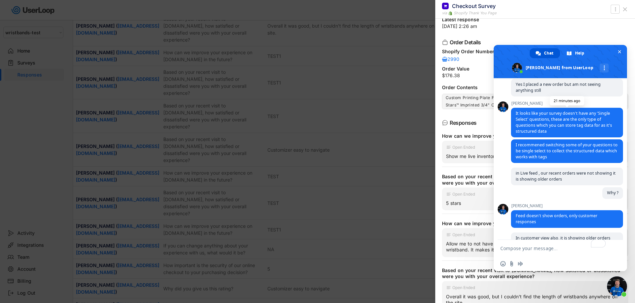
scroll to position [3197, 0]
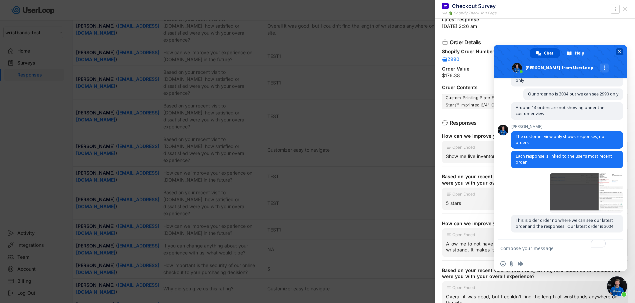
click at [621, 51] on span "Close chat" at bounding box center [619, 52] width 3 height 4
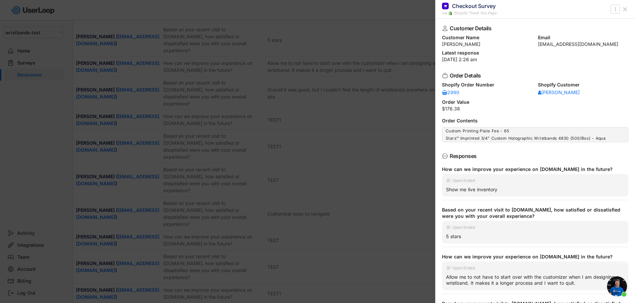
scroll to position [279, 0]
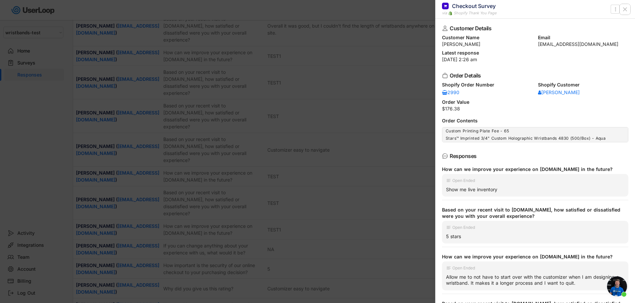
click at [627, 8] on icon at bounding box center [624, 9] width 7 height 7
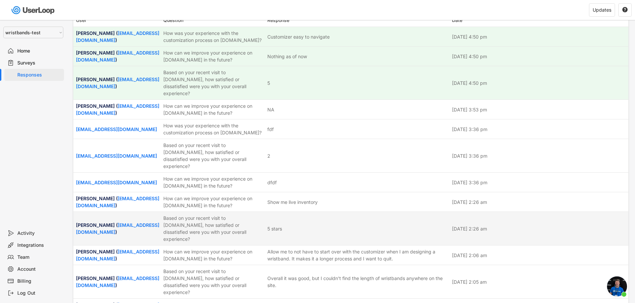
scroll to position [0, 0]
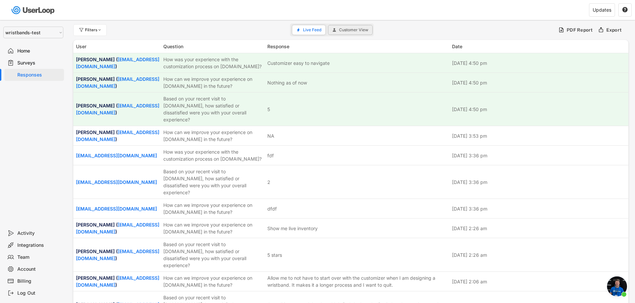
click at [355, 29] on span "Customer View" at bounding box center [353, 30] width 29 height 4
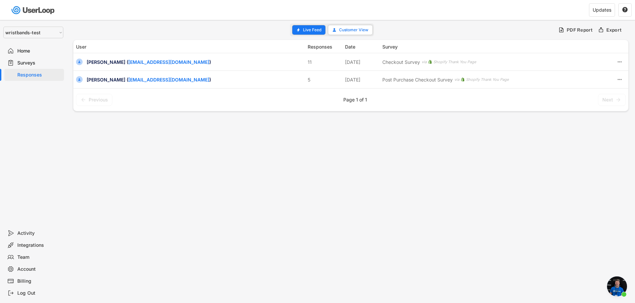
click at [310, 27] on button "Live Feed" at bounding box center [308, 29] width 33 height 9
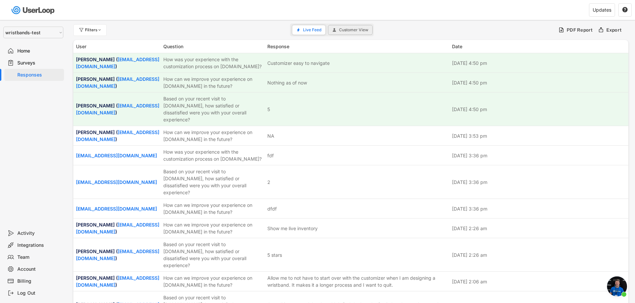
click at [342, 31] on span "Customer View" at bounding box center [353, 30] width 29 height 4
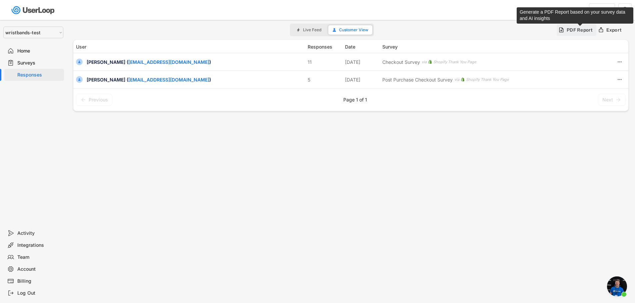
click at [570, 33] on div "PDF Report" at bounding box center [579, 30] width 26 height 6
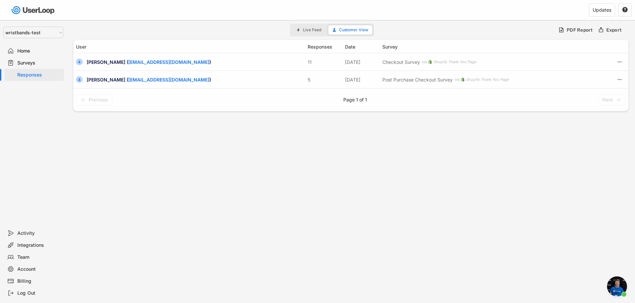
type input "[DATE] - [DATE]"
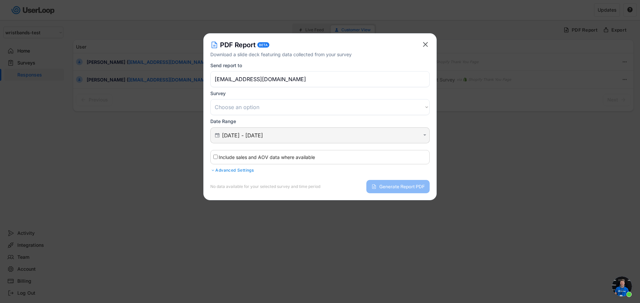
click at [287, 140] on div " [DATE] - [DATE] " at bounding box center [319, 136] width 219 height 16
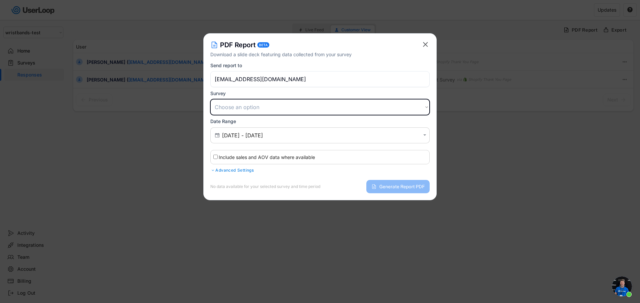
click at [269, 114] on select "Choose an option Customer Satisfaction Survey Post Purchase Checkout Survey Che…" at bounding box center [319, 107] width 219 height 16
select select ""1348695171700984260__LOOKUP__1755087656795x765323244851601000""
click at [210, 99] on select "Choose an option Customer Satisfaction Survey Post Purchase Checkout Survey Che…" at bounding box center [319, 107] width 219 height 16
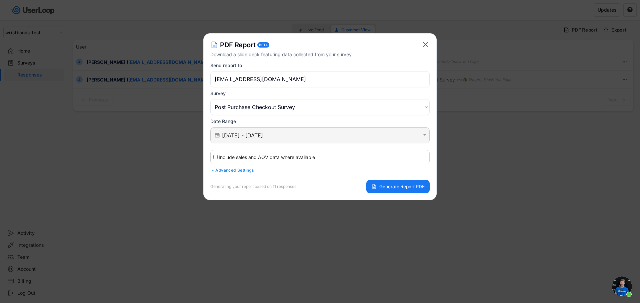
click at [252, 135] on input "[DATE] - [DATE]" at bounding box center [321, 135] width 198 height 7
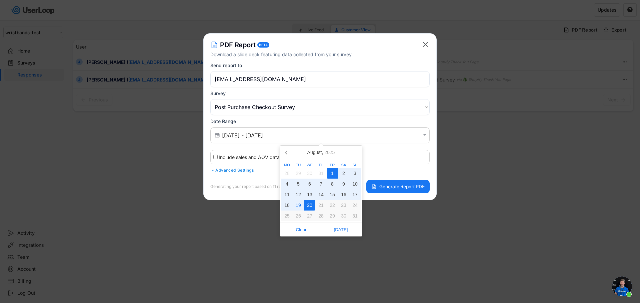
click at [311, 204] on div "20" at bounding box center [309, 205] width 11 height 11
type input "[DATE] - [DATE]"
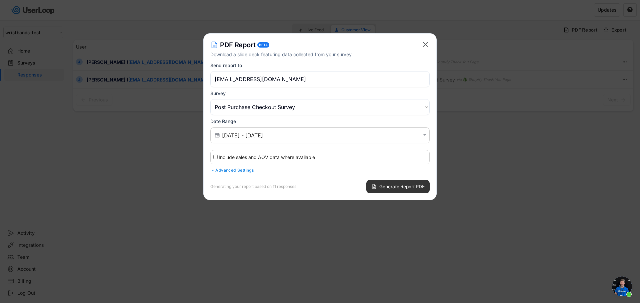
click at [393, 186] on span "Generate Report PDF" at bounding box center [401, 187] width 45 height 5
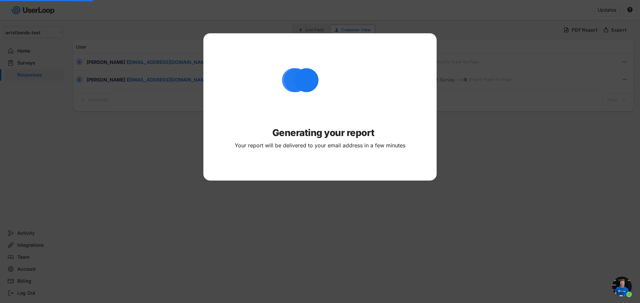
select select ""PLACEHOLDER_1427118222253""
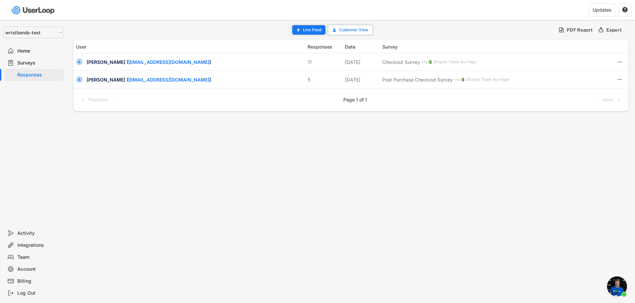
click at [304, 28] on span "Live Feed" at bounding box center [312, 30] width 18 height 4
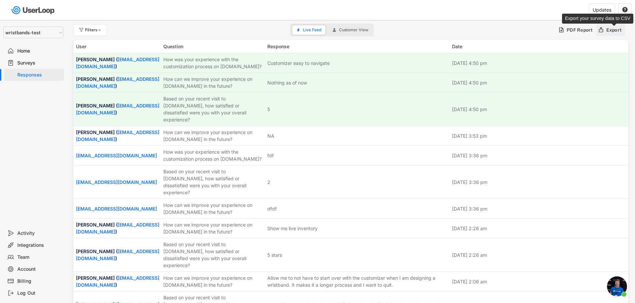
click at [610, 33] on div "Export" at bounding box center [614, 30] width 16 height 6
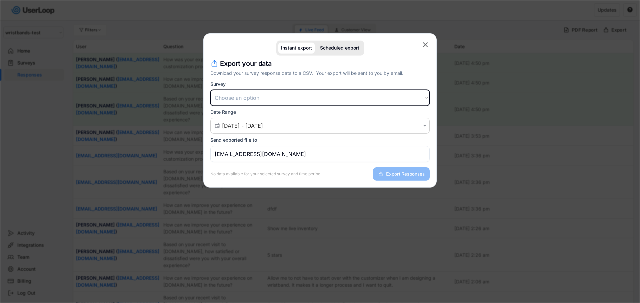
click at [281, 102] on select "Choose an option Customer Satisfaction Survey Post Purchase Checkout Survey Che…" at bounding box center [319, 98] width 219 height 16
select select ""1348695171700984260__LOOKUP__1755087656795x765323244851601000""
click at [210, 90] on select "Choose an option Customer Satisfaction Survey Post Purchase Checkout Survey Che…" at bounding box center [319, 98] width 219 height 16
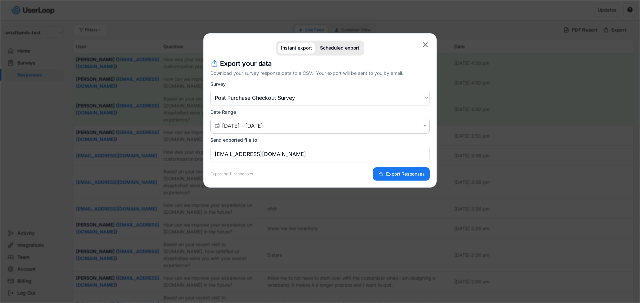
click at [332, 155] on input "[EMAIL_ADDRESS][DOMAIN_NAME]" at bounding box center [319, 154] width 219 height 16
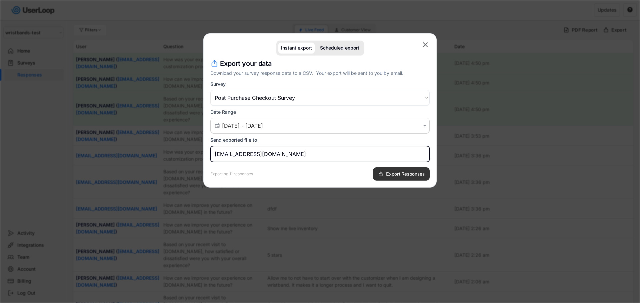
click at [391, 175] on span "Export Responses" at bounding box center [405, 174] width 39 height 5
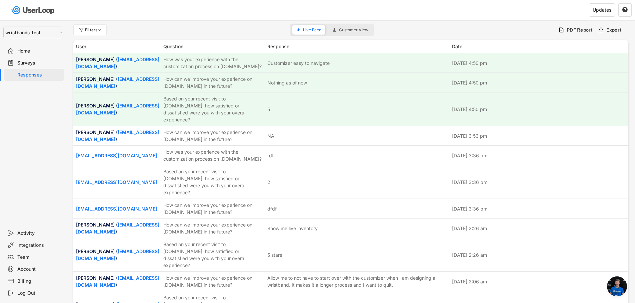
click at [620, 287] on span "Open chat" at bounding box center [617, 287] width 20 height 20
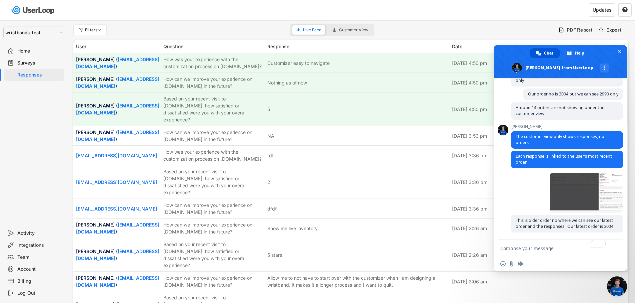
click at [557, 249] on textarea "To enrich screen reader interactions, please activate Accessibility in Grammarl…" at bounding box center [553, 248] width 107 height 17
type textarea "W"
type textarea "We downl"
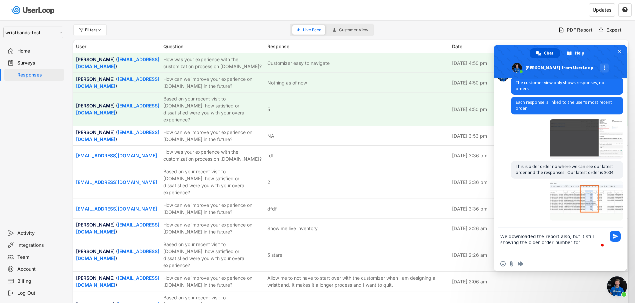
scroll to position [3249, 0]
type textarea "We downloaded the report also, but it still showing the older order number for …"
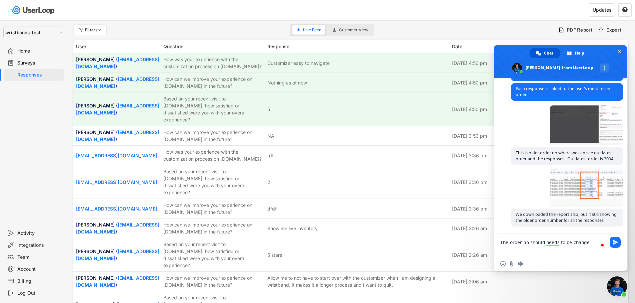
scroll to position [3265, 0]
click at [531, 249] on textarea "The order number needs to be changed for every order" at bounding box center [553, 245] width 107 height 23
click at [549, 249] on textarea "The order number needs to be changed for every order to see the responses" at bounding box center [553, 245] width 107 height 23
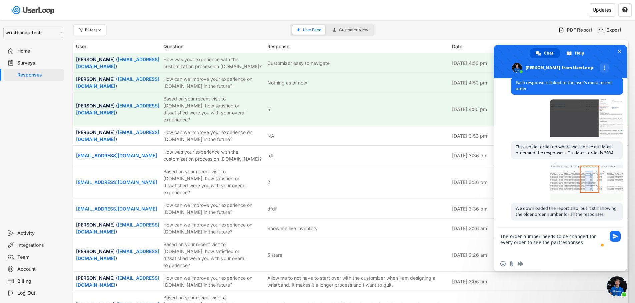
scroll to position [3269, 0]
type textarea "The order number needs to be changed for every order to see the particular orde…"
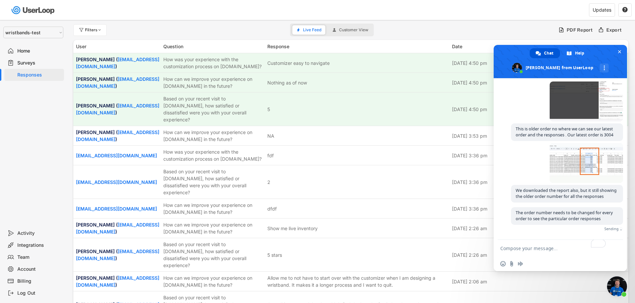
scroll to position [3278, 0]
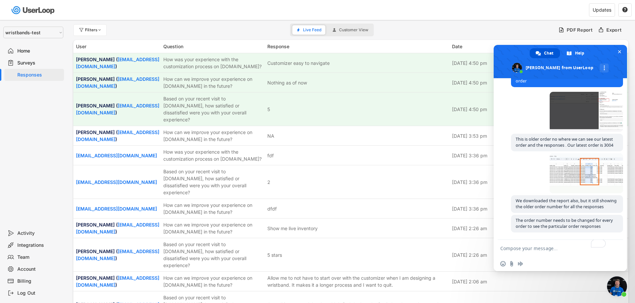
click at [551, 247] on textarea "To enrich screen reader interactions, please activate Accessibility in Grammarl…" at bounding box center [553, 248] width 107 height 17
type textarea "Please fix this issue"
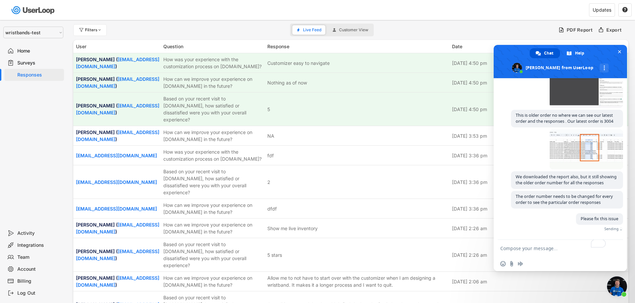
scroll to position [3292, 0]
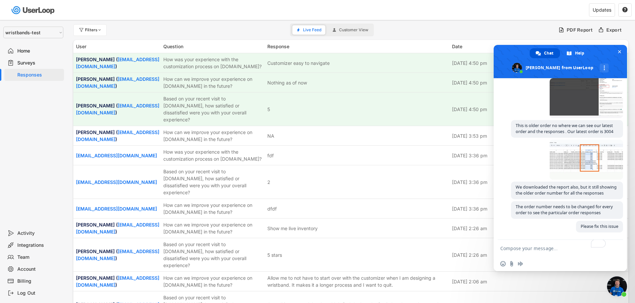
click at [350, 28] on span "Customer View" at bounding box center [353, 30] width 29 height 4
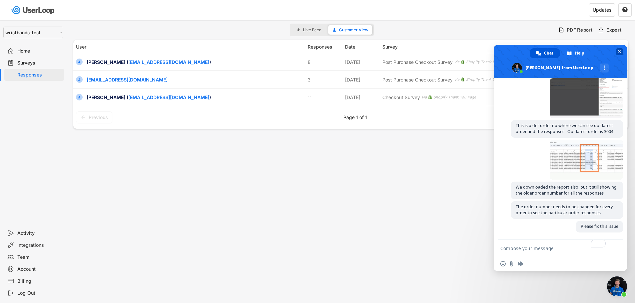
click at [618, 52] on span "Close chat" at bounding box center [619, 52] width 3 height 4
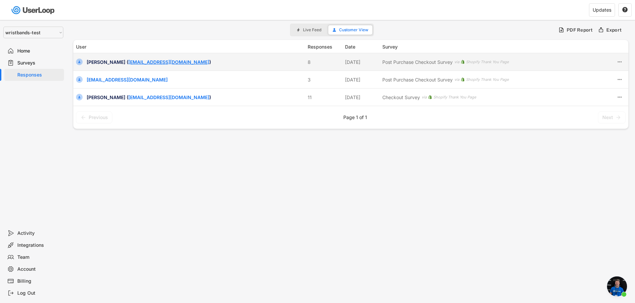
click at [128, 60] on link "[EMAIL_ADDRESS][DOMAIN_NAME]" at bounding box center [168, 62] width 81 height 6
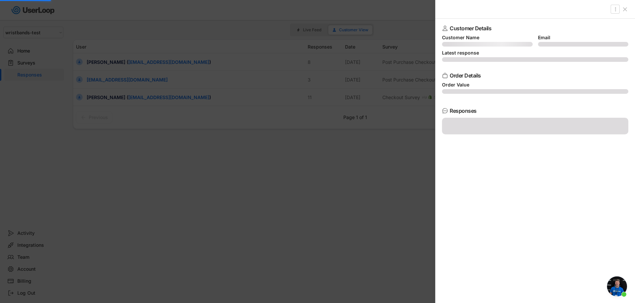
click at [19, 64] on div at bounding box center [317, 151] width 635 height 303
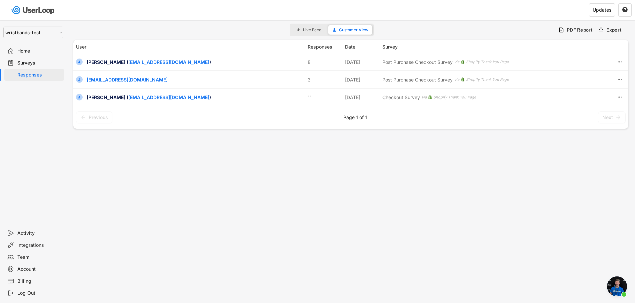
click at [19, 64] on div "Surveys" at bounding box center [39, 63] width 44 height 6
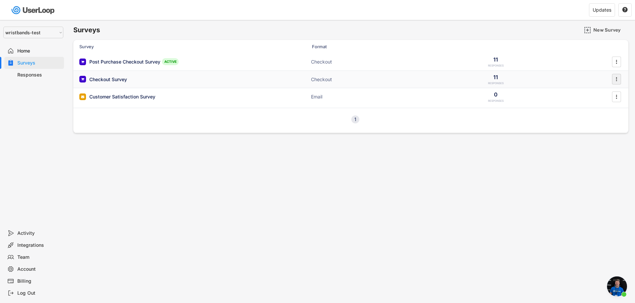
click at [616, 80] on text "" at bounding box center [616, 79] width 1 height 7
click at [599, 172] on div "Archive" at bounding box center [607, 173] width 42 height 5
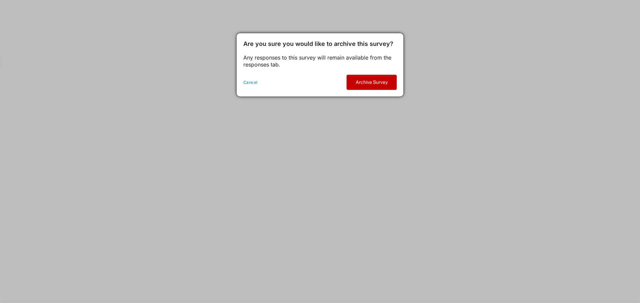
click at [363, 82] on button "Archive Survey" at bounding box center [371, 82] width 50 height 15
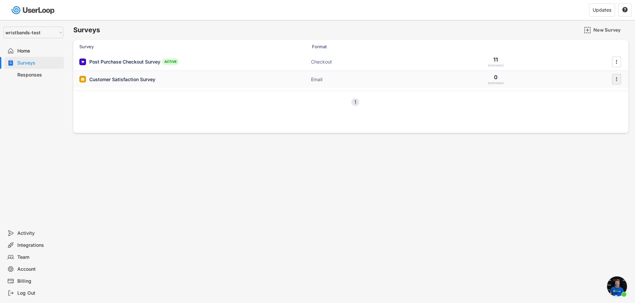
click at [616, 81] on text "" at bounding box center [616, 79] width 1 height 7
click at [618, 62] on icon "" at bounding box center [616, 62] width 7 height 10
click at [603, 116] on div "Analytics" at bounding box center [607, 115] width 42 height 5
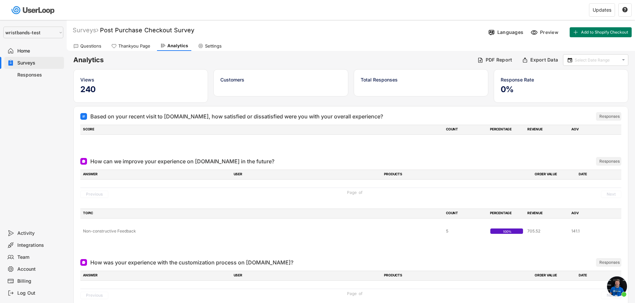
drag, startPoint x: 395, startPoint y: 115, endPoint x: 77, endPoint y: 128, distance: 318.4
click at [77, 128] on div "Based on your recent visit to wristbands.com, how satisfied or dissatisfied wer…" at bounding box center [351, 129] width 554 height 45
click at [105, 145] on div at bounding box center [350, 144] width 541 height 13
click at [106, 145] on div at bounding box center [350, 144] width 541 height 13
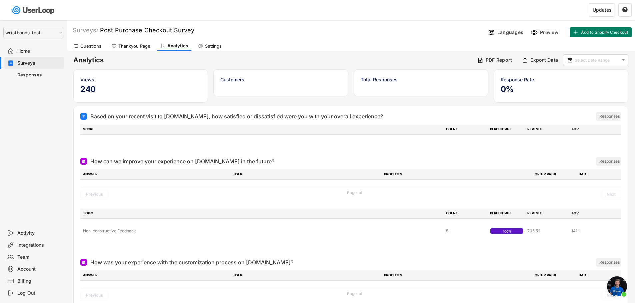
click at [106, 145] on div at bounding box center [350, 144] width 541 height 13
click at [107, 145] on div at bounding box center [350, 144] width 541 height 13
click at [108, 145] on div at bounding box center [350, 144] width 541 height 13
click at [213, 47] on div "Settings" at bounding box center [213, 46] width 17 height 6
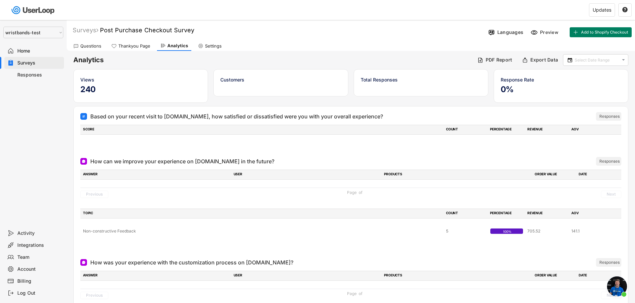
select select "1348695171700984260__LOOKUP__1753345961318x517764866714334400"
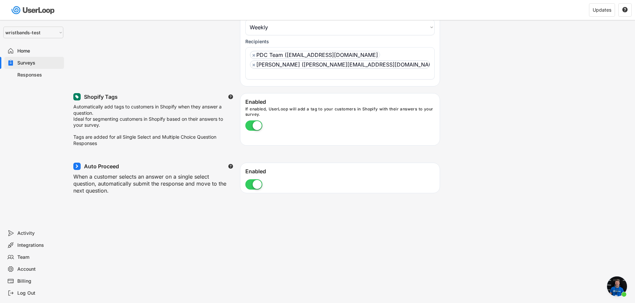
scroll to position [0, 0]
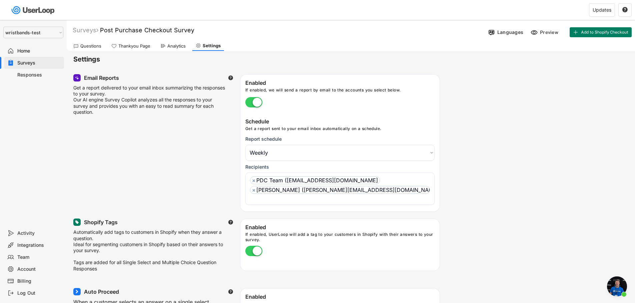
drag, startPoint x: 27, startPoint y: 66, endPoint x: 32, endPoint y: 67, distance: 5.0
click at [27, 67] on div "Surveys" at bounding box center [34, 63] width 60 height 12
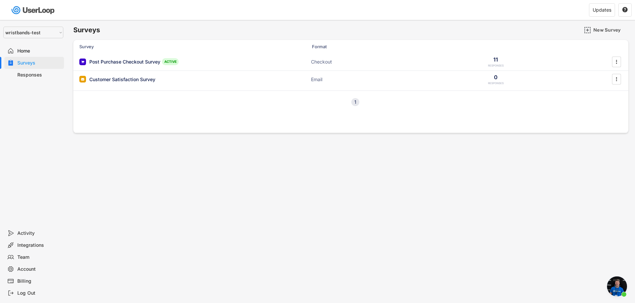
click at [34, 76] on div "Responses" at bounding box center [39, 75] width 44 height 6
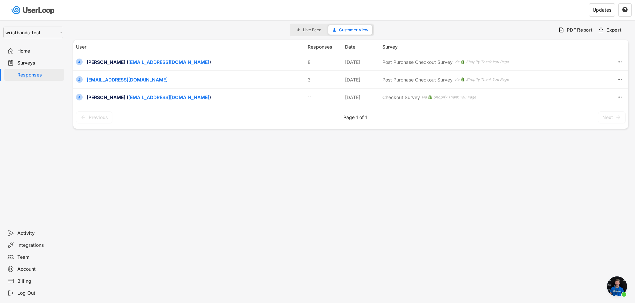
click at [25, 63] on div "Surveys" at bounding box center [39, 63] width 44 height 6
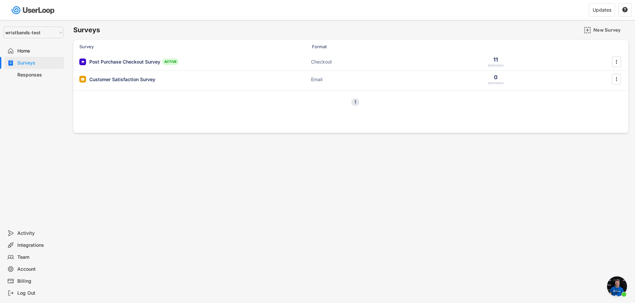
click at [18, 76] on div "Responses" at bounding box center [39, 75] width 44 height 6
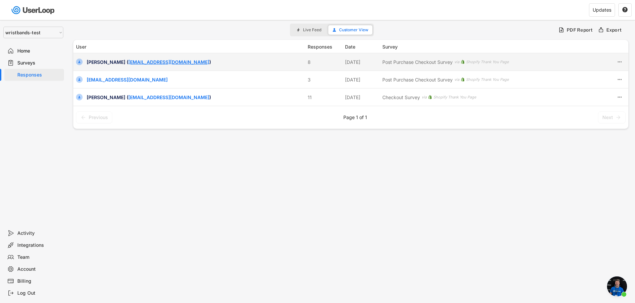
click at [150, 59] on link "[EMAIL_ADDRESS][DOMAIN_NAME]" at bounding box center [168, 62] width 81 height 6
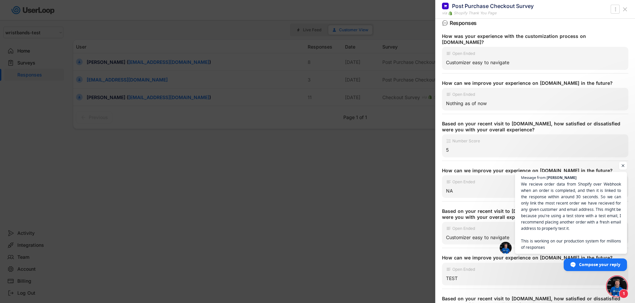
scroll to position [3302, 0]
click at [580, 227] on span "We recieve order data from Shopify over Webhook when an order is completed, and…" at bounding box center [571, 216] width 102 height 71
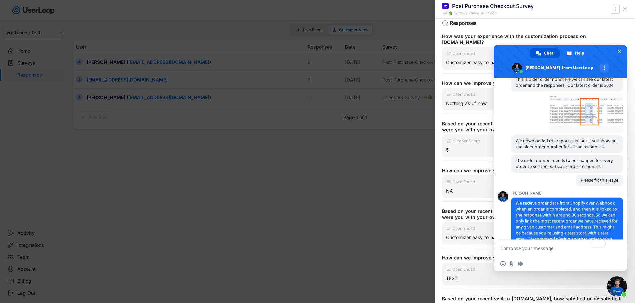
scroll to position [3381, 0]
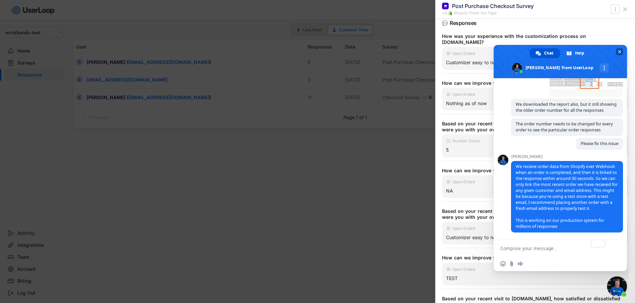
click at [618, 53] on span "Close chat" at bounding box center [619, 52] width 3 height 4
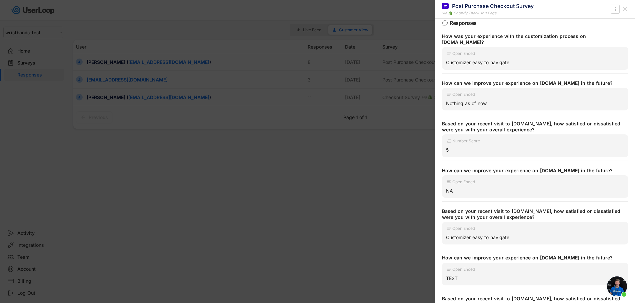
click at [626, 12] on icon at bounding box center [624, 9] width 7 height 7
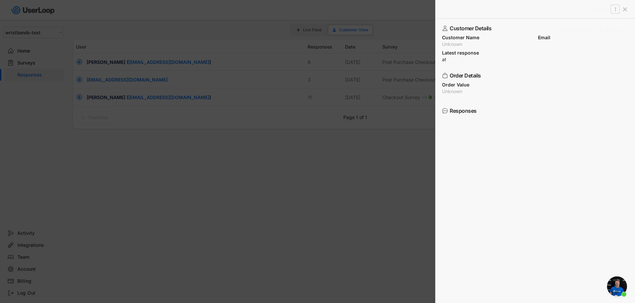
scroll to position [0, 0]
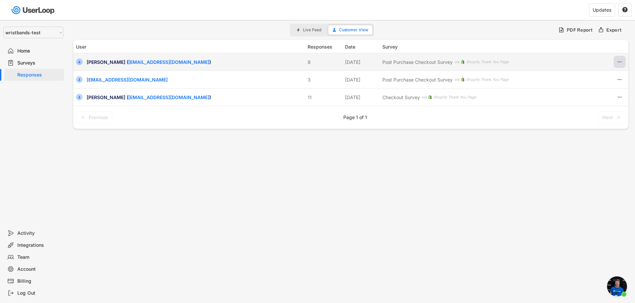
click at [620, 62] on icon at bounding box center [619, 62] width 6 height 6
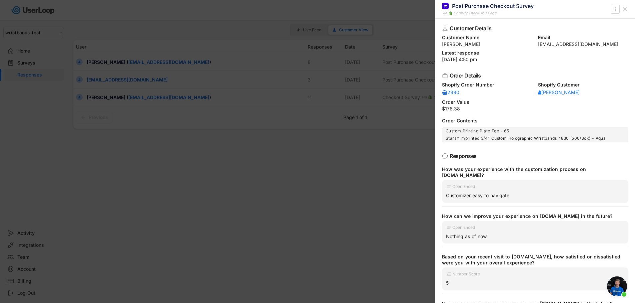
click at [342, 211] on div at bounding box center [317, 151] width 635 height 303
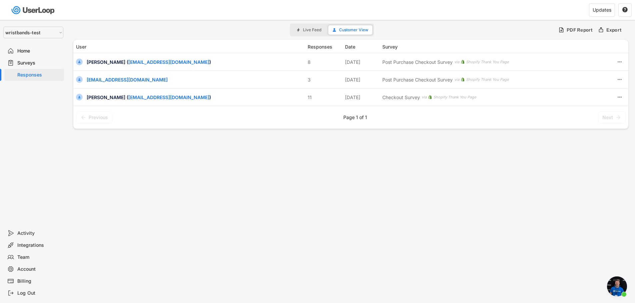
click at [614, 283] on span "Open chat" at bounding box center [617, 287] width 20 height 20
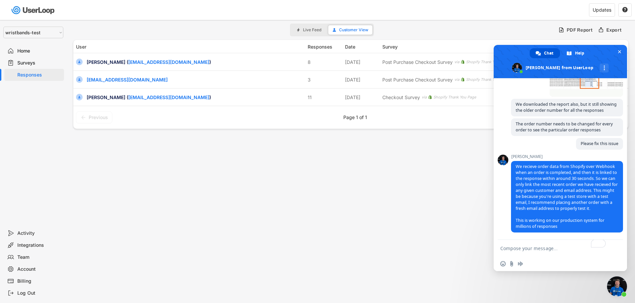
click at [613, 283] on span "Close chat" at bounding box center [617, 287] width 20 height 20
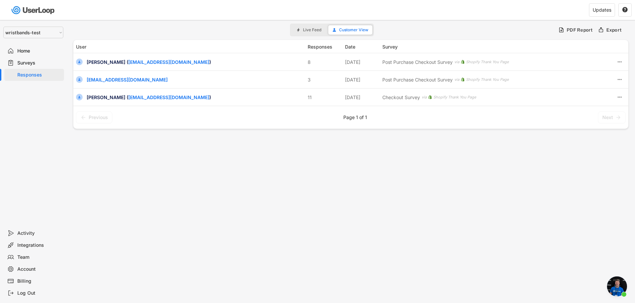
click at [26, 60] on div "Surveys" at bounding box center [39, 63] width 44 height 6
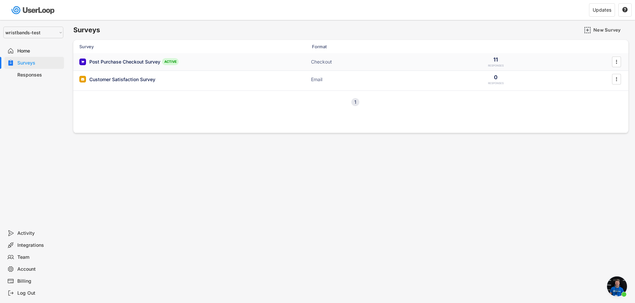
click at [125, 60] on div "Post Purchase Checkout Survey" at bounding box center [124, 62] width 71 height 7
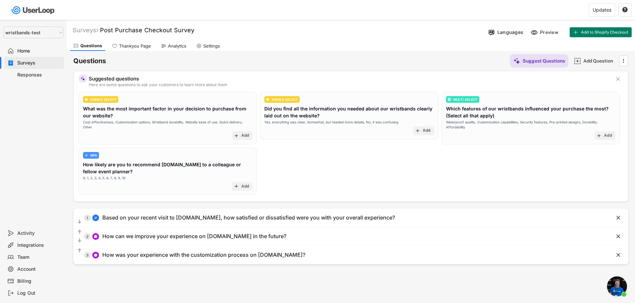
click at [34, 76] on div "Responses" at bounding box center [39, 75] width 44 height 6
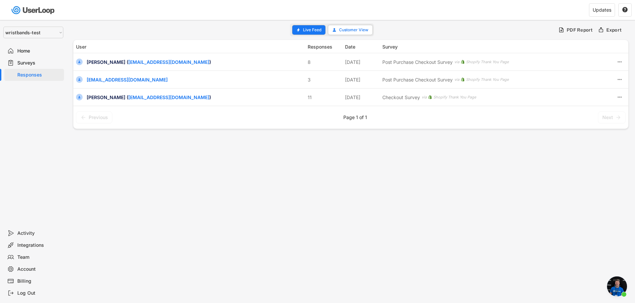
click at [304, 31] on span "Live Feed" at bounding box center [312, 30] width 18 height 4
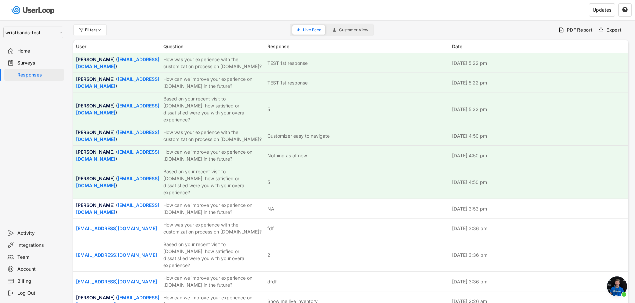
click at [350, 29] on span "Customer View" at bounding box center [353, 30] width 29 height 4
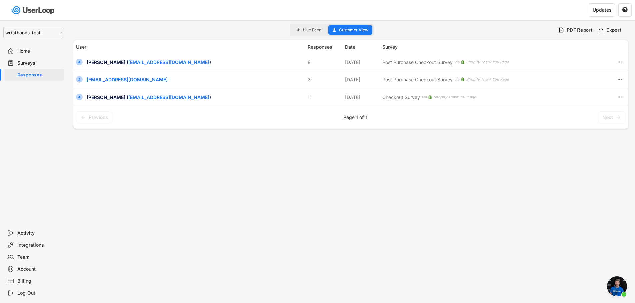
click at [347, 32] on span "Customer View" at bounding box center [353, 30] width 29 height 4
click at [296, 28] on button "Live Feed" at bounding box center [308, 29] width 33 height 9
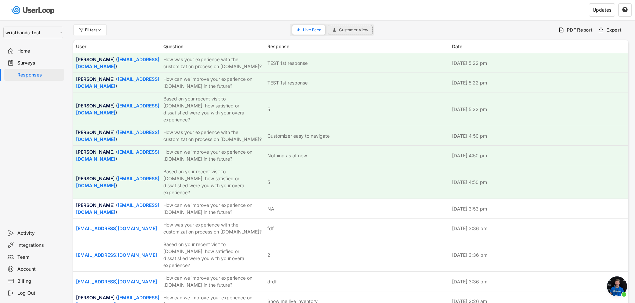
click at [352, 31] on span "Customer View" at bounding box center [353, 30] width 29 height 4
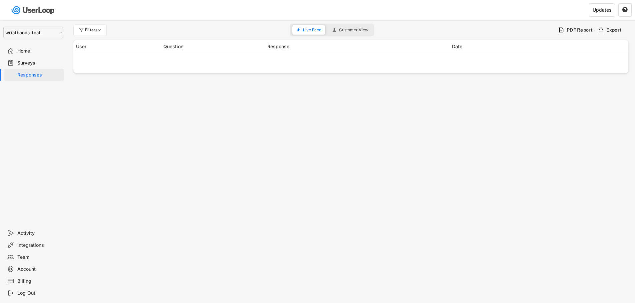
select select ""1348695171700984260__LOOKUP__1755087592031x530942177488485950""
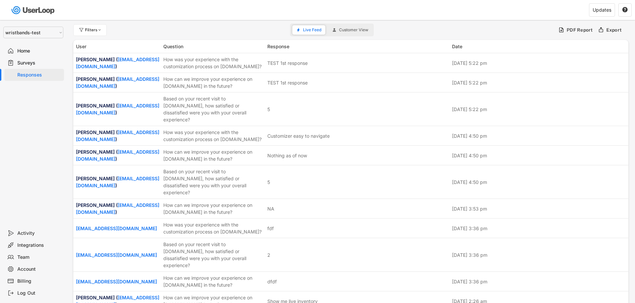
click at [350, 28] on span "Customer View" at bounding box center [353, 30] width 29 height 4
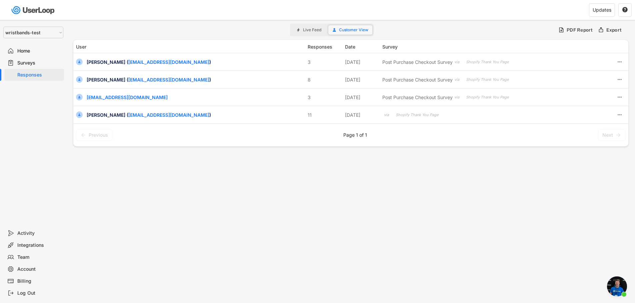
scroll to position [2809, 0]
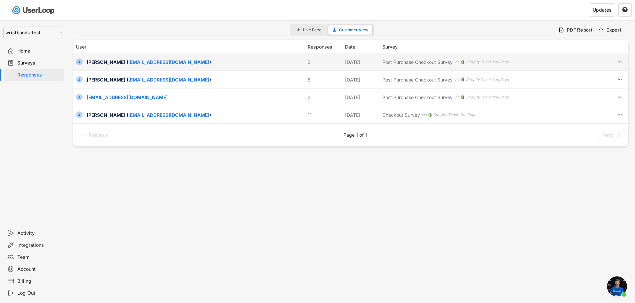
click at [166, 66] on div "sakthi rajan ( sakthivel_kandasamy@bradycorp.com ) 3 Aug 19, 2025 Post Purchase…" at bounding box center [350, 61] width 555 height 17
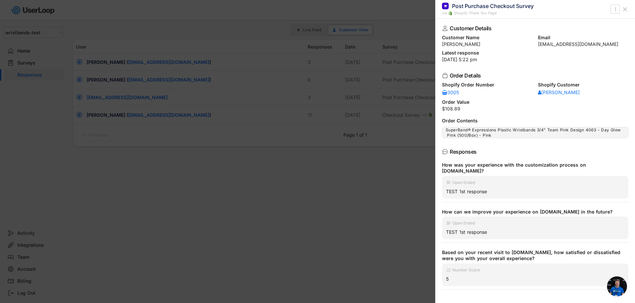
click at [626, 10] on icon at bounding box center [624, 9] width 7 height 7
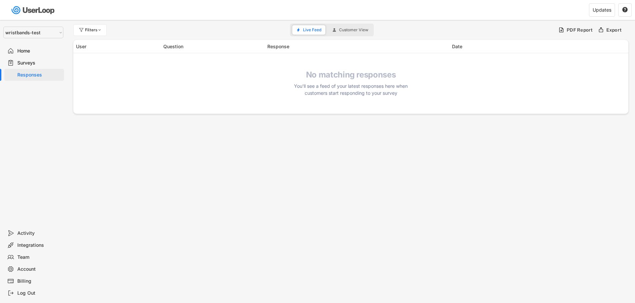
select select ""1348695171700984260__LOOKUP__1755087592031x530942177488485950""
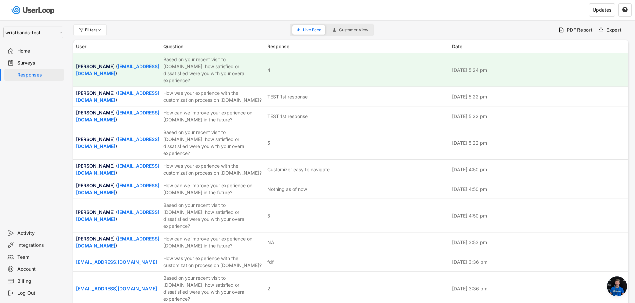
scroll to position [2809, 0]
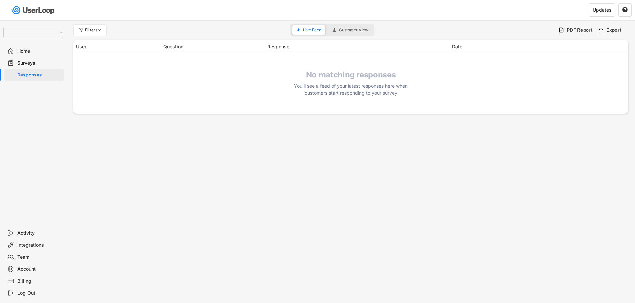
select select ""1348695171700984260__LOOKUP__1755087592031x530942177488485950""
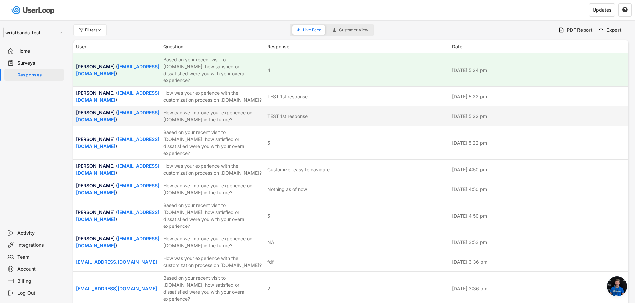
scroll to position [2809, 0]
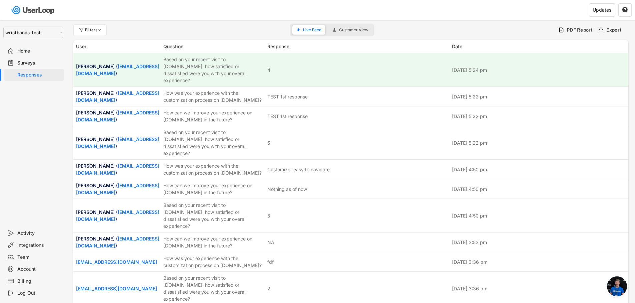
click at [35, 78] on div "Responses" at bounding box center [39, 75] width 44 height 6
click at [33, 64] on div "Surveys" at bounding box center [39, 63] width 44 height 6
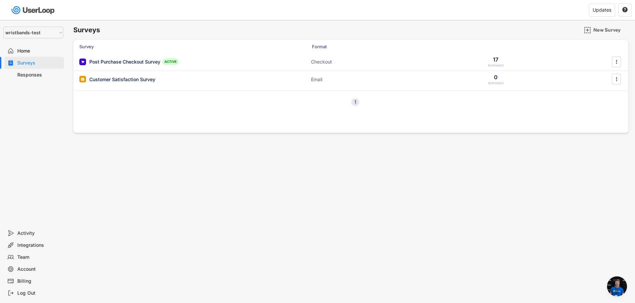
click at [34, 74] on div "Responses" at bounding box center [39, 75] width 44 height 6
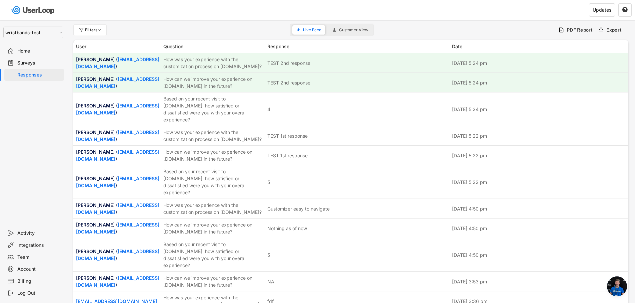
click at [352, 30] on span "Customer View" at bounding box center [353, 30] width 29 height 4
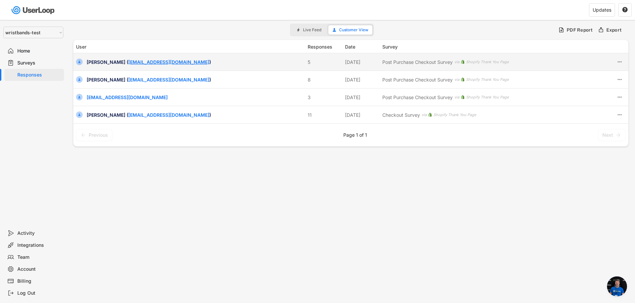
click at [164, 64] on link "[EMAIL_ADDRESS][DOMAIN_NAME]" at bounding box center [168, 62] width 81 height 6
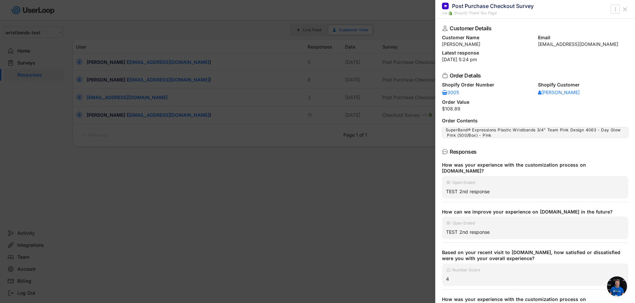
click at [134, 212] on div at bounding box center [317, 151] width 635 height 303
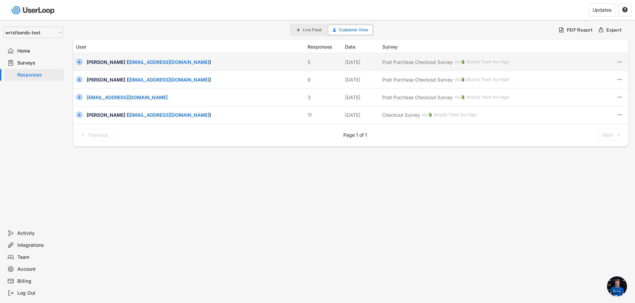
click at [348, 65] on div "[DATE]" at bounding box center [361, 62] width 33 height 7
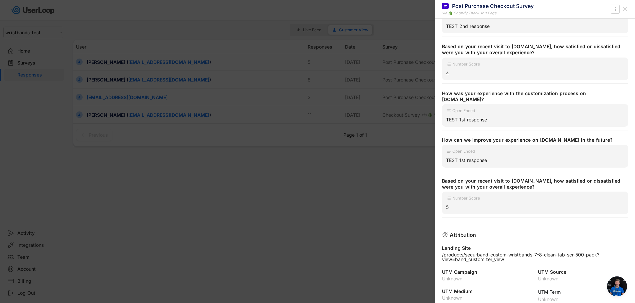
scroll to position [12, 0]
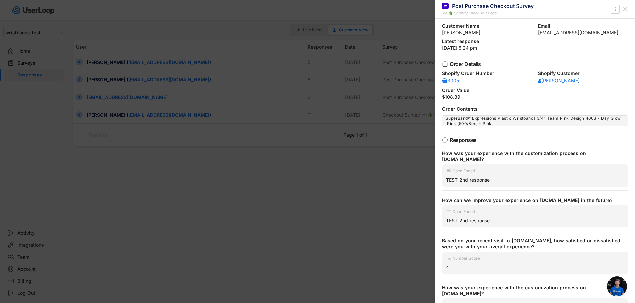
click at [621, 285] on span "Open chat" at bounding box center [617, 287] width 20 height 20
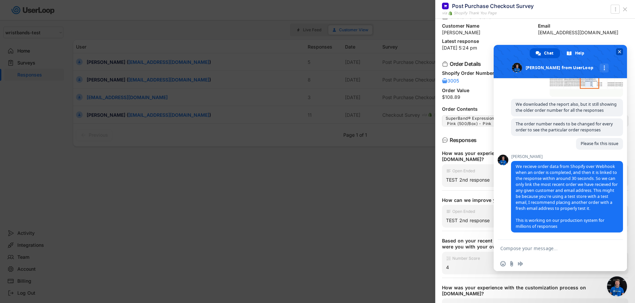
click at [619, 54] on span "Close chat" at bounding box center [619, 52] width 3 height 4
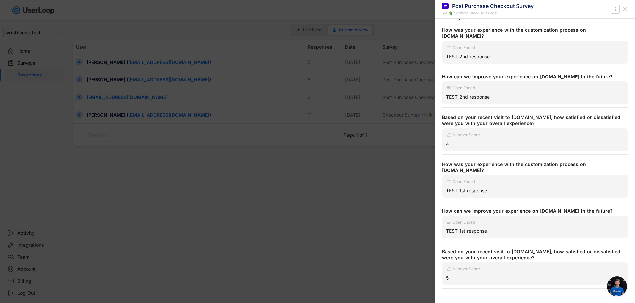
scroll to position [145, 0]
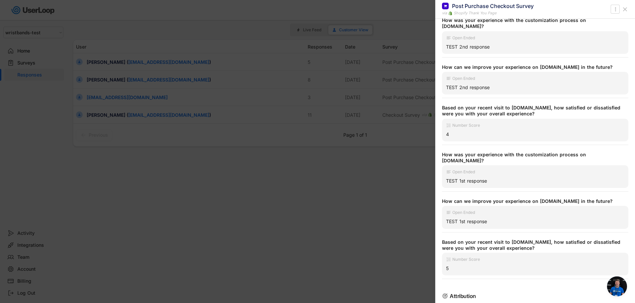
click at [617, 287] on span "Open chat" at bounding box center [617, 287] width 20 height 20
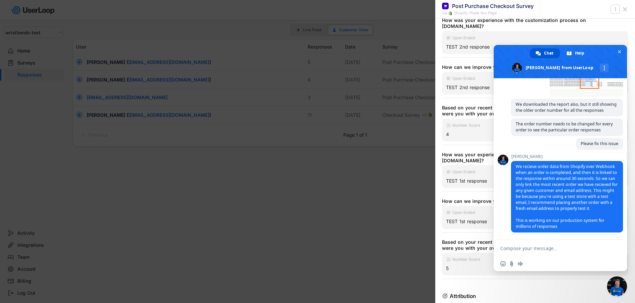
click at [286, 263] on div at bounding box center [317, 151] width 635 height 303
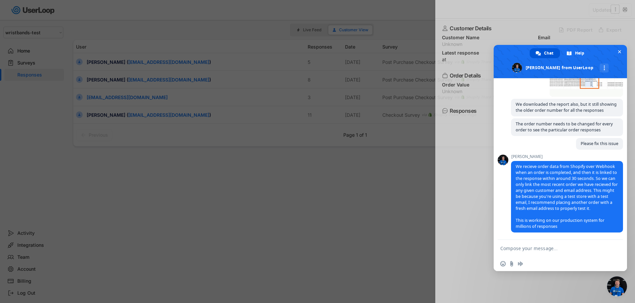
scroll to position [0, 0]
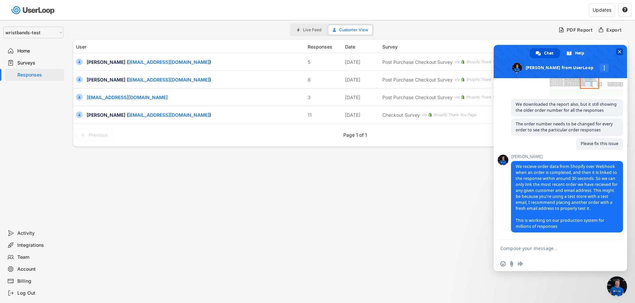
click at [616, 50] on span "Close chat" at bounding box center [619, 51] width 7 height 7
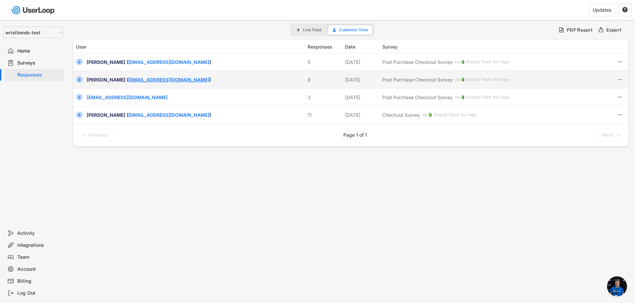
click at [175, 81] on link "[EMAIL_ADDRESS][DOMAIN_NAME]" at bounding box center [168, 80] width 81 height 6
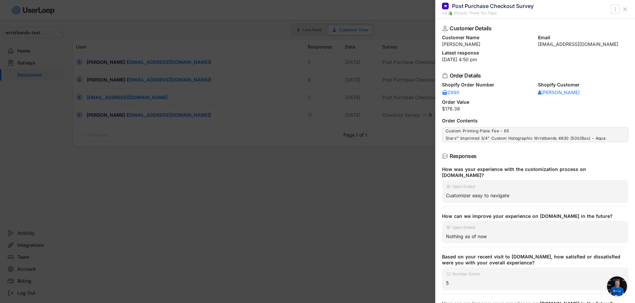
click at [283, 255] on div at bounding box center [317, 151] width 635 height 303
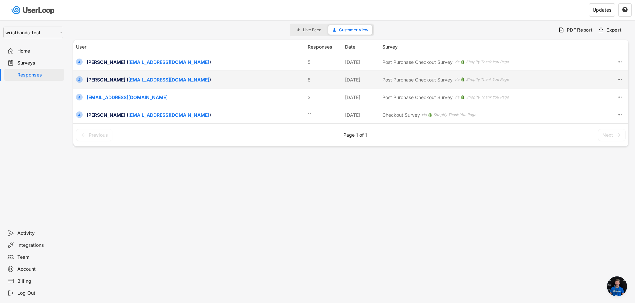
click at [294, 85] on div "[PERSON_NAME] ( [EMAIL_ADDRESS][DOMAIN_NAME] ) 8 [DATE] Post Purchase Checkout …" at bounding box center [350, 79] width 555 height 17
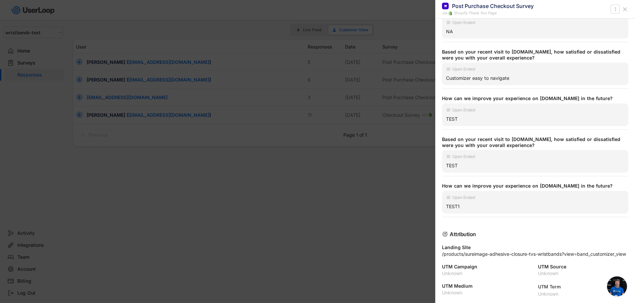
click at [293, 223] on div at bounding box center [317, 151] width 635 height 303
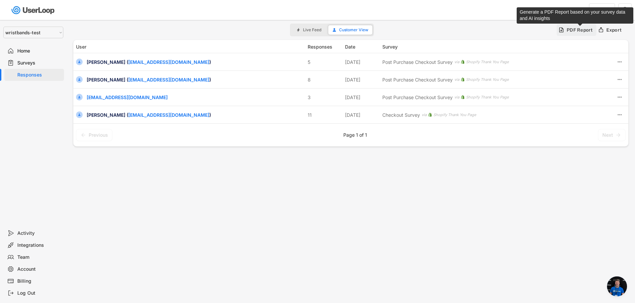
click at [577, 30] on div "PDF Report" at bounding box center [579, 30] width 26 height 6
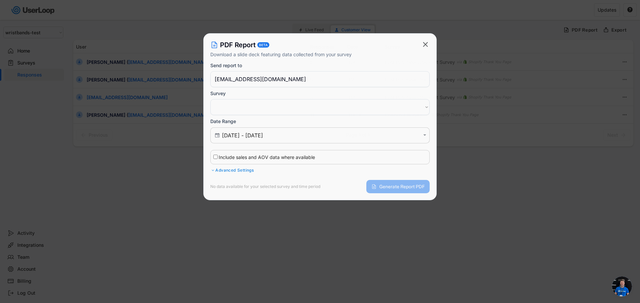
select select ""PLACEHOLDER_1427118222253""
click at [265, 139] on div " [DATE] - [DATE] " at bounding box center [319, 136] width 219 height 16
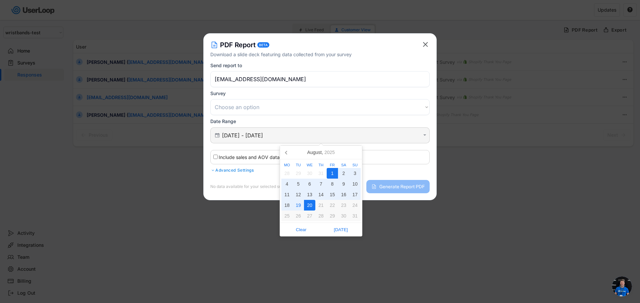
click at [269, 137] on input "[DATE] - [DATE]" at bounding box center [321, 135] width 198 height 7
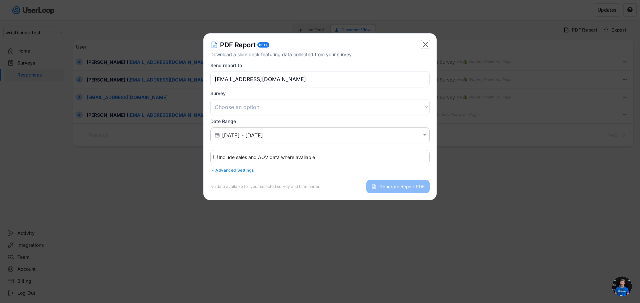
click at [424, 47] on text "" at bounding box center [425, 44] width 5 height 8
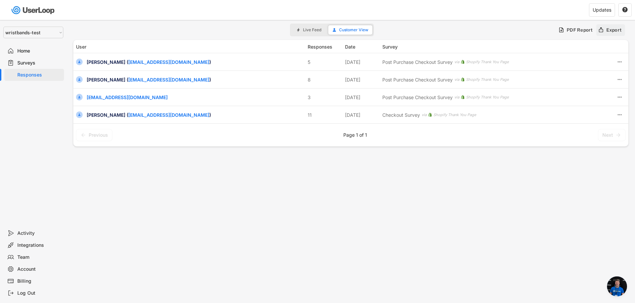
click at [605, 34] on div "Export" at bounding box center [610, 30] width 29 height 12
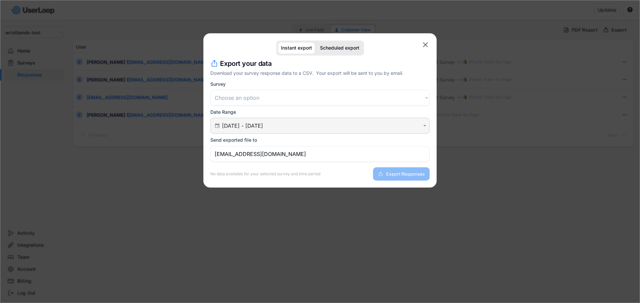
click at [284, 124] on input "[DATE] - [DATE]" at bounding box center [321, 126] width 198 height 7
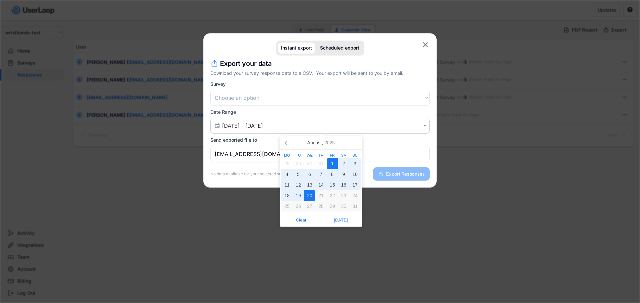
click at [308, 198] on div "20" at bounding box center [309, 196] width 11 height 11
type input "[DATE]"
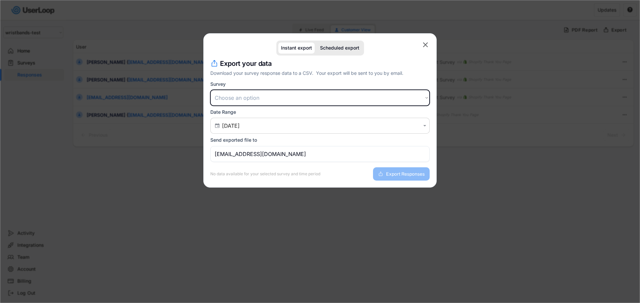
click at [238, 98] on select "Choose an option Customer Satisfaction Survey Post Purchase Checkout Survey Che…" at bounding box center [319, 98] width 219 height 16
select select ""1348695171700984260__LOOKUP__1755087656795x765323244851601000""
click at [210, 90] on select "Choose an option Customer Satisfaction Survey Post Purchase Checkout Survey Che…" at bounding box center [319, 98] width 219 height 16
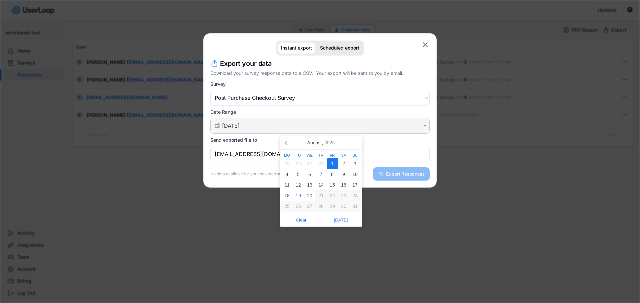
click at [279, 128] on input "[DATE]" at bounding box center [321, 126] width 198 height 7
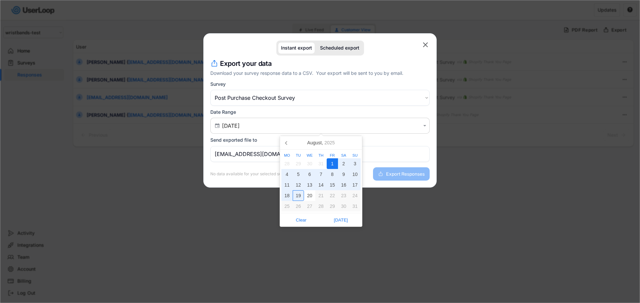
click at [300, 196] on div "19" at bounding box center [297, 196] width 11 height 11
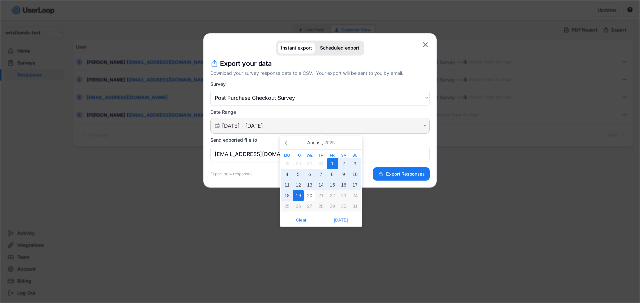
click at [302, 128] on input "[DATE] - [DATE]" at bounding box center [321, 126] width 198 height 7
click at [293, 198] on div "19" at bounding box center [297, 196] width 11 height 11
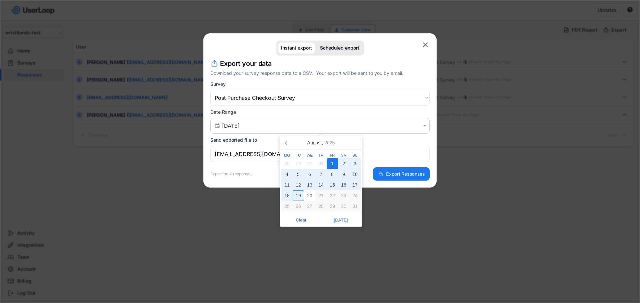
click at [297, 196] on div "19" at bounding box center [297, 196] width 11 height 11
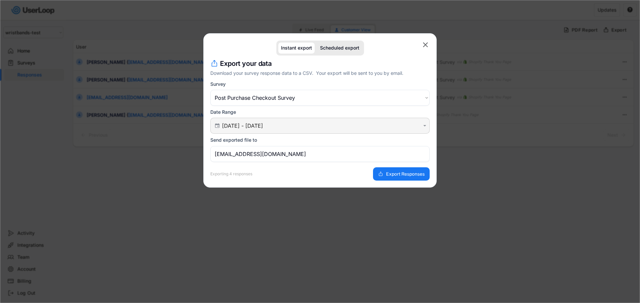
click at [293, 126] on input "[DATE] - [DATE]" at bounding box center [321, 126] width 198 height 7
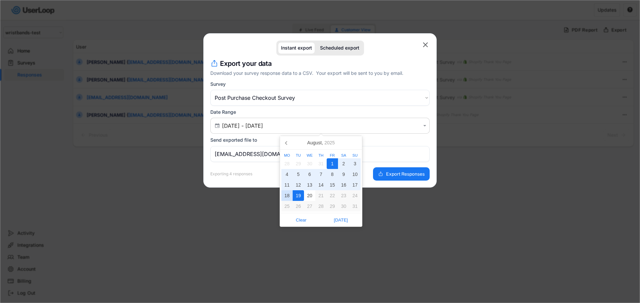
click at [287, 196] on div "18" at bounding box center [286, 196] width 11 height 11
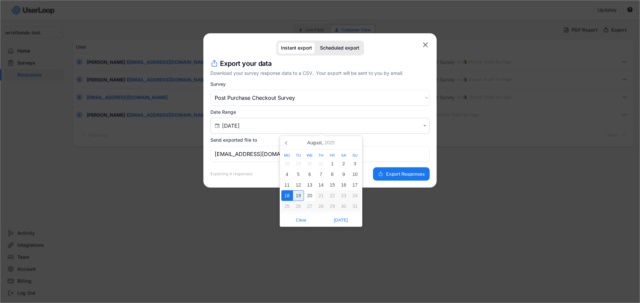
click at [296, 196] on div "19" at bounding box center [297, 196] width 11 height 11
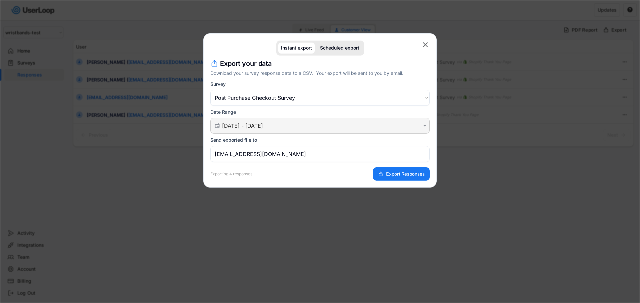
click at [282, 126] on input "[DATE] - [DATE]" at bounding box center [321, 126] width 198 height 7
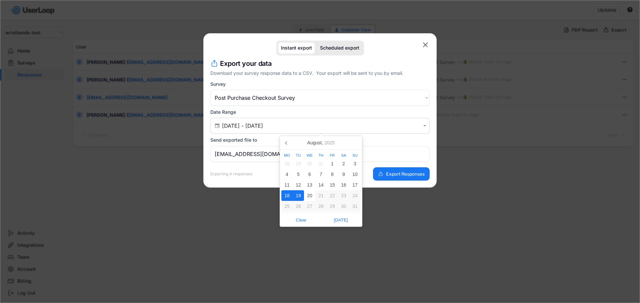
click at [297, 196] on div "19" at bounding box center [297, 196] width 11 height 11
click at [298, 198] on div "19" at bounding box center [297, 196] width 11 height 11
type input "[DATE] - [DATE]"
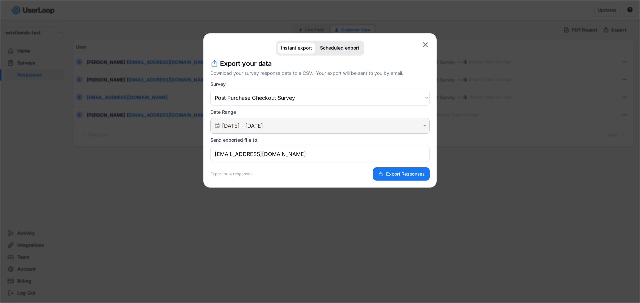
click at [286, 124] on input "[DATE] - [DATE]" at bounding box center [321, 126] width 198 height 7
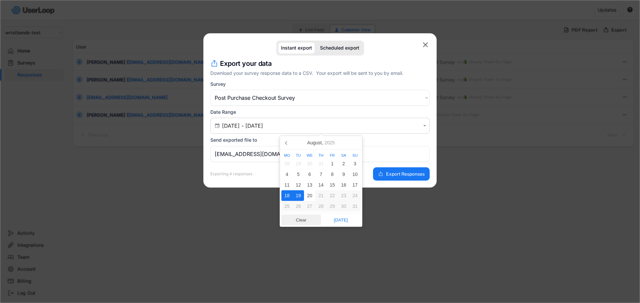
click at [305, 223] on span "Clear" at bounding box center [301, 220] width 36 height 10
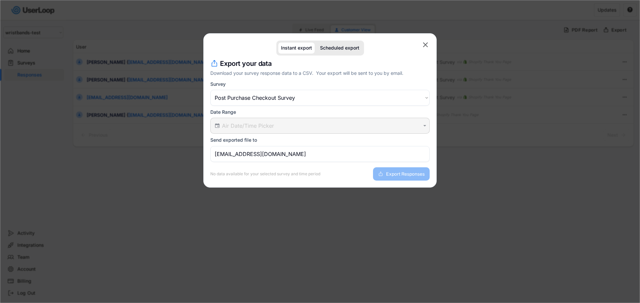
click at [274, 128] on input "text" at bounding box center [321, 126] width 198 height 7
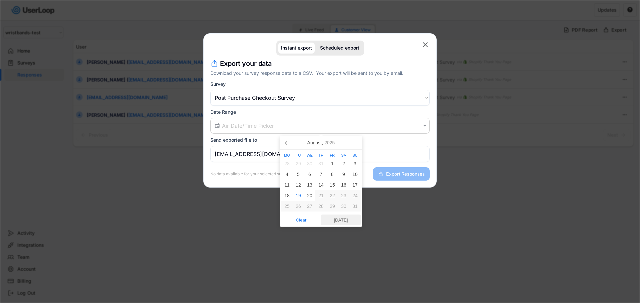
click at [336, 220] on span "[DATE]" at bounding box center [341, 220] width 36 height 10
click at [400, 205] on div at bounding box center [320, 151] width 640 height 303
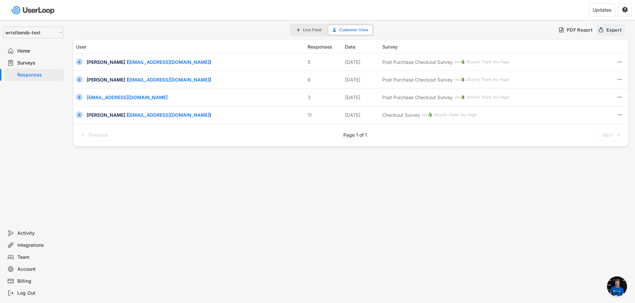
click at [611, 31] on div "Export" at bounding box center [614, 30] width 16 height 6
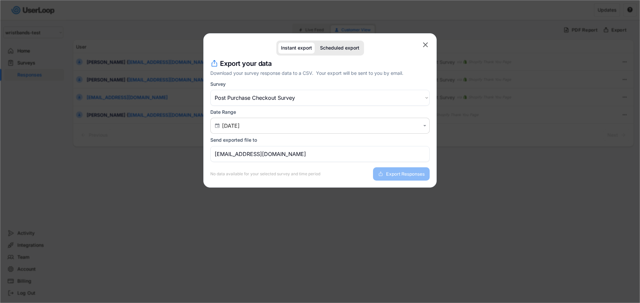
click at [321, 155] on input "[EMAIL_ADDRESS][DOMAIN_NAME]" at bounding box center [319, 154] width 219 height 16
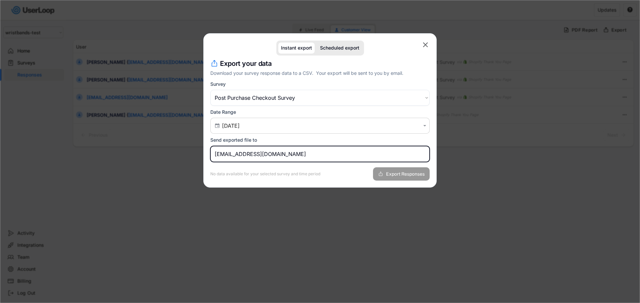
click at [399, 172] on span "Export Responses" at bounding box center [405, 174] width 39 height 5
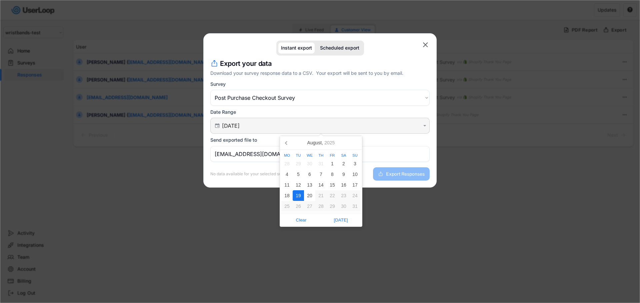
click at [292, 125] on input "[DATE]" at bounding box center [321, 126] width 198 height 7
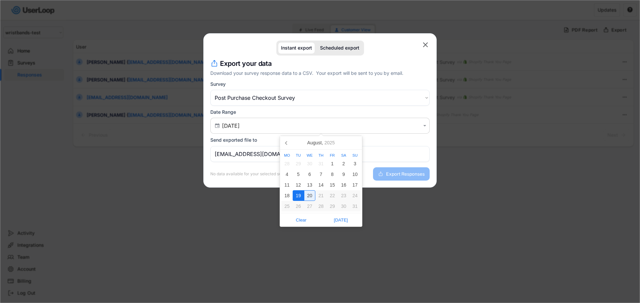
click at [311, 195] on div "20" at bounding box center [309, 196] width 11 height 11
type input "[DATE] - [DATE]"
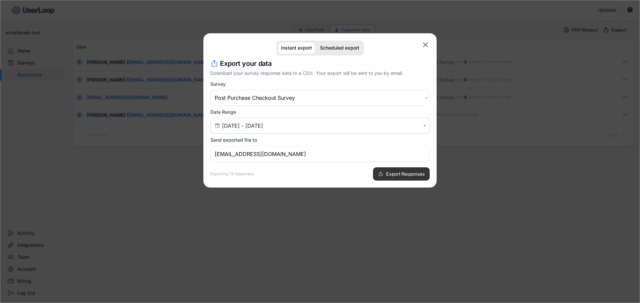
click at [401, 177] on span "Export Responses" at bounding box center [405, 174] width 39 height 5
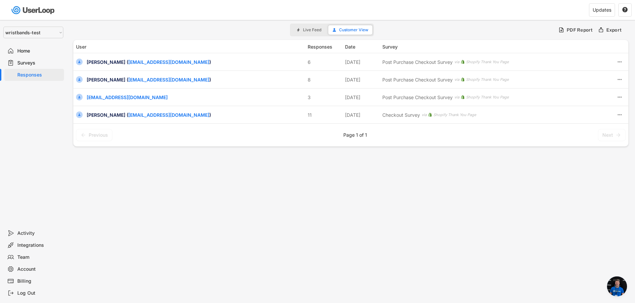
click at [618, 288] on span "Open chat" at bounding box center [617, 287] width 20 height 20
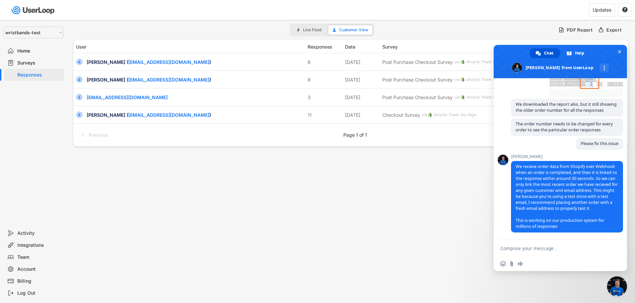
click at [536, 248] on textarea "Compose your message..." at bounding box center [553, 248] width 107 height 17
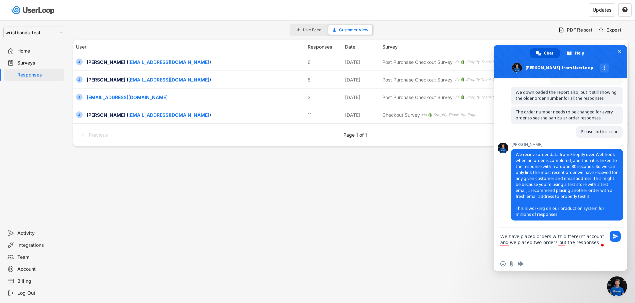
type textarea "We have placed orders with differernt account and we placed two orders but the …"
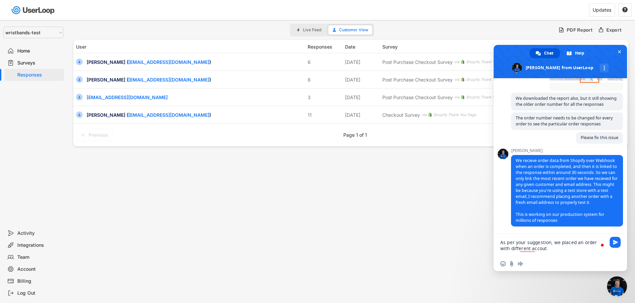
click at [578, 243] on textarea "As per your suggestion, we placed an order with different accout." at bounding box center [553, 245] width 107 height 23
click at [564, 250] on textarea "As per your suggestion, we placed a couple of orders with different accout." at bounding box center [553, 245] width 107 height 23
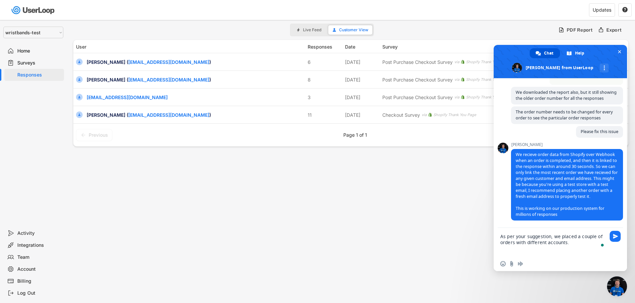
click at [571, 237] on textarea "As per your suggestion, we placed a couple of orders with different accounts." at bounding box center [553, 242] width 107 height 29
click at [572, 242] on textarea "As per your suggestion, we placed a couple of orders with different accounts." at bounding box center [553, 242] width 107 height 29
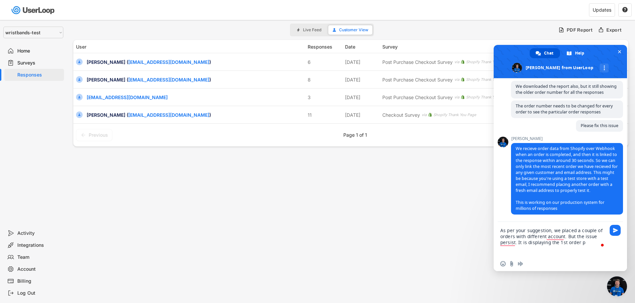
click at [555, 243] on textarea "As per your suggestion, we placed a couple of orders with different account. Bu…" at bounding box center [553, 239] width 107 height 35
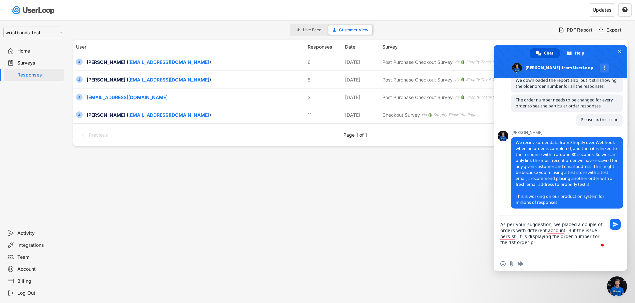
click at [536, 242] on textarea "As per your suggestion, we placed a couple of orders with different account. Bu…" at bounding box center [553, 236] width 107 height 41
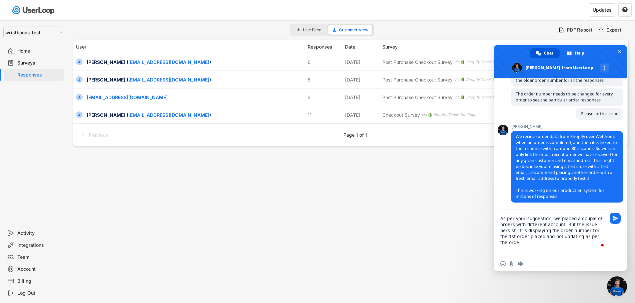
type textarea "As per your suggestion, we placed a couple of orders with different account. Bu…"
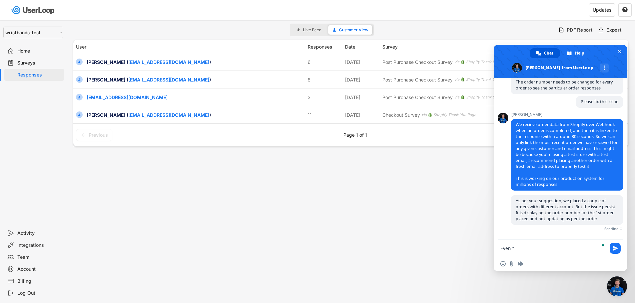
scroll to position [2843, 0]
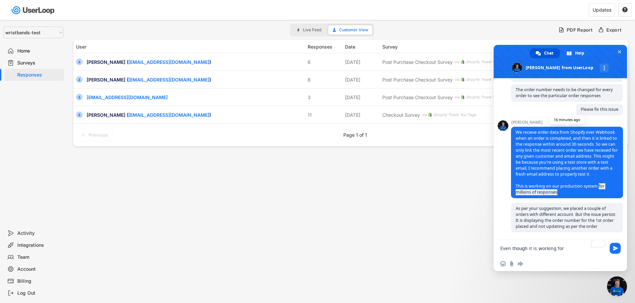
drag, startPoint x: 598, startPoint y: 186, endPoint x: 563, endPoint y: 193, distance: 35.7
click at [563, 193] on span "We recieve order data from Shopify over Webhook when an order is completed, and…" at bounding box center [567, 163] width 112 height 72
copy span "for millions of responses"
click at [572, 247] on textarea "Even though it is working for" at bounding box center [553, 248] width 107 height 17
paste textarea "for millions of responses"
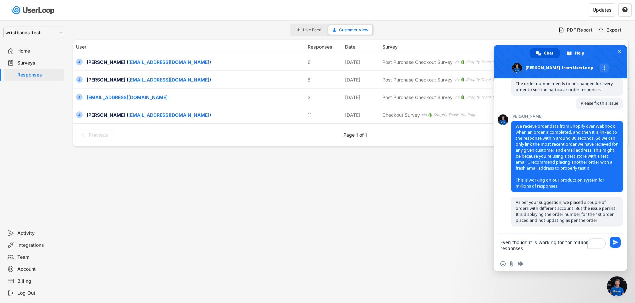
scroll to position [1, 0]
click at [539, 250] on textarea "Even though it is working for millions of responses" at bounding box center [553, 245] width 107 height 23
type textarea "Even though it is working for millions of responses for us it is not the same"
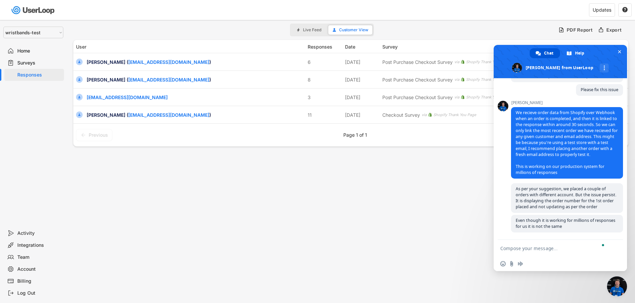
scroll to position [2863, 0]
paste textarea "for millions of responses"
type textarea "for millions of responses"
paste textarea "To enrich screen reader interactions, please activate Accessibility in Grammarl…"
click at [525, 246] on textarea "To enrich screen reader interactions, please activate Accessibility in Grammarl…" at bounding box center [553, 248] width 107 height 17
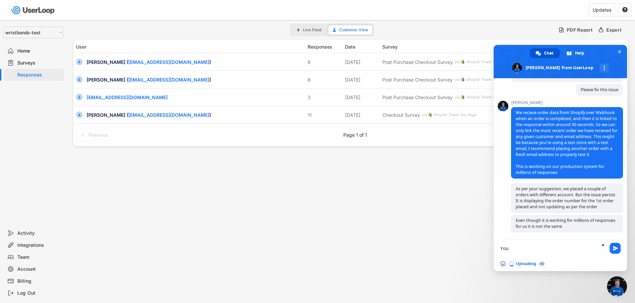
type textarea "You"
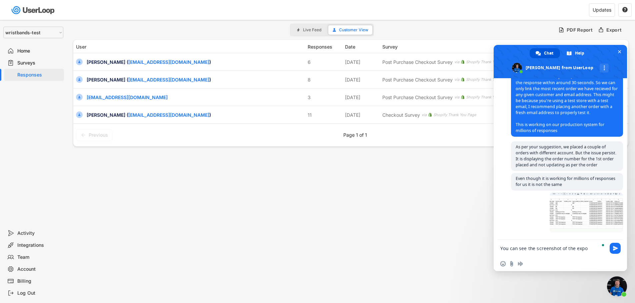
scroll to position [2911, 0]
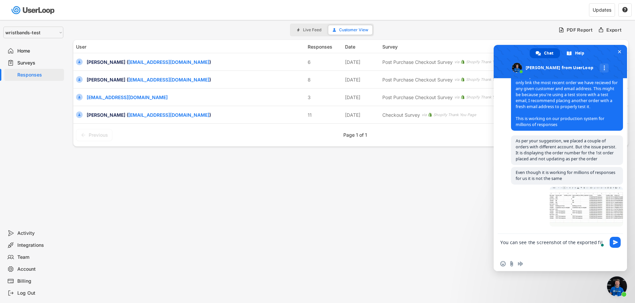
type textarea "You can see the screenshot of the exported file"
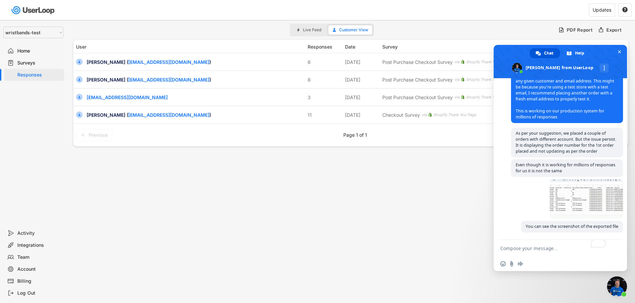
scroll to position [2942, 0]
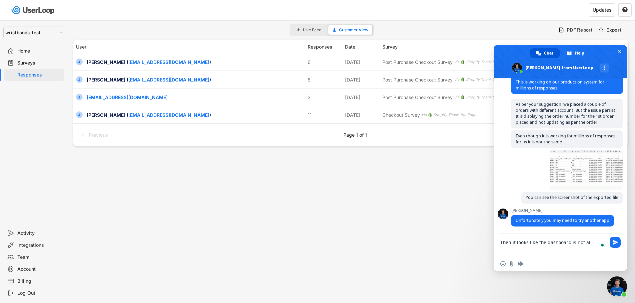
type textarea "Then it looks like the dashboard is not all"
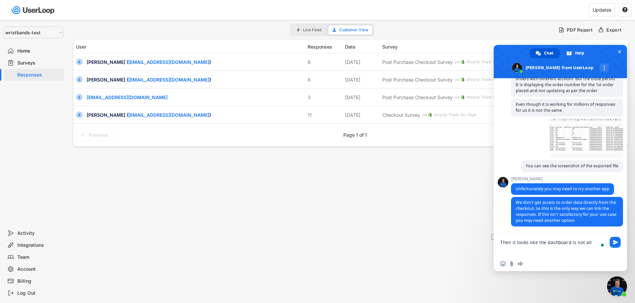
drag, startPoint x: 591, startPoint y: 242, endPoint x: 491, endPoint y: 243, distance: 99.6
click at [492, 244] on body "Surveys New Survey Survey Format Responses Post Purchase Checkout Survey ACTIVE…" at bounding box center [317, 151] width 635 height 303
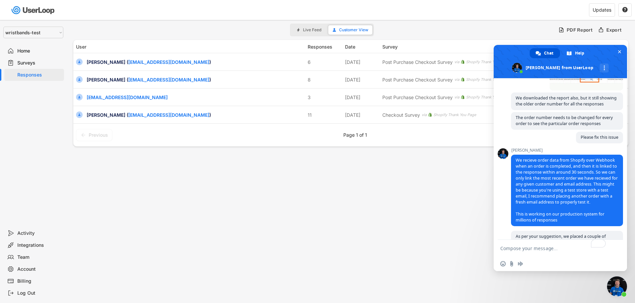
scroll to position [2973, 0]
